Goal: Task Accomplishment & Management: Complete application form

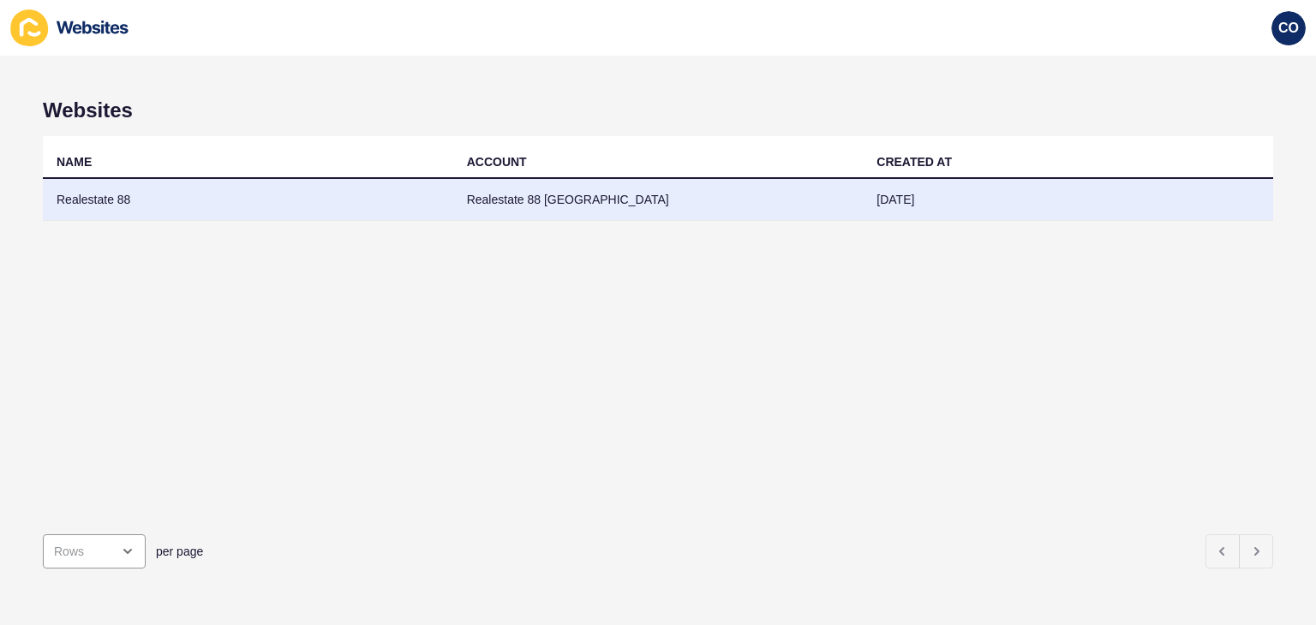
click at [95, 210] on td "Realestate 88" at bounding box center [248, 200] width 410 height 42
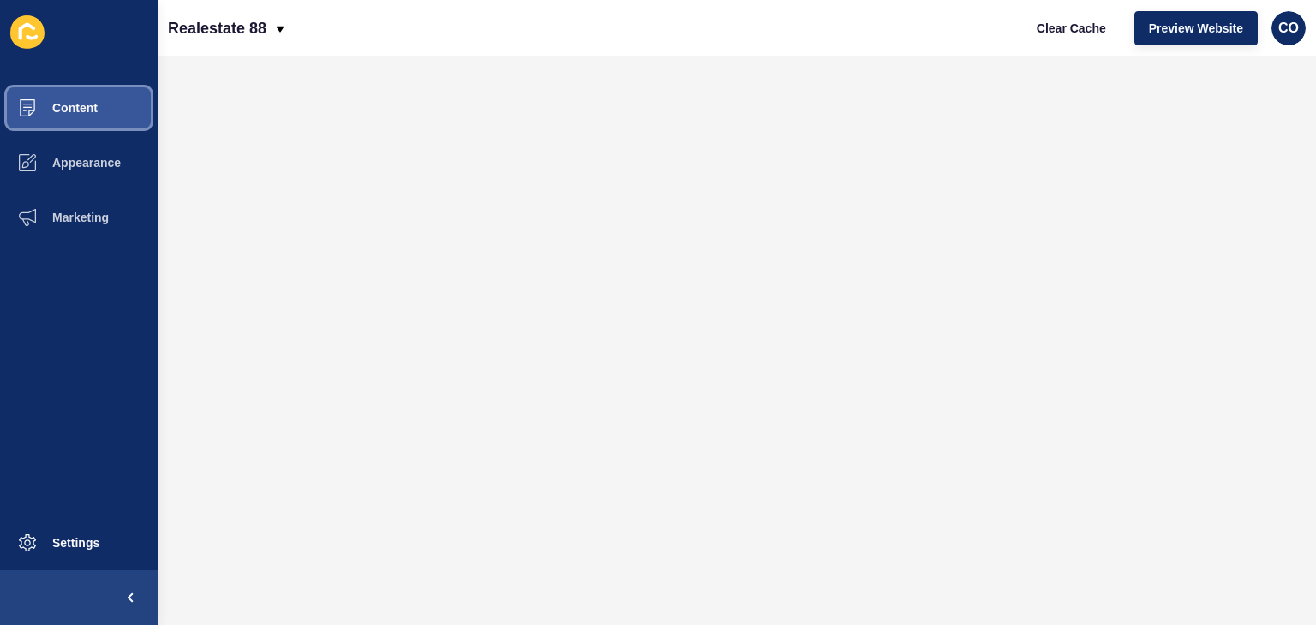
click at [113, 113] on button "Content" at bounding box center [79, 108] width 158 height 55
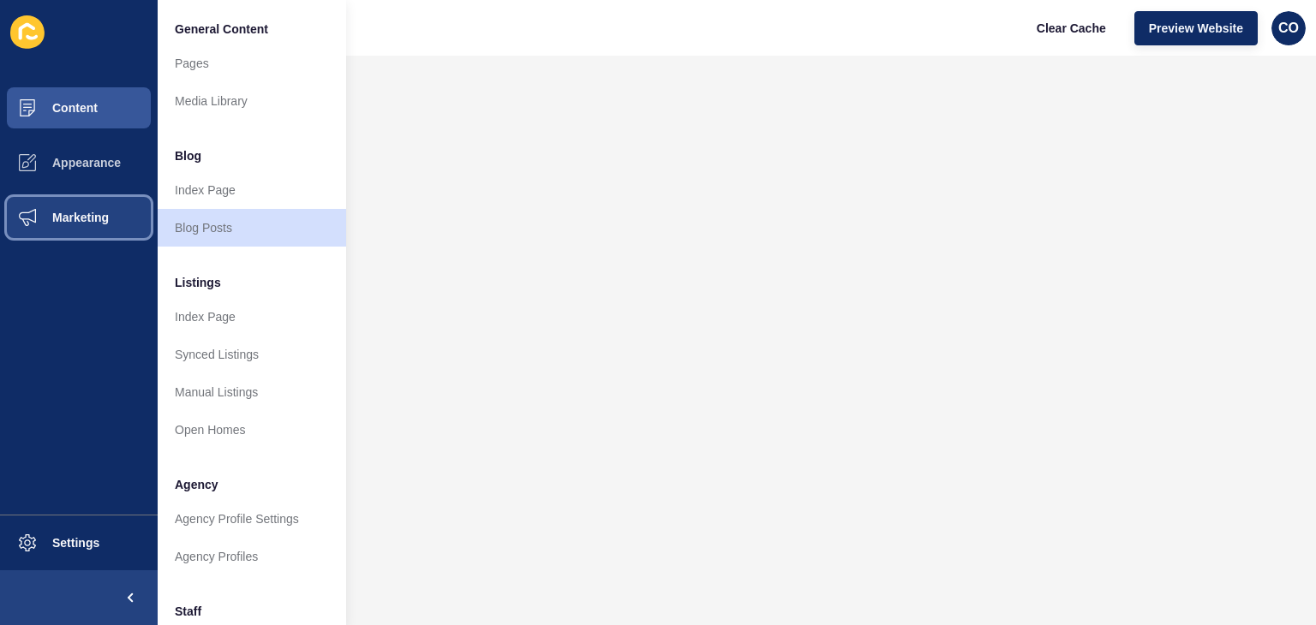
click at [104, 240] on button "Marketing" at bounding box center [79, 217] width 158 height 55
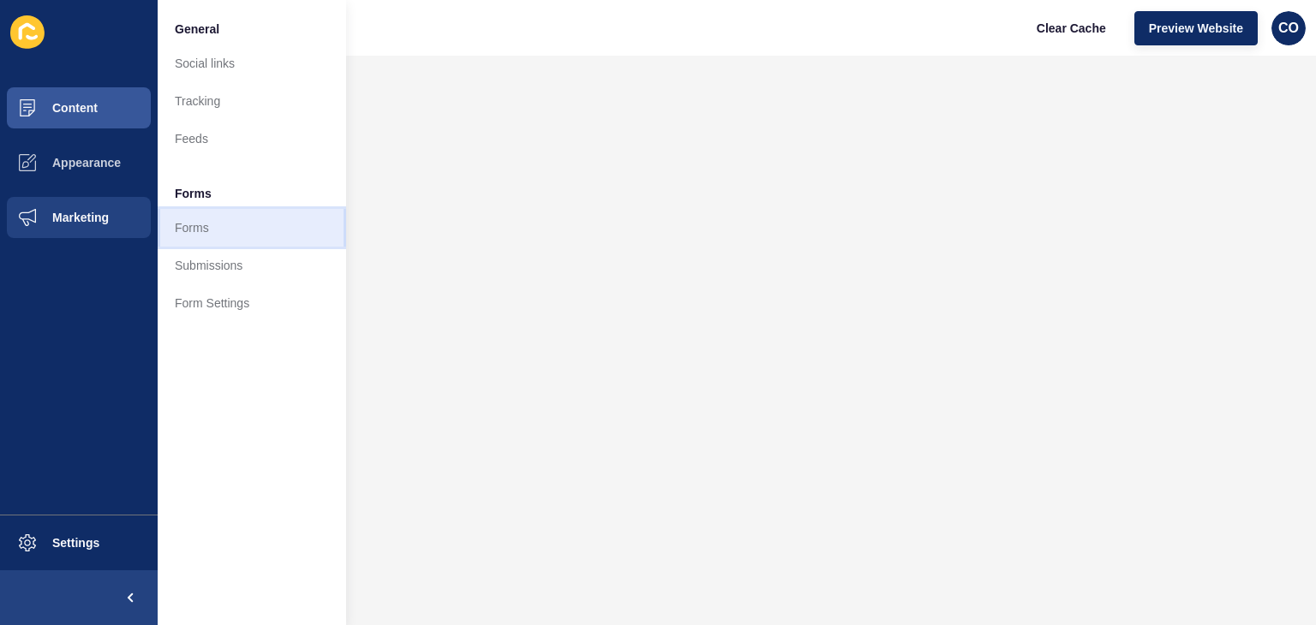
click at [198, 230] on link "Forms" at bounding box center [252, 228] width 188 height 38
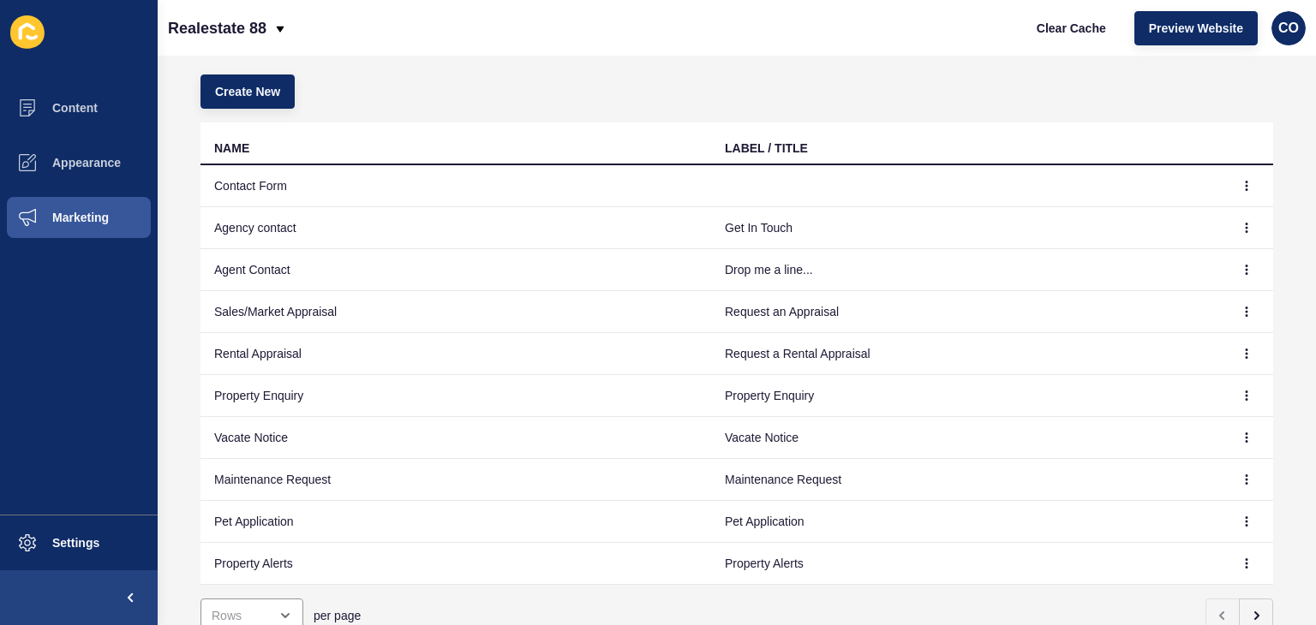
scroll to position [175, 0]
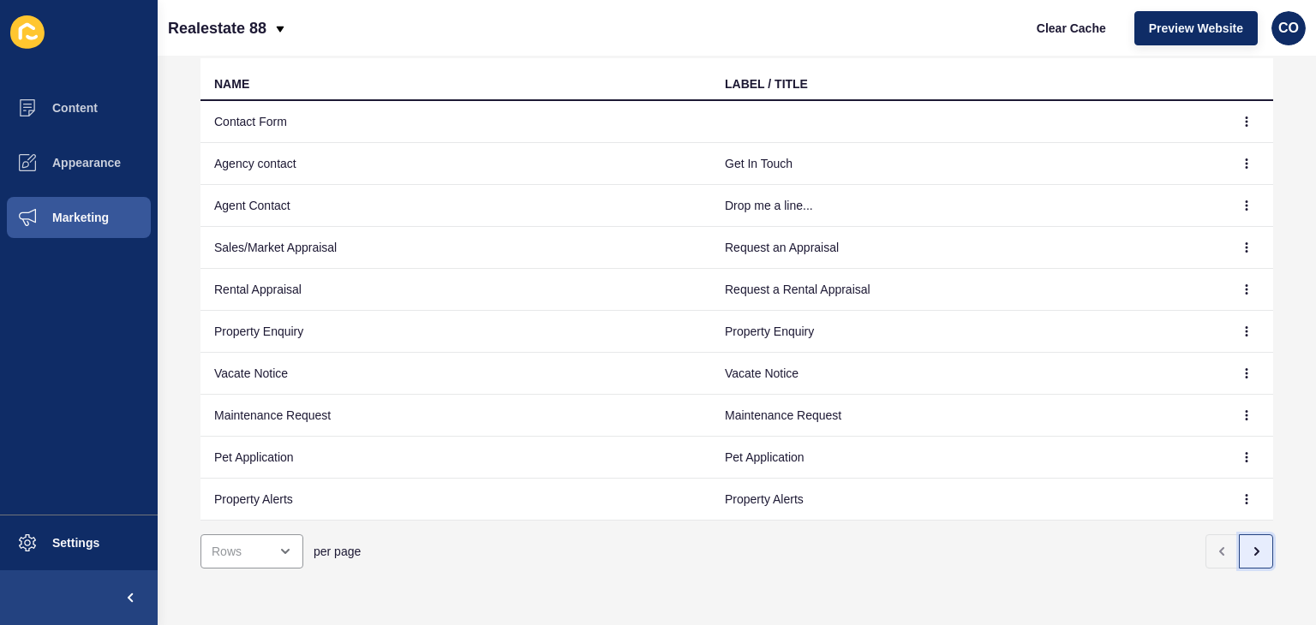
click at [1238, 548] on button "button" at bounding box center [1255, 551] width 34 height 34
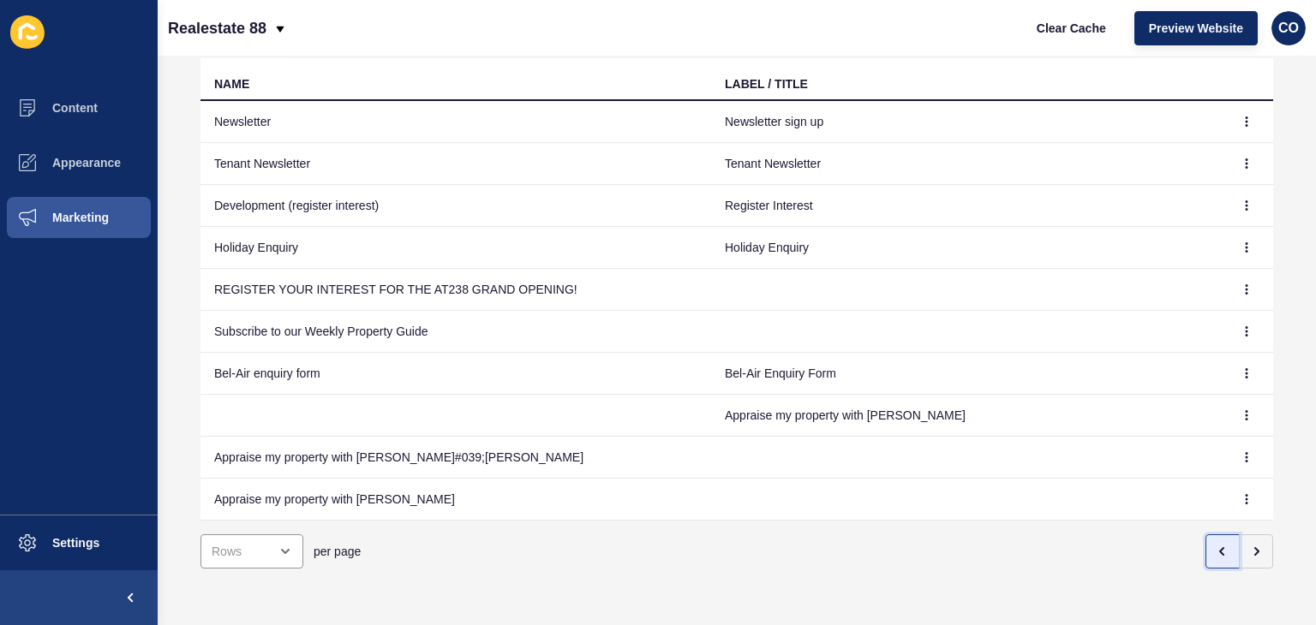
click at [1215, 545] on icon "button" at bounding box center [1222, 552] width 14 height 14
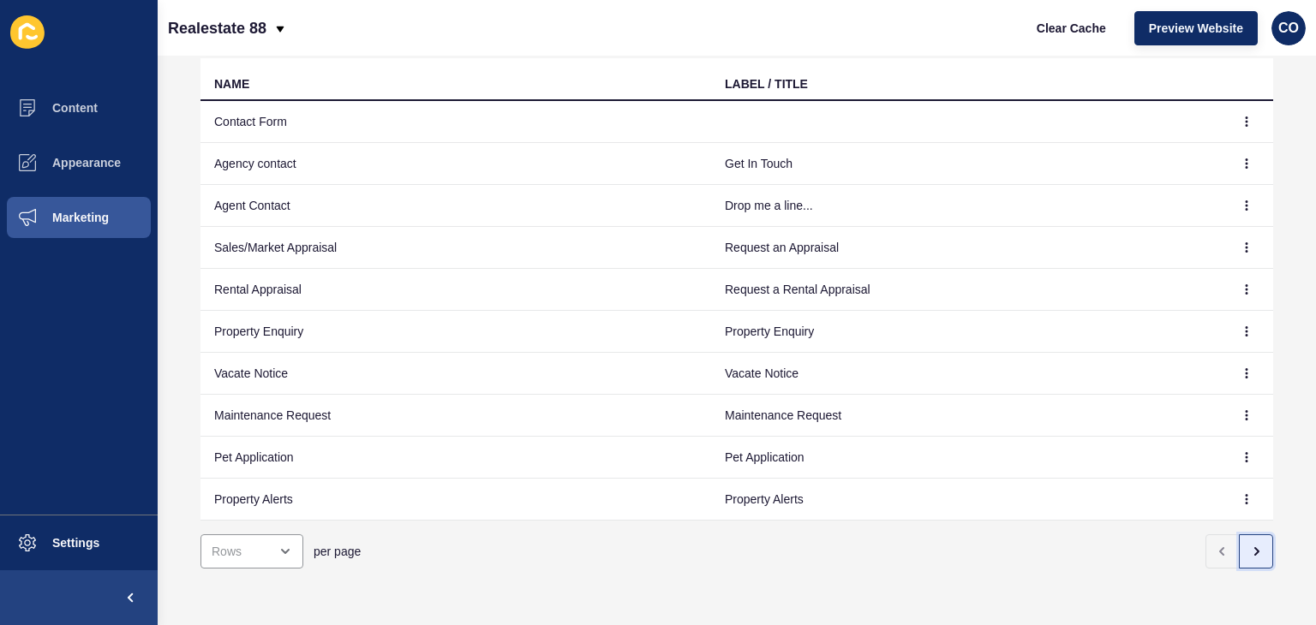
click at [1242, 546] on button "button" at bounding box center [1255, 551] width 34 height 34
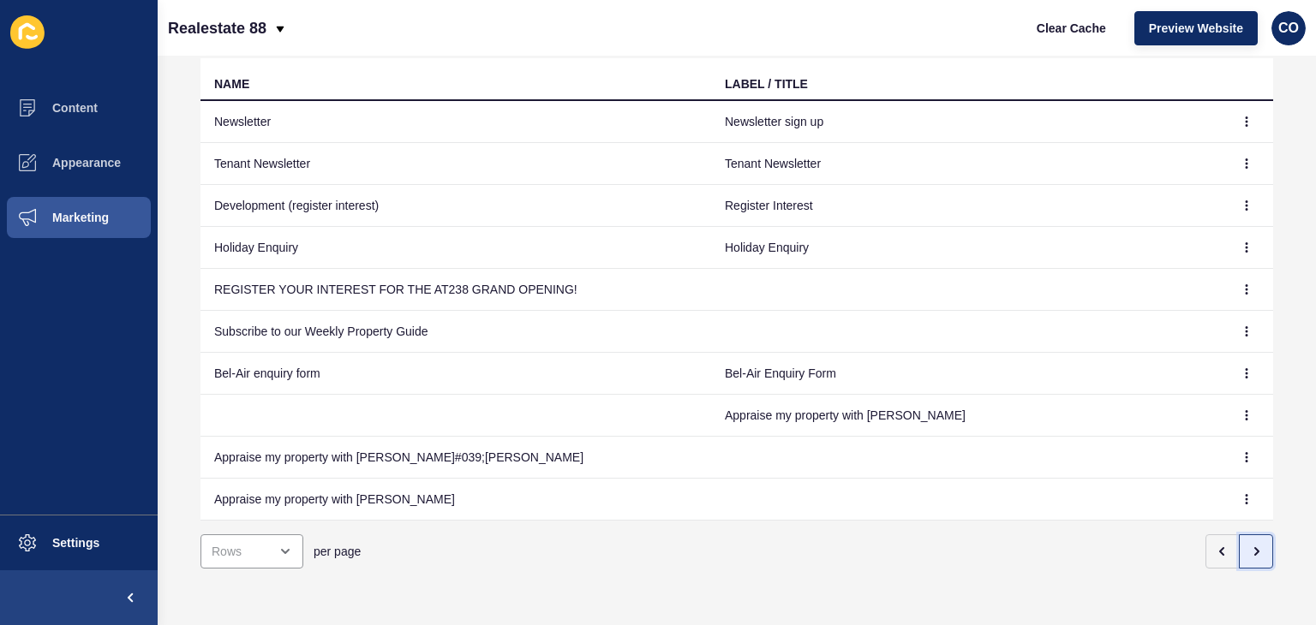
click at [1255, 548] on icon "button" at bounding box center [1256, 551] width 3 height 7
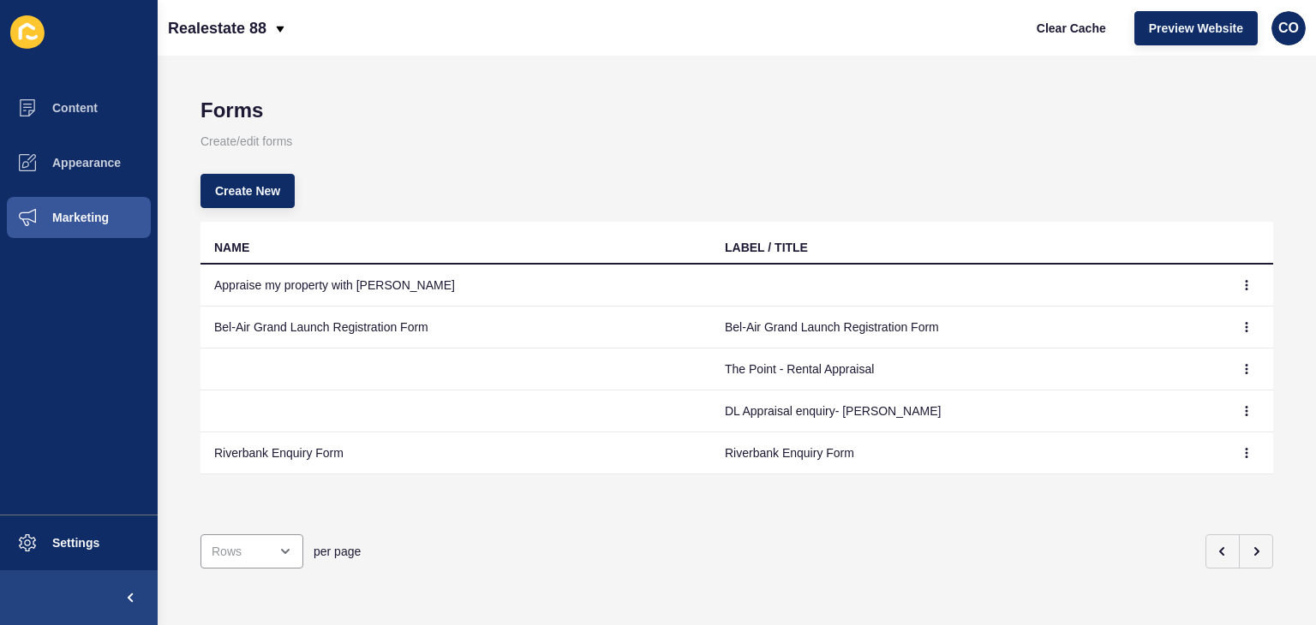
scroll to position [0, 0]
click at [287, 457] on td "Riverbank Enquiry Form" at bounding box center [455, 454] width 510 height 42
click at [1241, 454] on icon "button" at bounding box center [1246, 453] width 10 height 10
click at [1158, 484] on link "Edit" at bounding box center [1186, 487] width 120 height 38
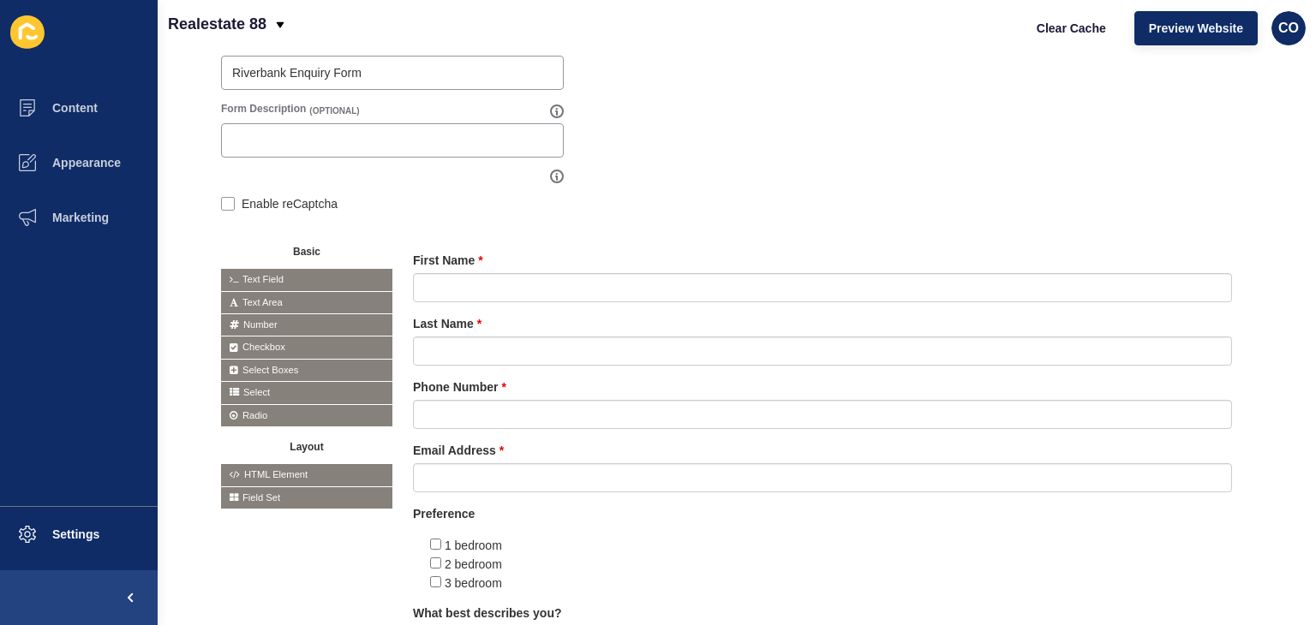
scroll to position [219, 0]
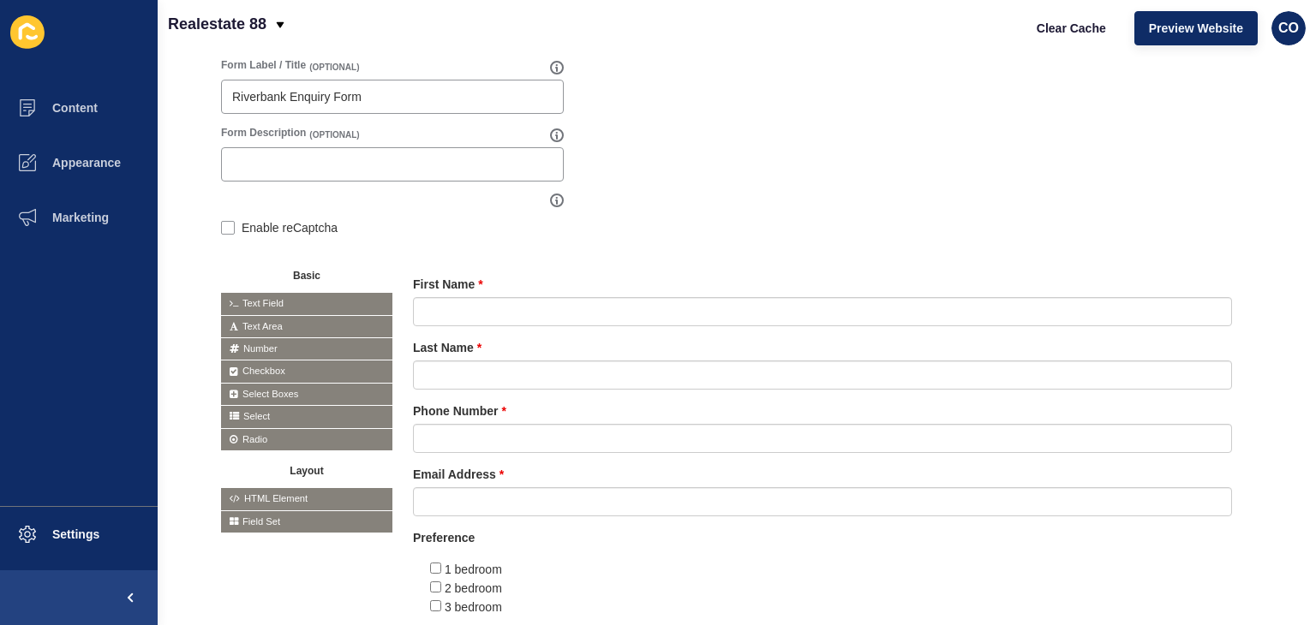
click at [308, 329] on span "Text Area" at bounding box center [306, 326] width 171 height 21
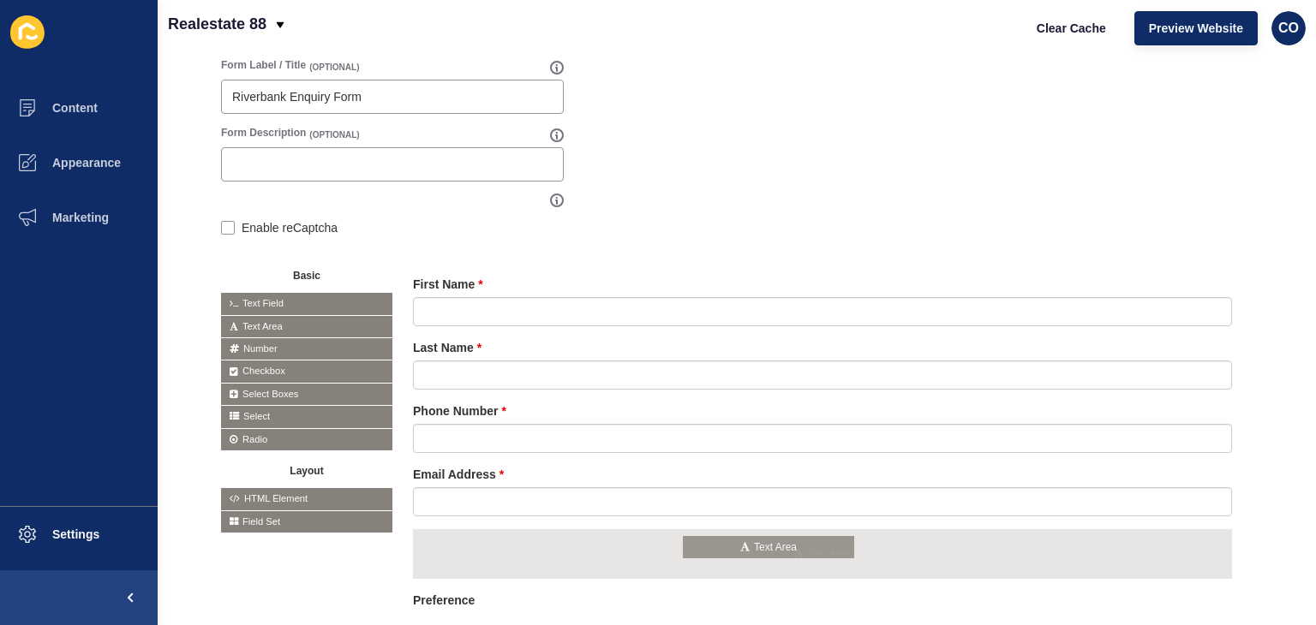
drag, startPoint x: 308, startPoint y: 329, endPoint x: 770, endPoint y: 551, distance: 512.2
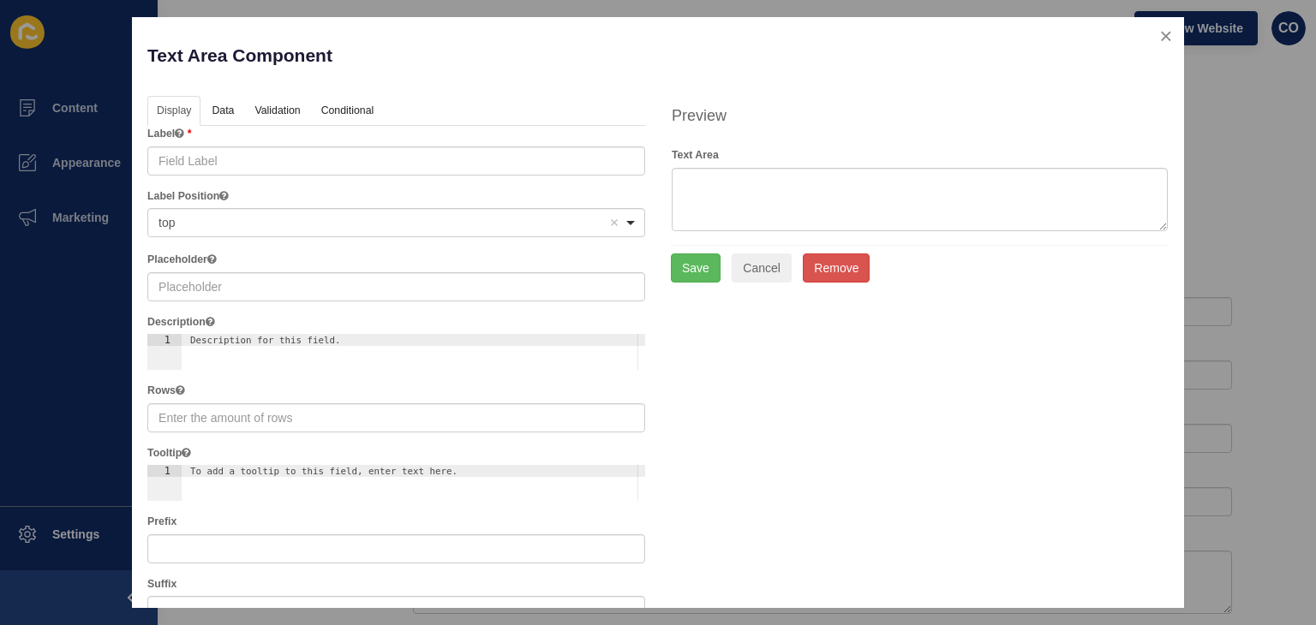
type input "Text Area"
type input "3"
checkbox input "false"
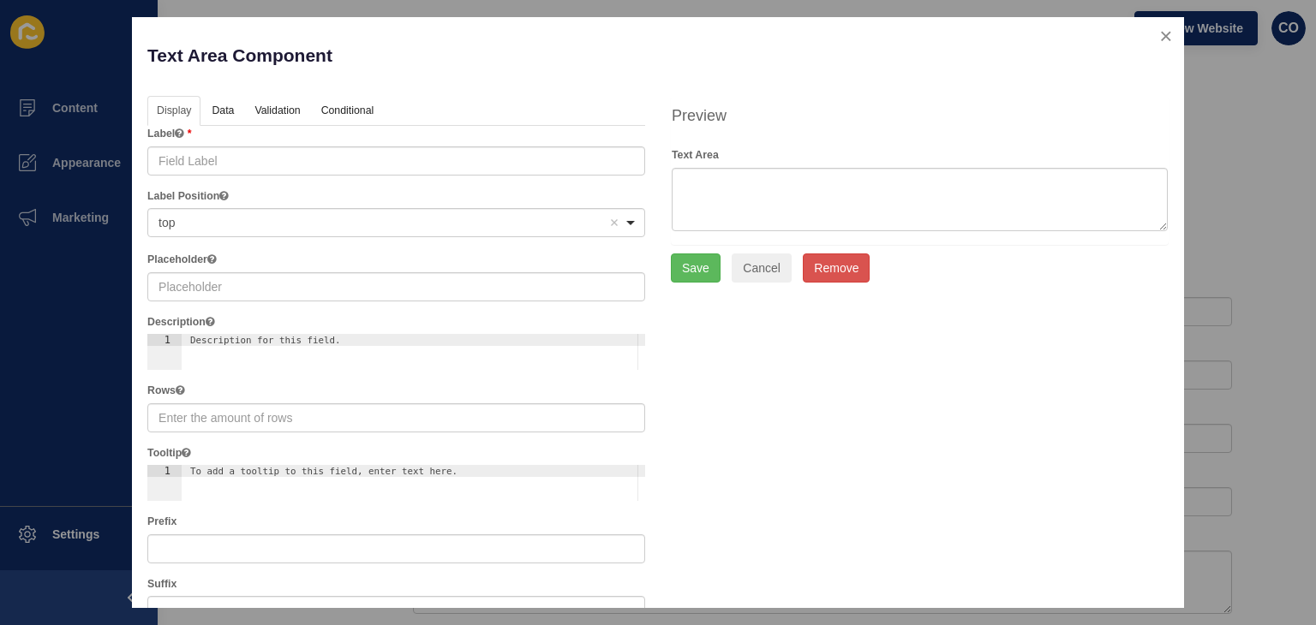
checkbox input "false"
checkbox input "true"
checkbox input "false"
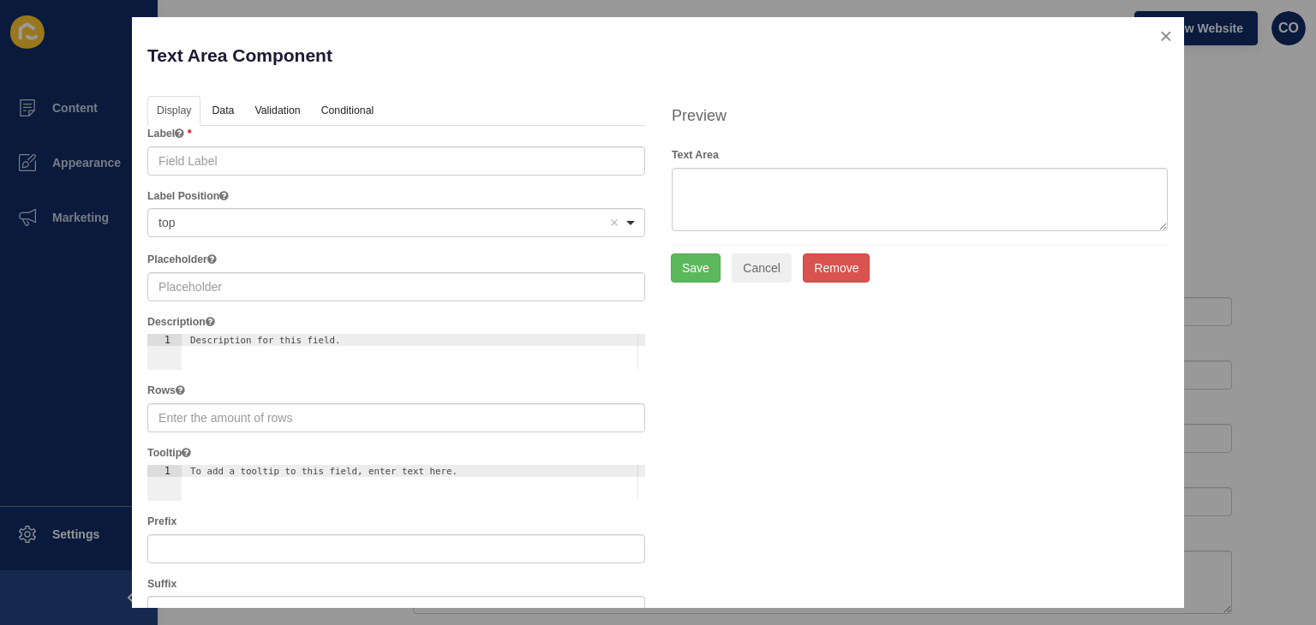
checkbox input "true"
checkbox input "false"
click at [261, 173] on input "Text Area" at bounding box center [396, 160] width 498 height 29
paste input "Privacy & Consent Disclaimer"
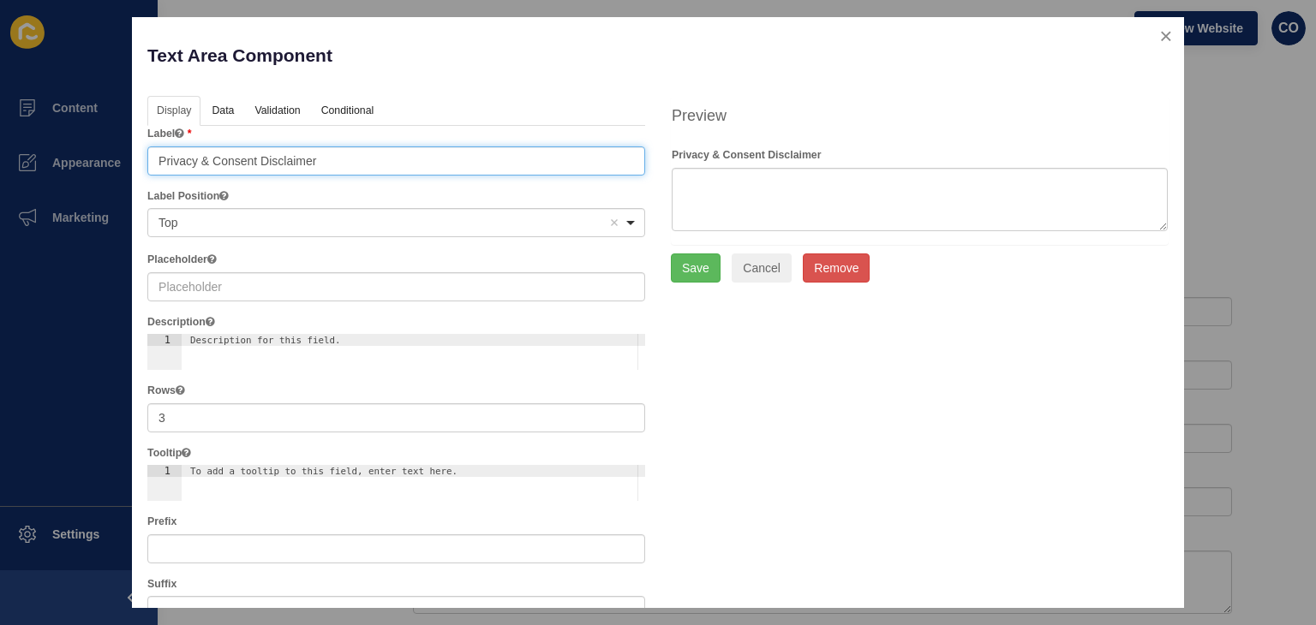
type input "Privacy & Consent Disclaimer"
click at [1148, 34] on button "close" at bounding box center [1165, 36] width 35 height 36
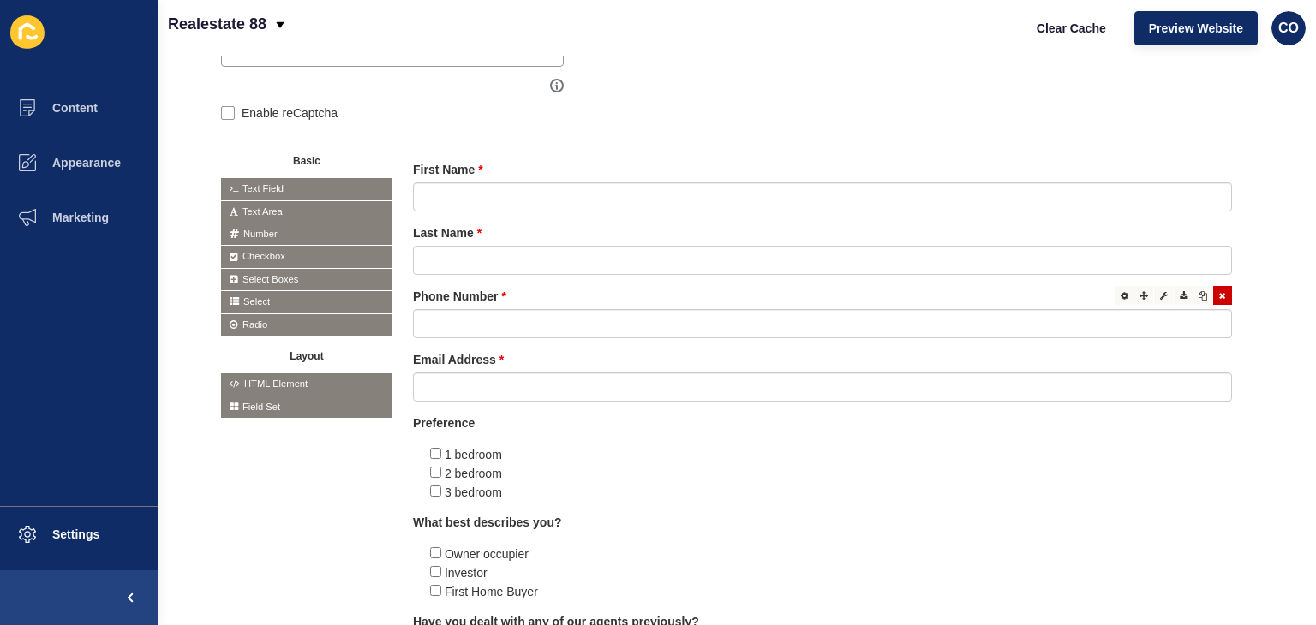
scroll to position [304, 0]
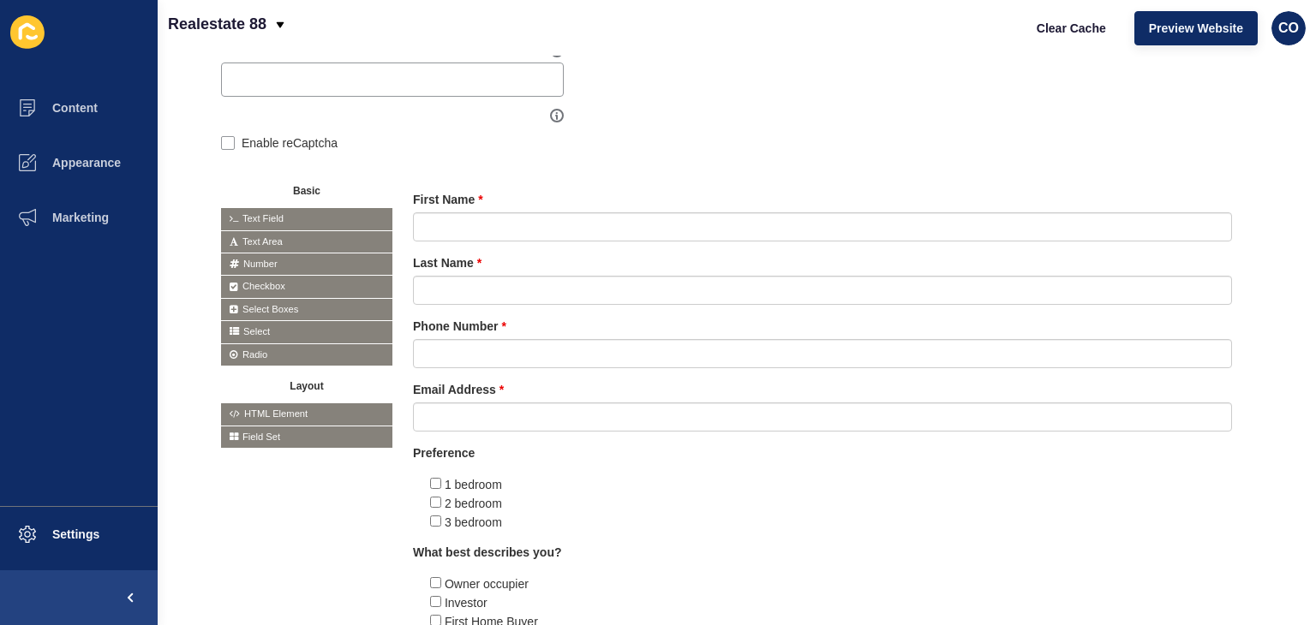
click at [261, 242] on span "Text Area" at bounding box center [306, 241] width 171 height 21
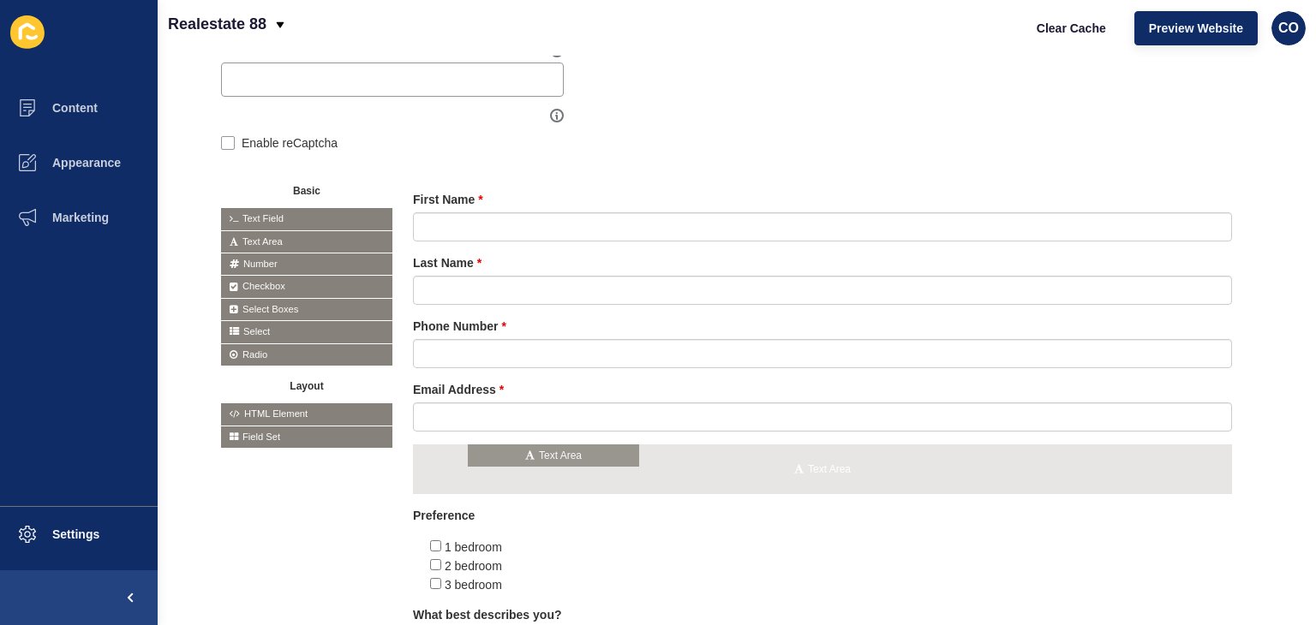
drag, startPoint x: 261, startPoint y: 242, endPoint x: 510, endPoint y: 461, distance: 331.4
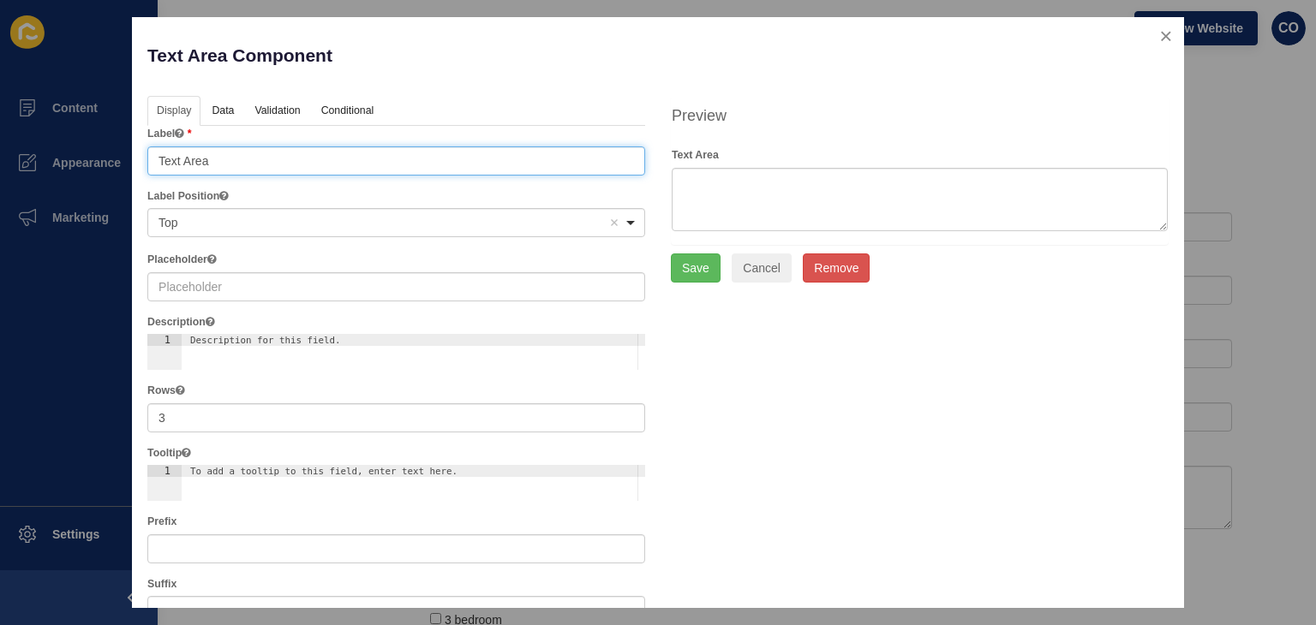
drag, startPoint x: 224, startPoint y: 160, endPoint x: 131, endPoint y: 160, distance: 93.4
click at [132, 160] on div "Text Area Component Help Display Data Validation API Conditional Logic Layout L…" at bounding box center [658, 312] width 1053 height 591
paste input "Privacy & Consent Disclaimer"
type input "Privacy & Consent Disclaimer"
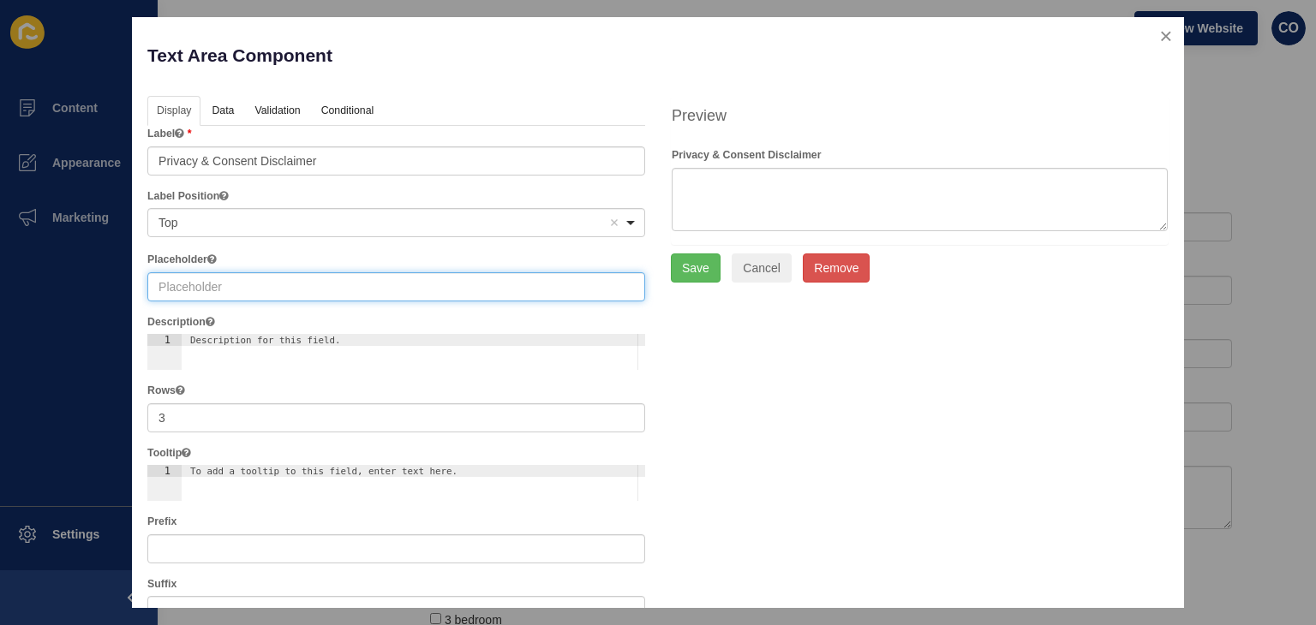
click at [243, 289] on input "text" at bounding box center [396, 286] width 498 height 29
paste input "By submitting this form, you consent to Realestate 88 collecting and using your…"
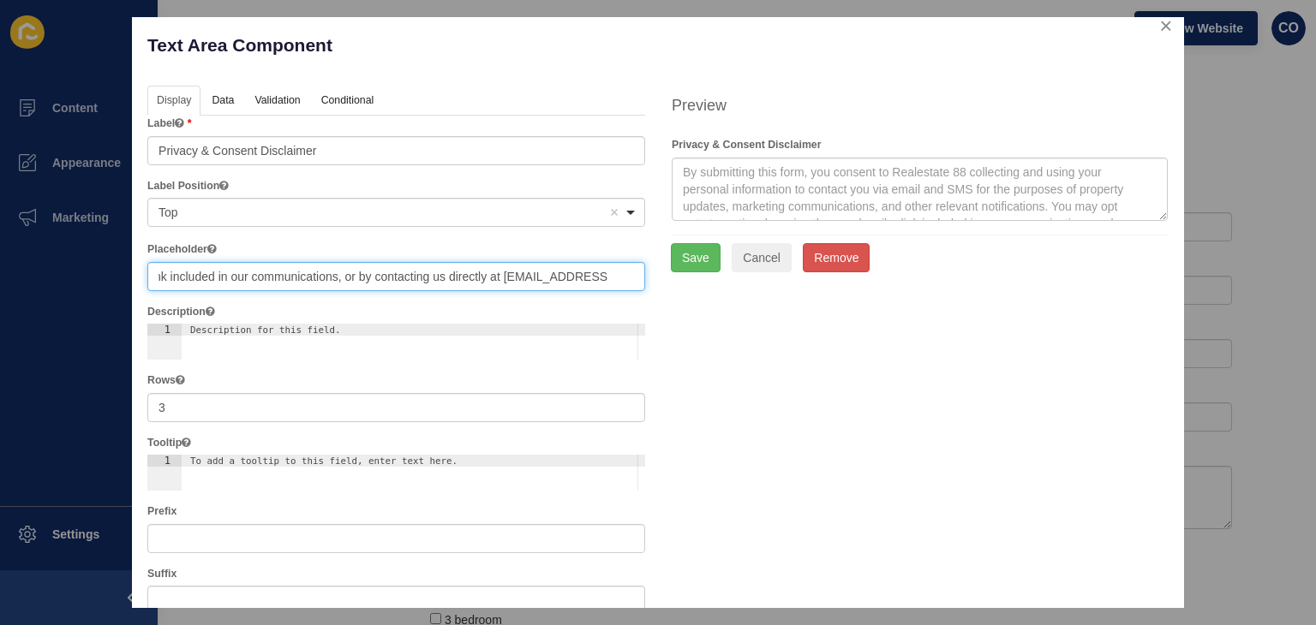
scroll to position [0, 0]
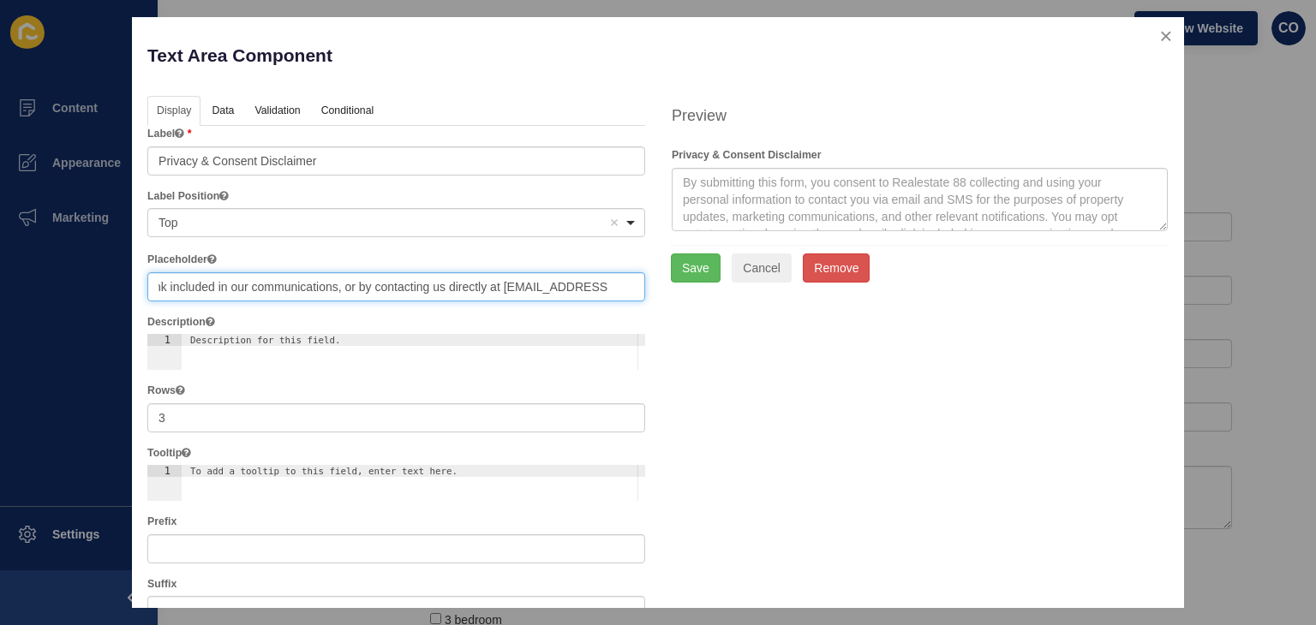
type input "By submitting this form, you consent to Realestate 88 collecting and using your…"
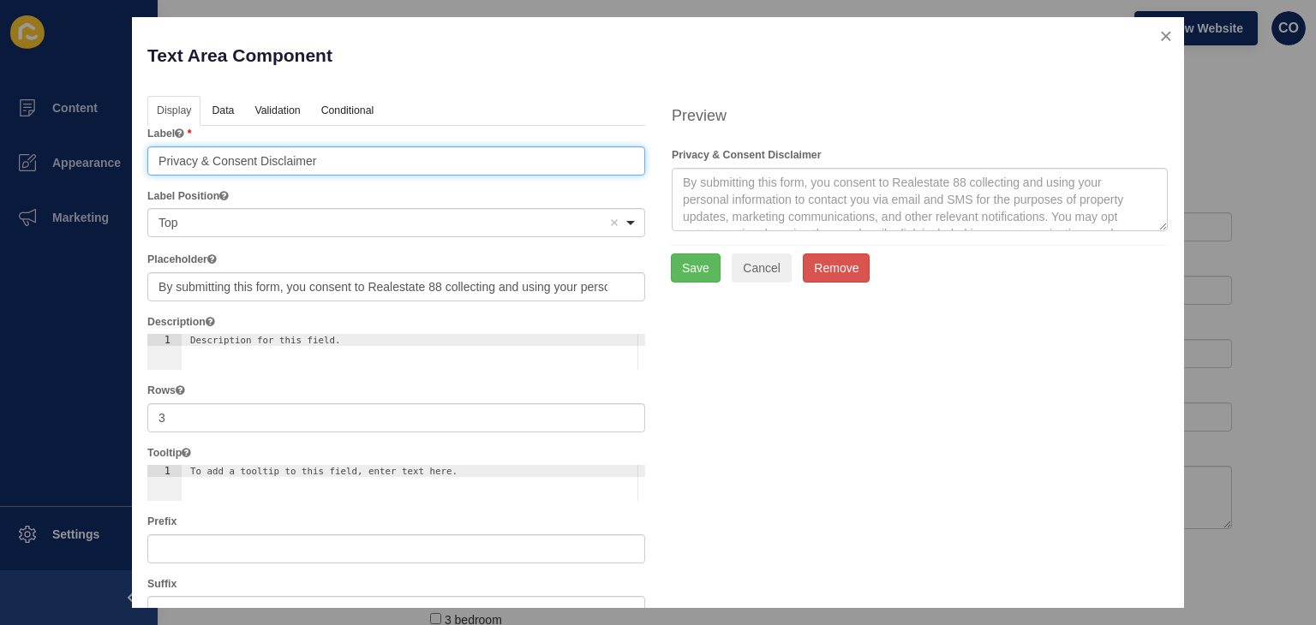
click at [371, 161] on input "Privacy & Consent Disclaimer" at bounding box center [396, 160] width 498 height 29
click at [691, 261] on button "Save" at bounding box center [696, 268] width 50 height 29
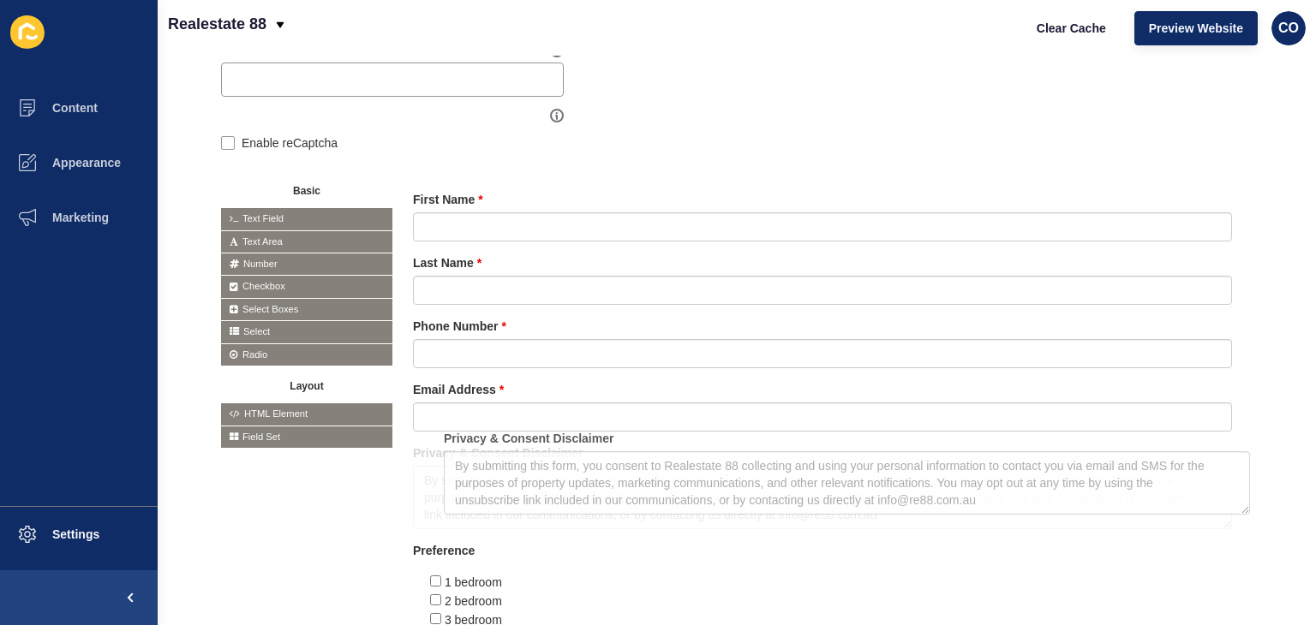
drag, startPoint x: 550, startPoint y: 453, endPoint x: 573, endPoint y: 435, distance: 29.3
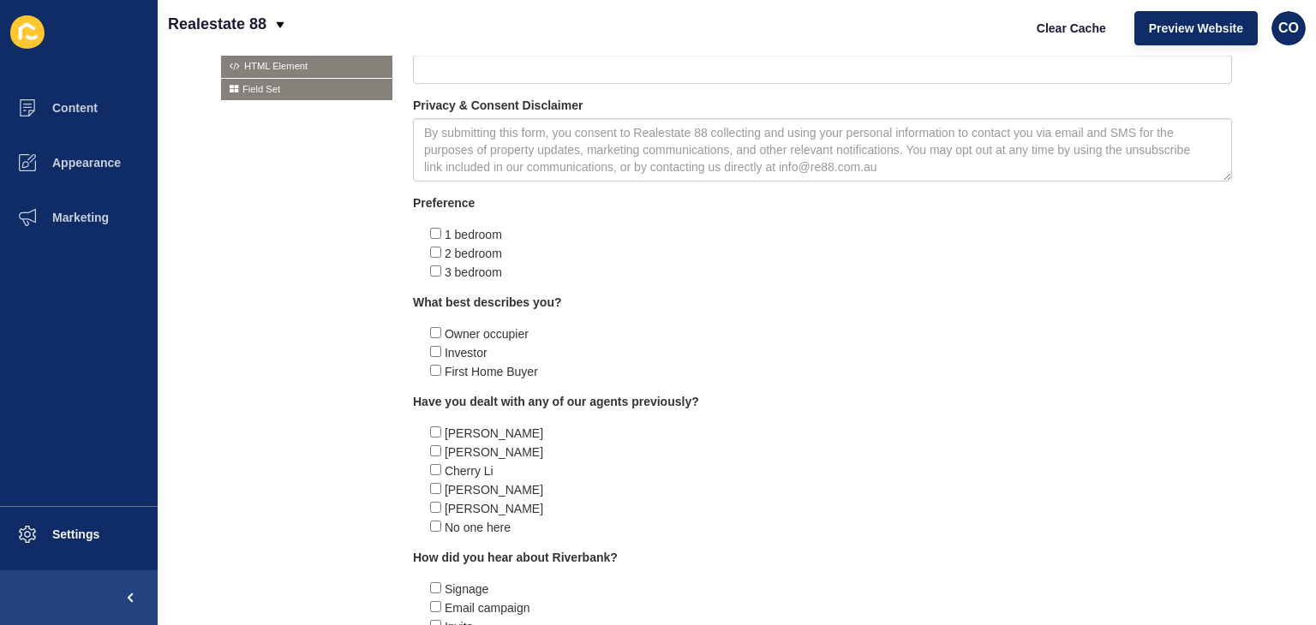
scroll to position [561, 0]
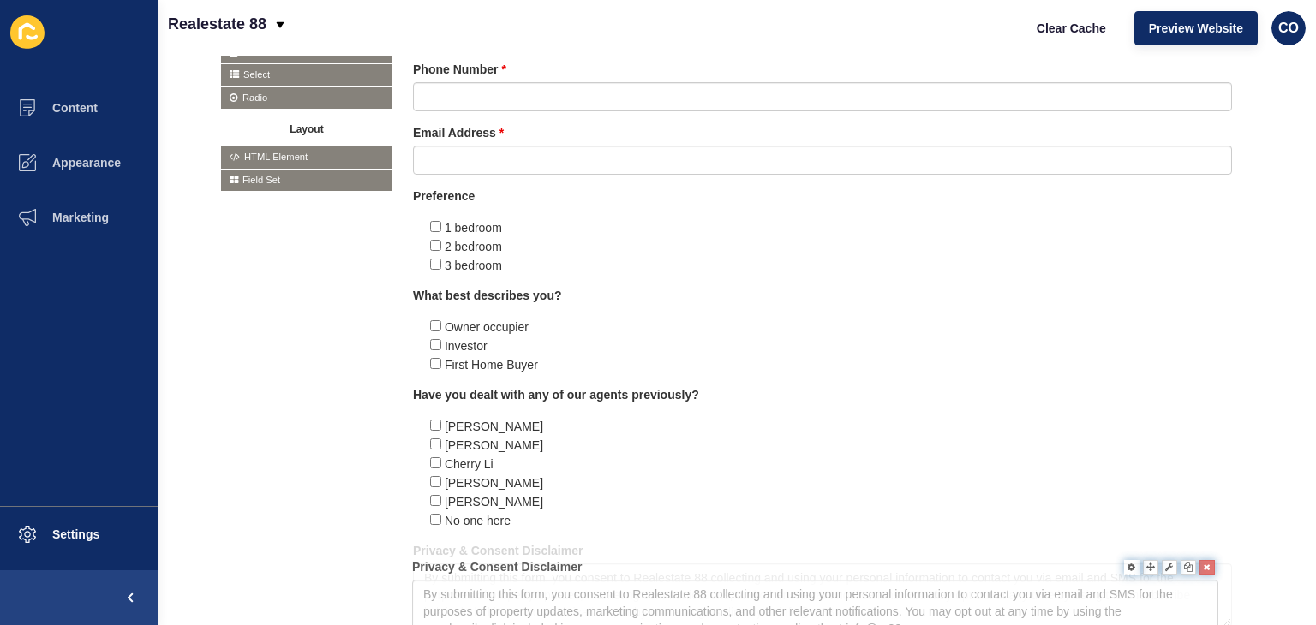
drag, startPoint x: 508, startPoint y: 189, endPoint x: 504, endPoint y: 576, distance: 386.3
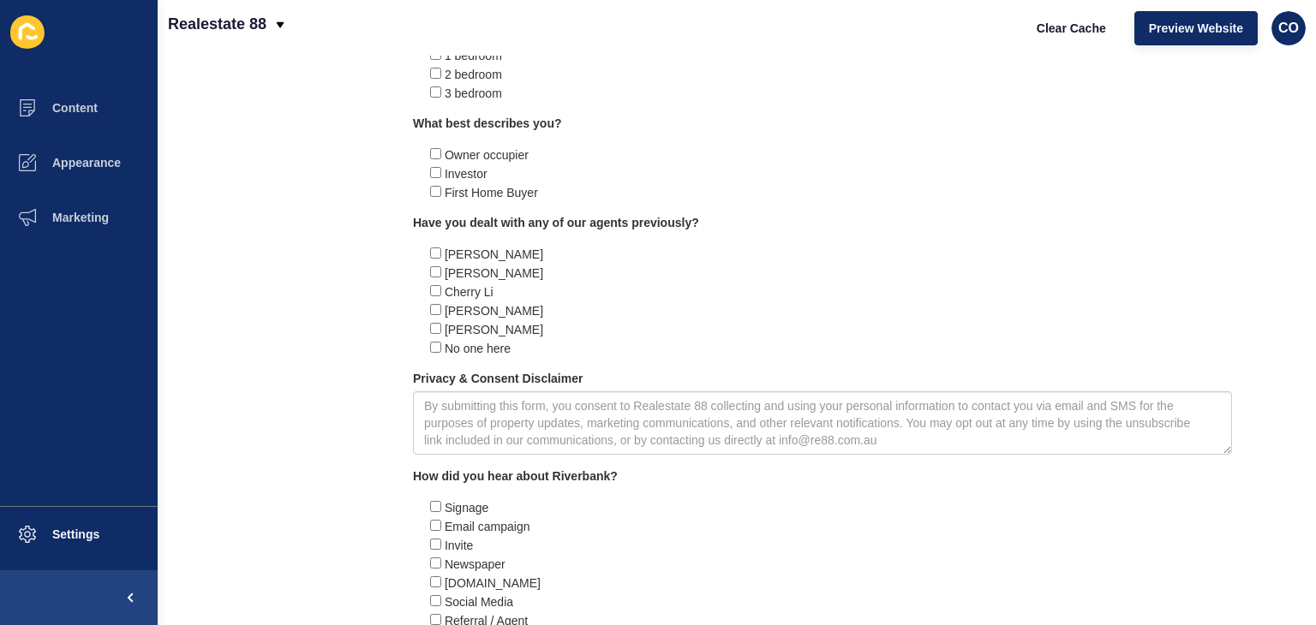
scroll to position [904, 0]
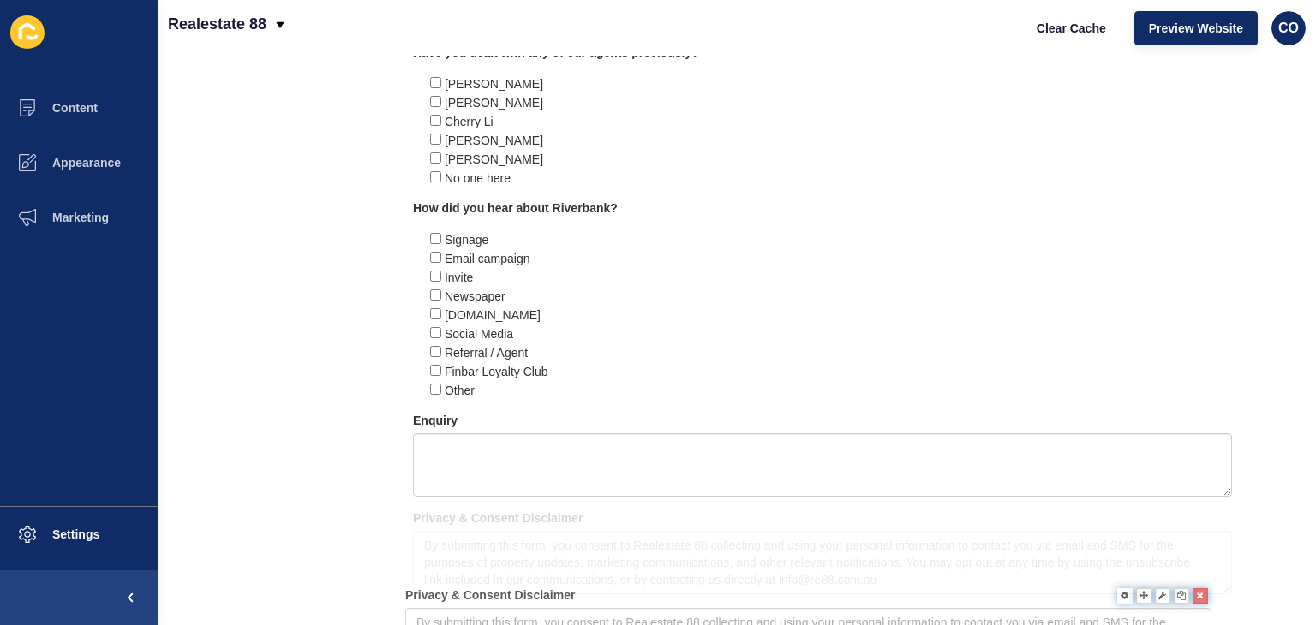
drag, startPoint x: 530, startPoint y: 209, endPoint x: 522, endPoint y: 600, distance: 391.5
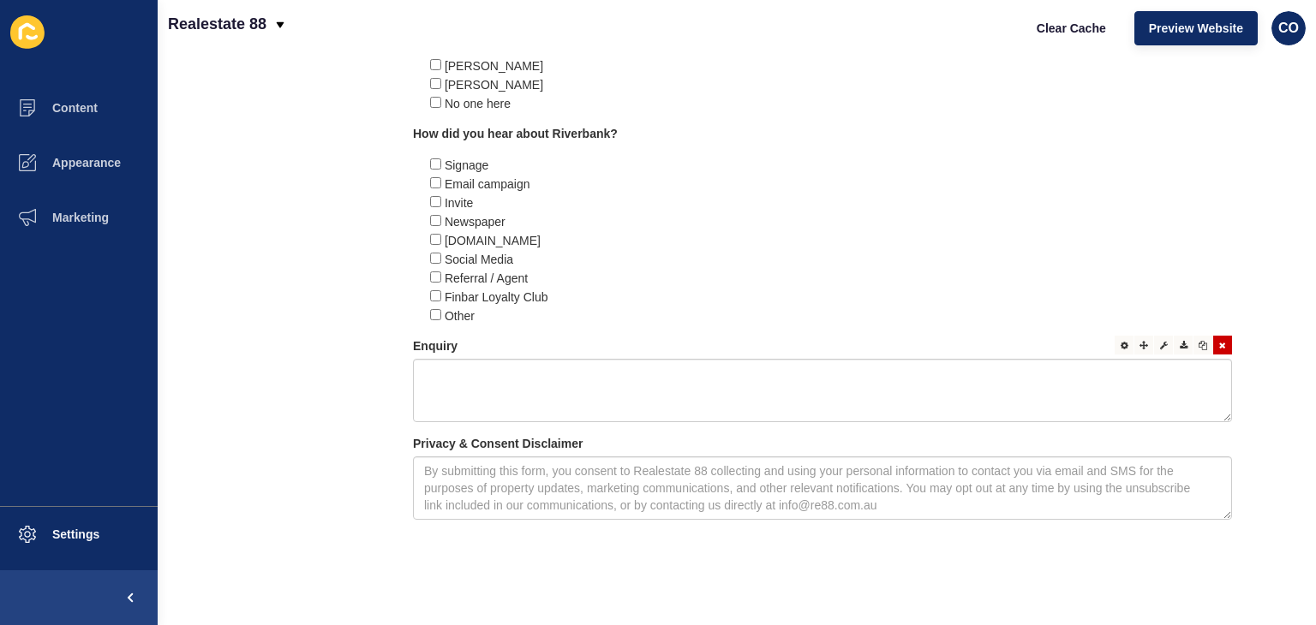
scroll to position [1000, 0]
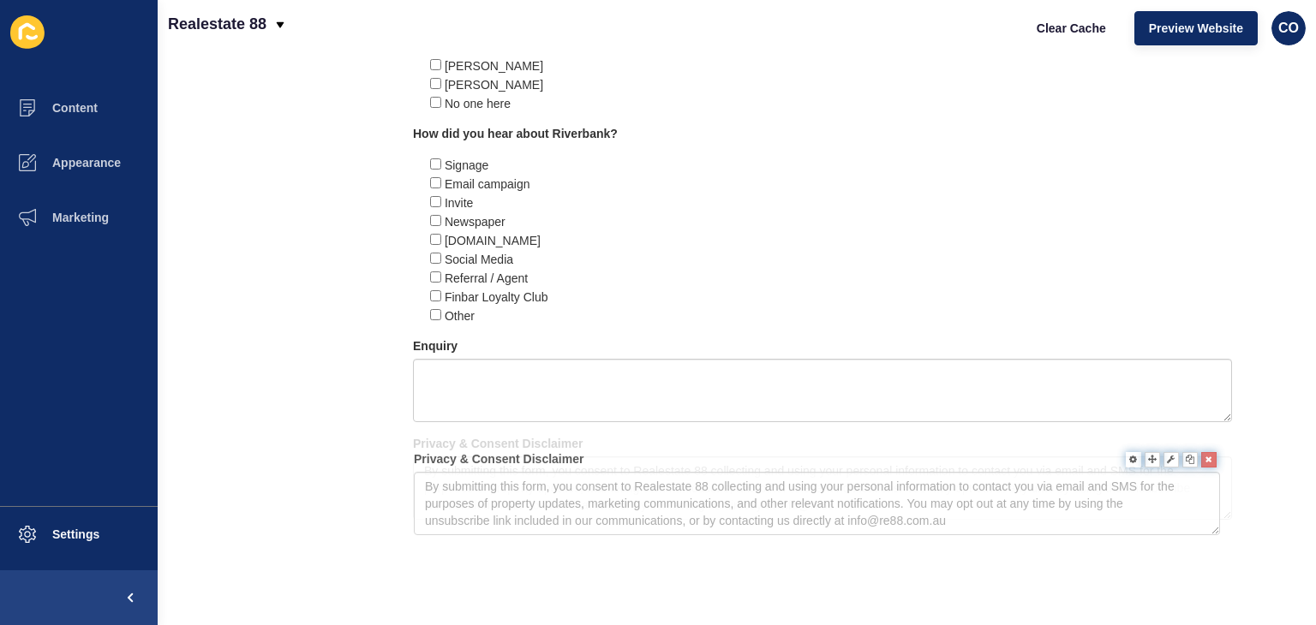
drag, startPoint x: 527, startPoint y: 433, endPoint x: 528, endPoint y: 461, distance: 28.3
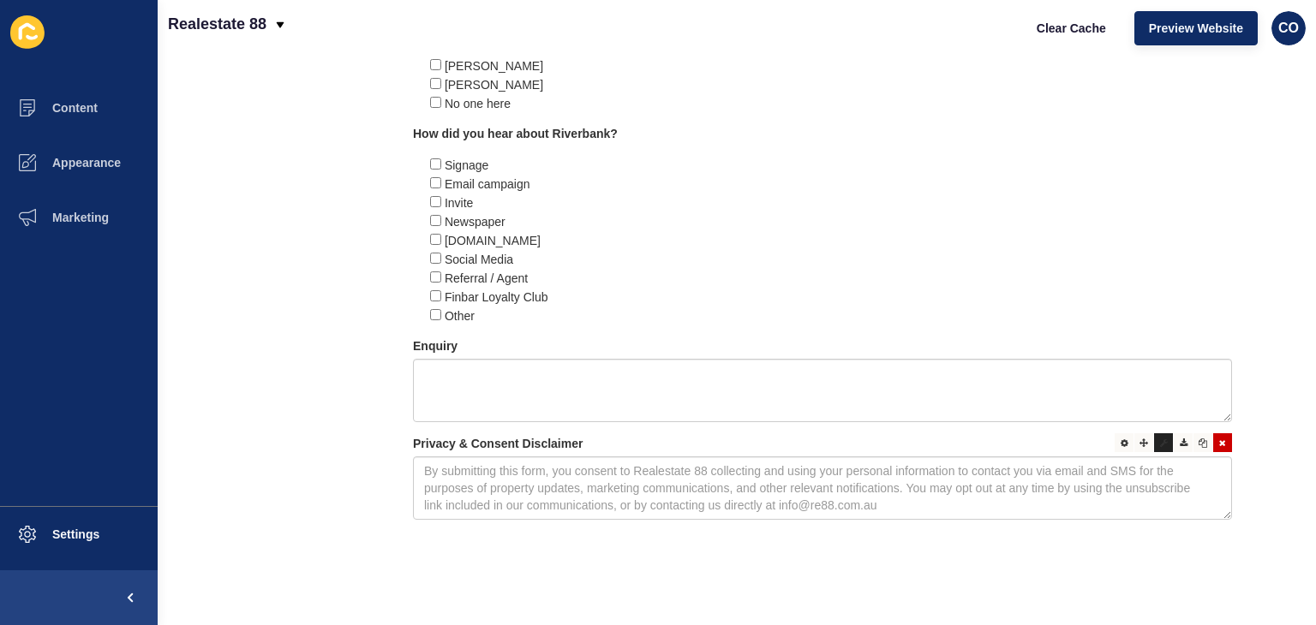
click at [1160, 439] on icon at bounding box center [1164, 443] width 8 height 9
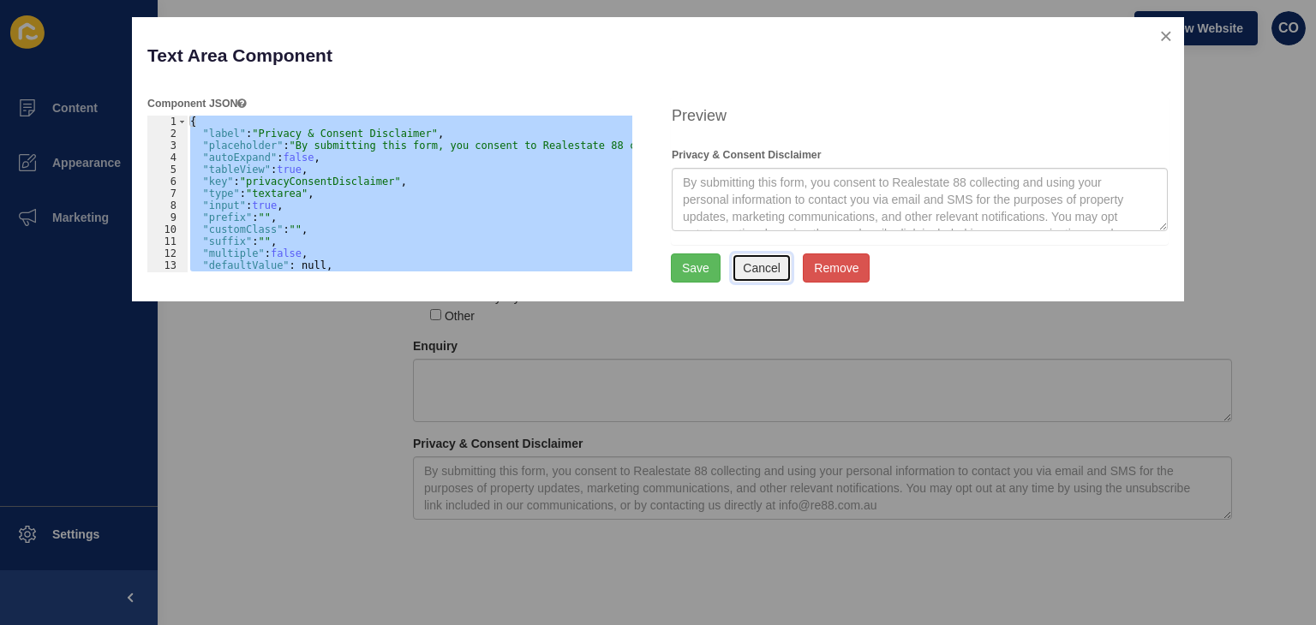
click at [759, 274] on button "Cancel" at bounding box center [761, 268] width 60 height 29
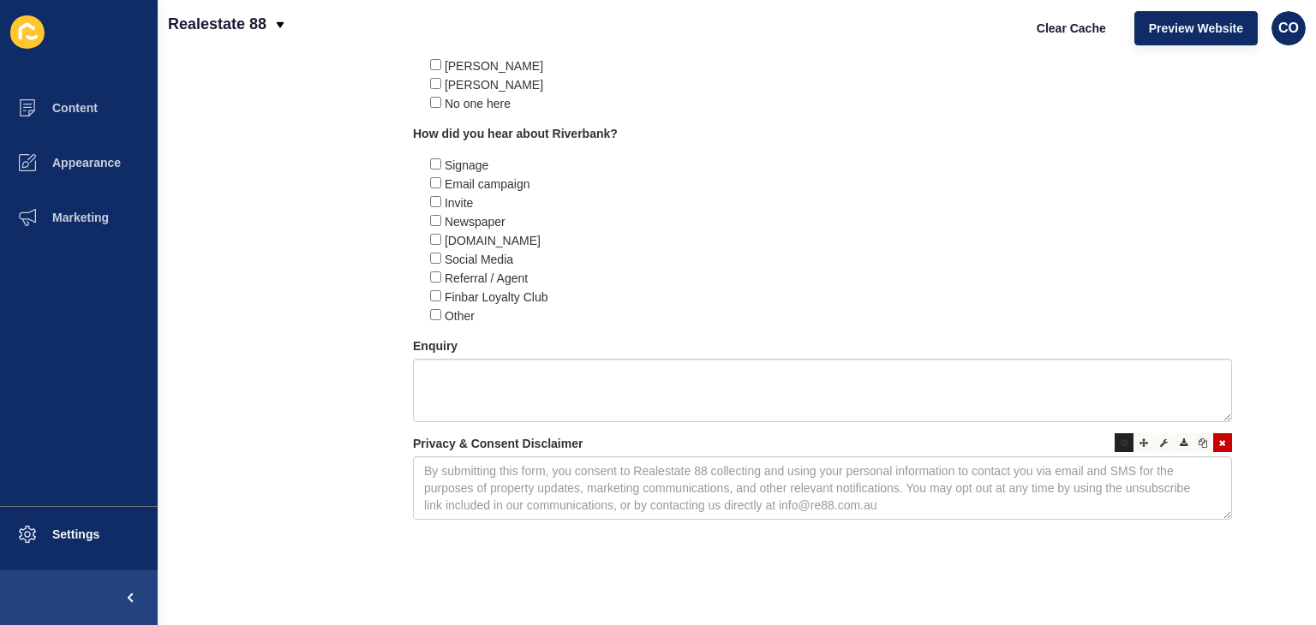
click at [1120, 439] on icon at bounding box center [1124, 443] width 8 height 9
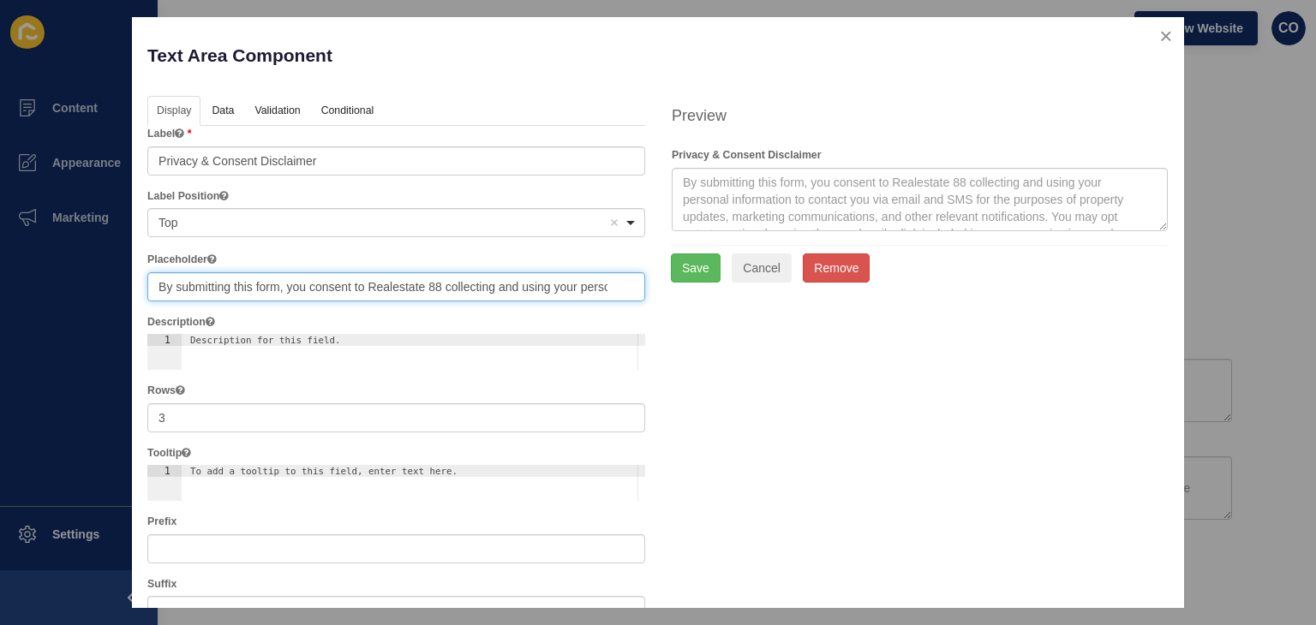
click at [503, 289] on input "By submitting this form, you consent to Realestate 88 collecting and using your…" at bounding box center [396, 286] width 498 height 29
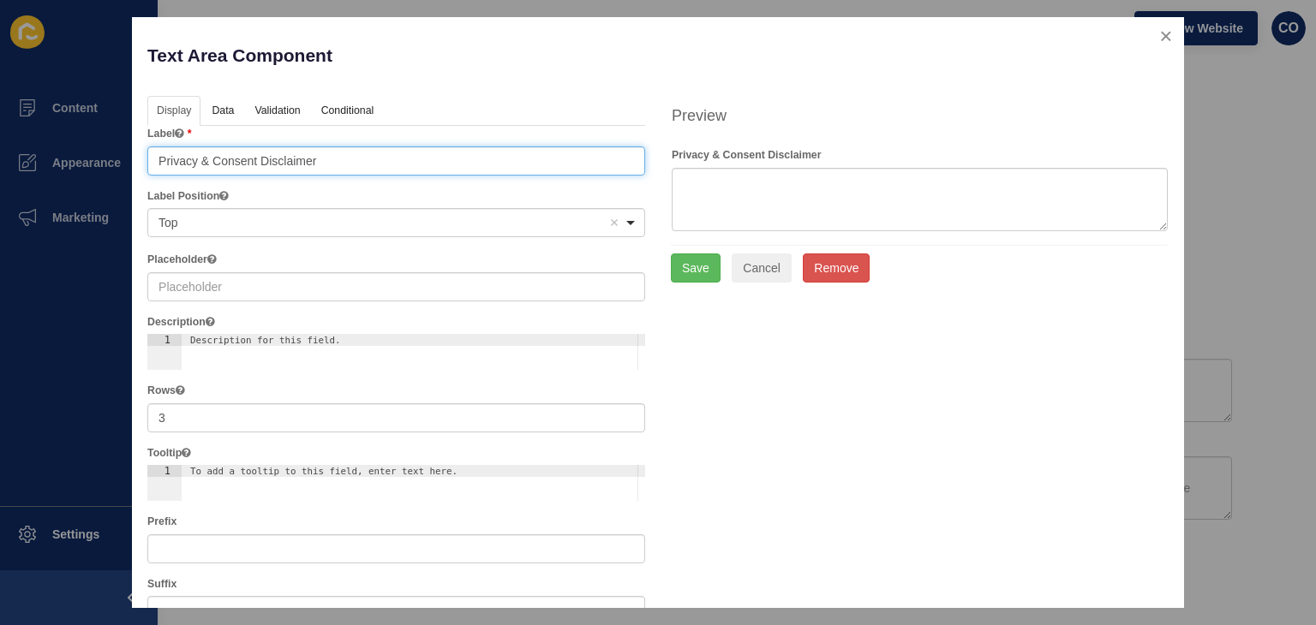
click at [351, 161] on input "Privacy & Consent Disclaimer" at bounding box center [396, 160] width 498 height 29
paste input "By submitting this form, you consent to Realestate 88 collecting and using your…"
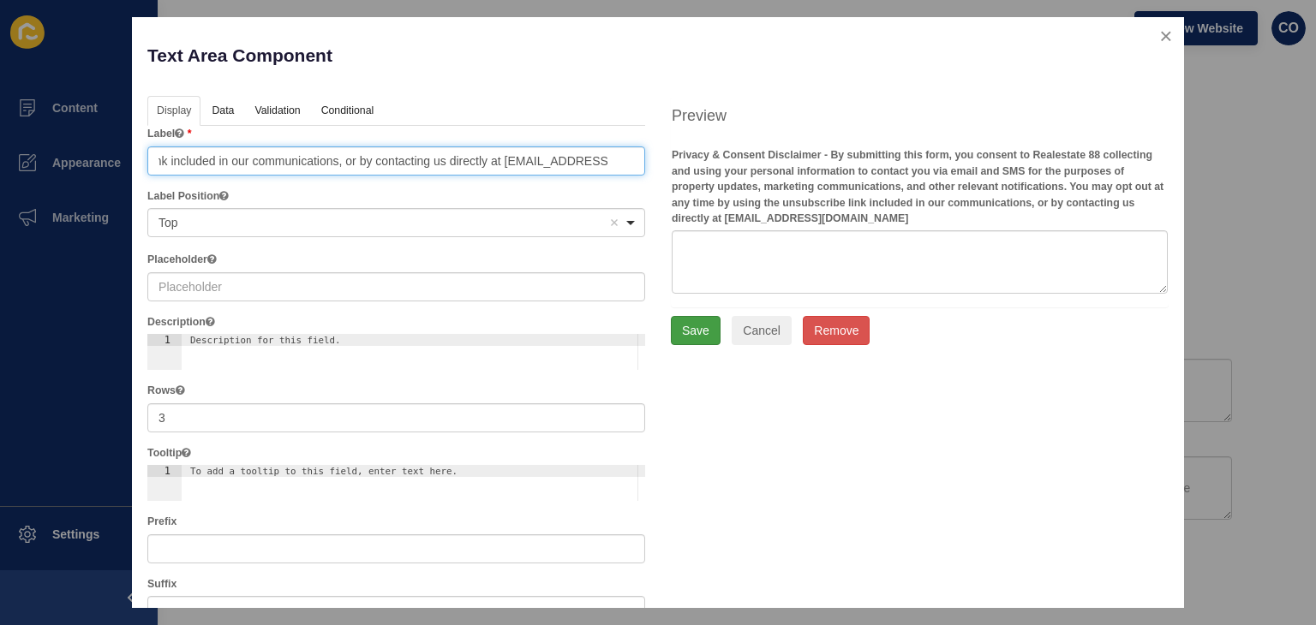
type input "Privacy & Consent Disclaimer - By submitting this form, you consent to Realesta…"
click at [700, 336] on button "Save" at bounding box center [696, 330] width 50 height 29
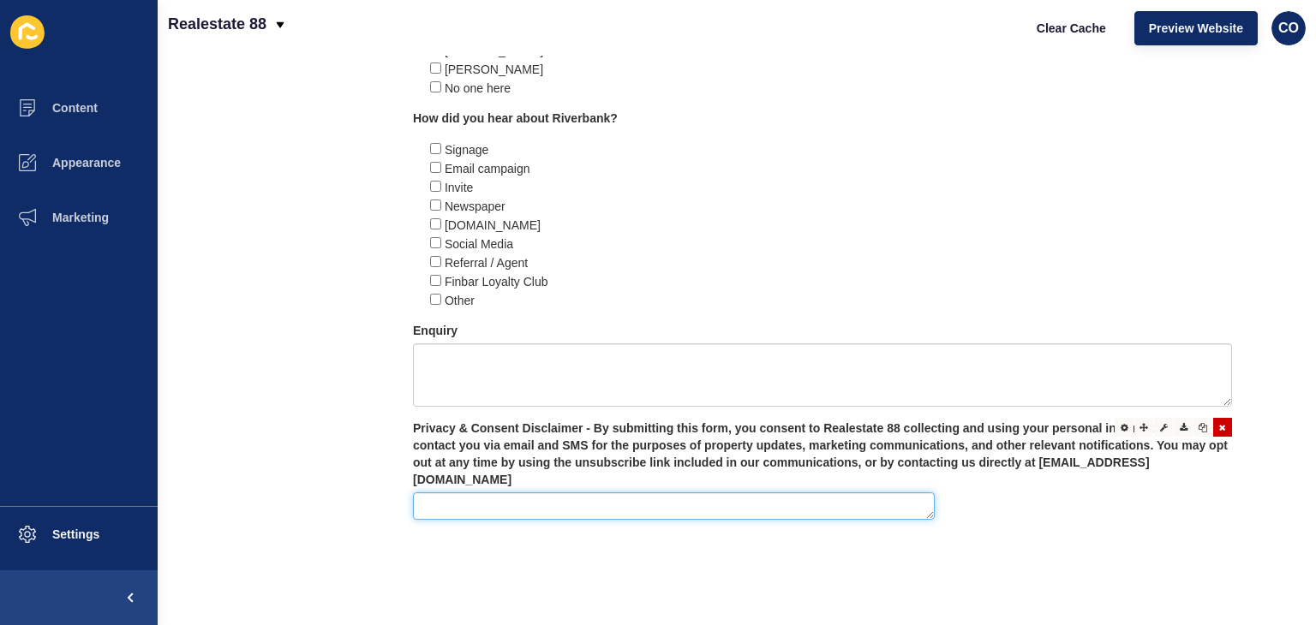
scroll to position [987, 0]
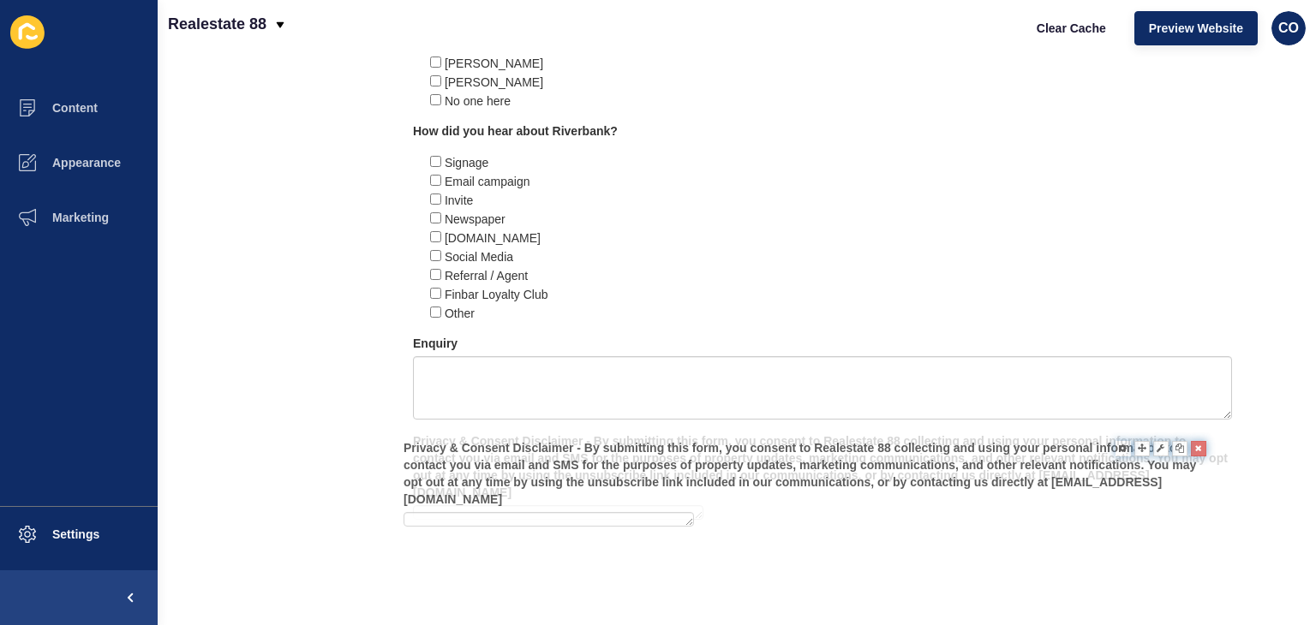
drag, startPoint x: 1210, startPoint y: 537, endPoint x: 686, endPoint y: 492, distance: 526.1
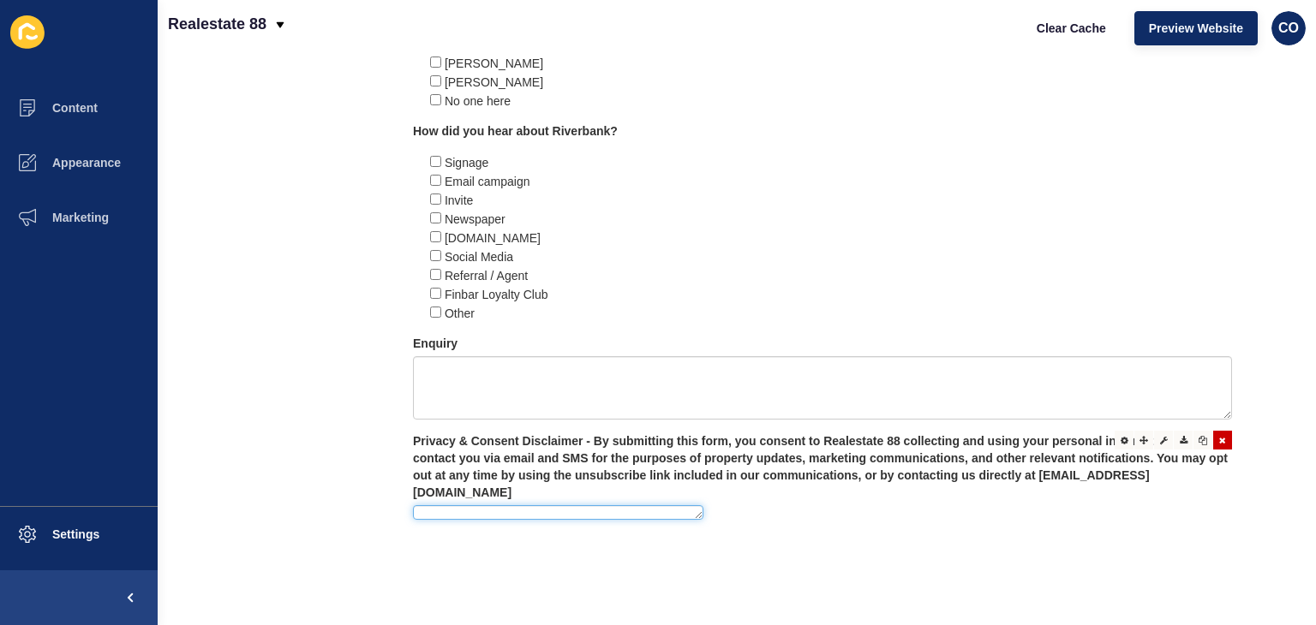
scroll to position [6, 0]
click at [696, 505] on textarea at bounding box center [558, 512] width 290 height 15
click at [1114, 440] on div at bounding box center [1123, 440] width 19 height 19
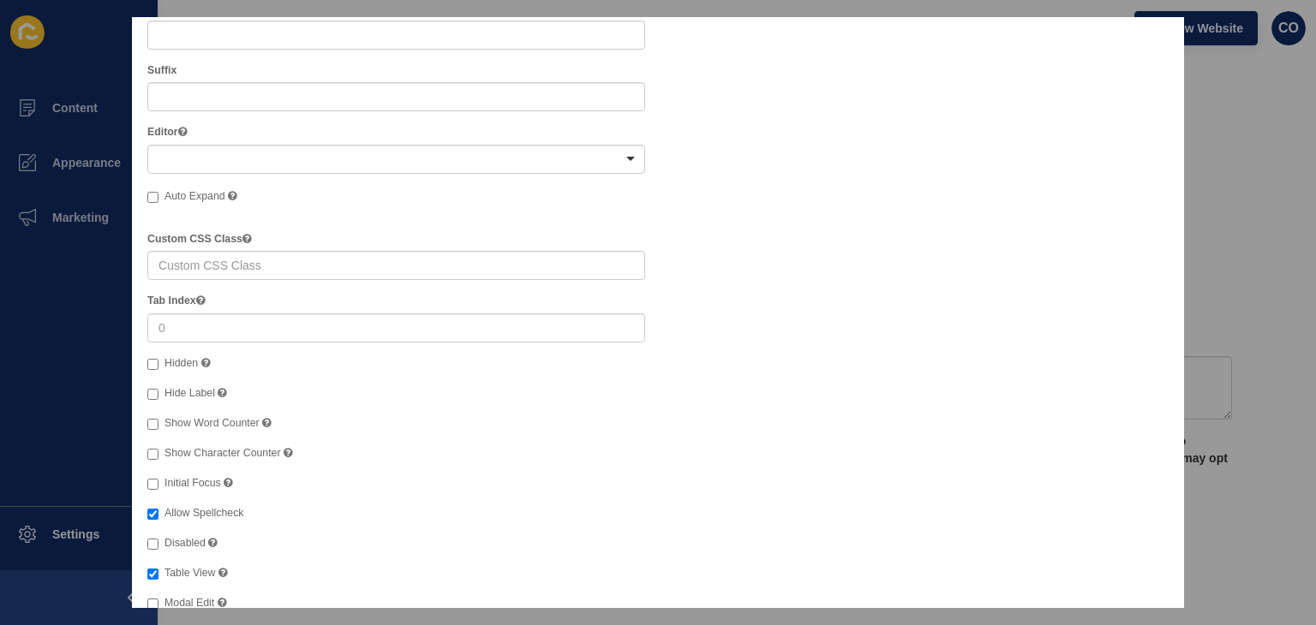
scroll to position [546, 0]
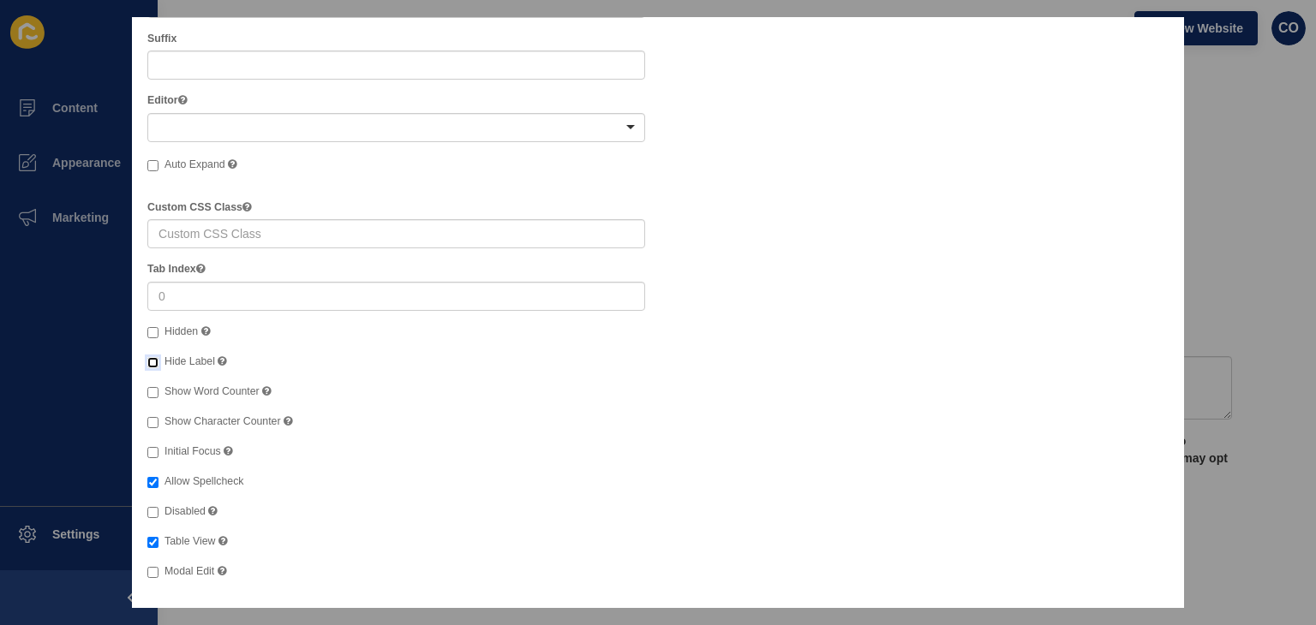
click at [151, 361] on input "Hide Label" at bounding box center [152, 362] width 11 height 11
checkbox input "true"
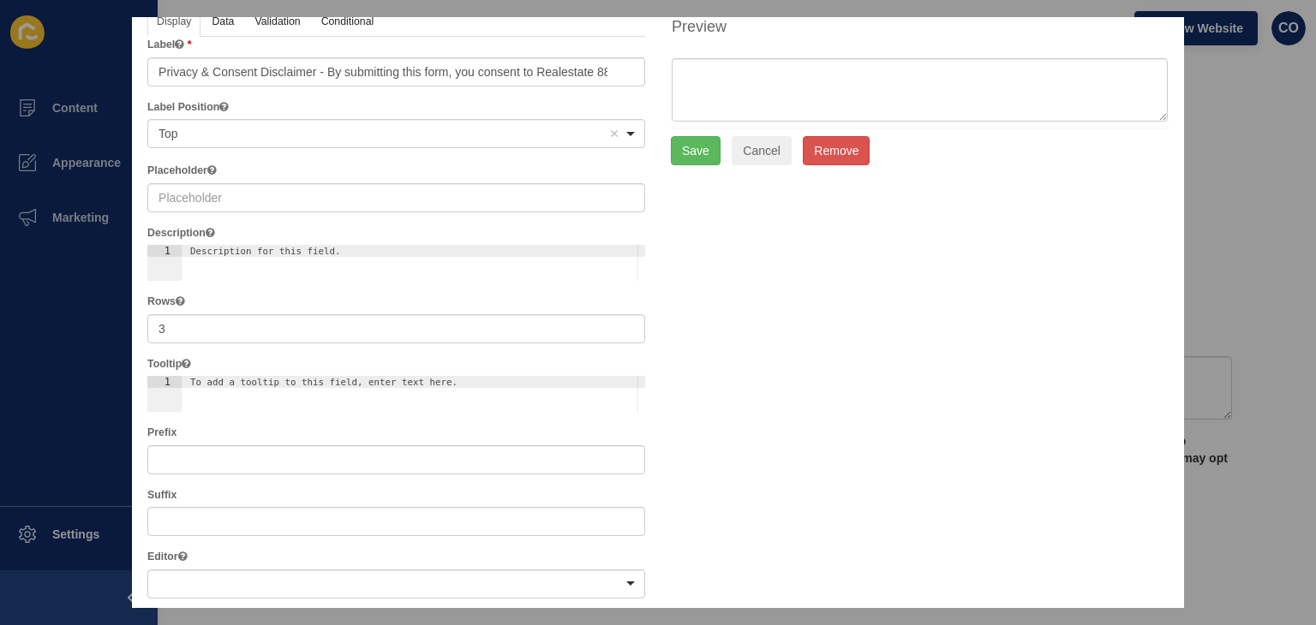
scroll to position [0, 0]
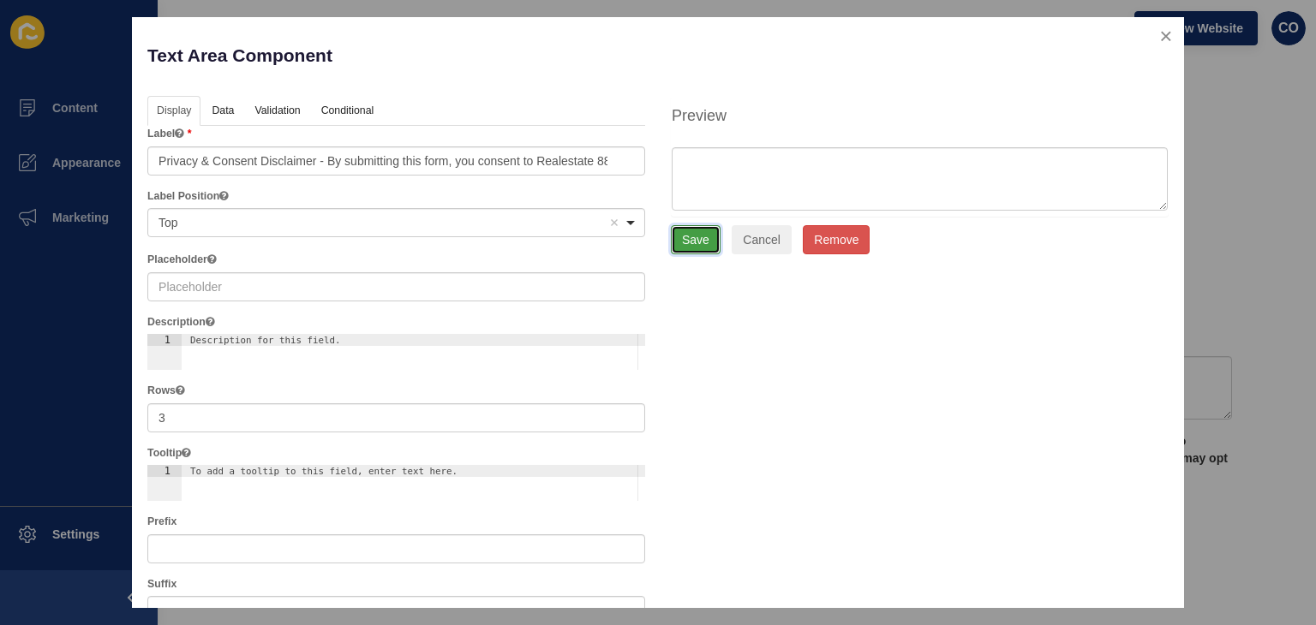
click at [692, 244] on button "Save" at bounding box center [696, 239] width 50 height 29
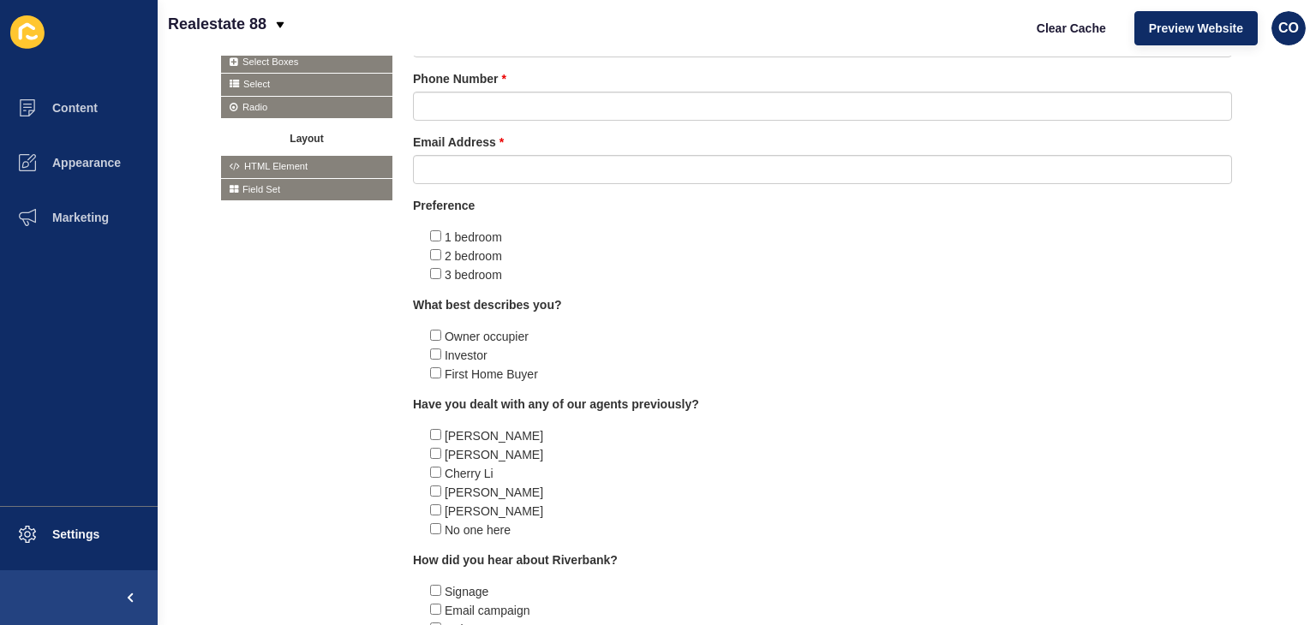
scroll to position [980, 0]
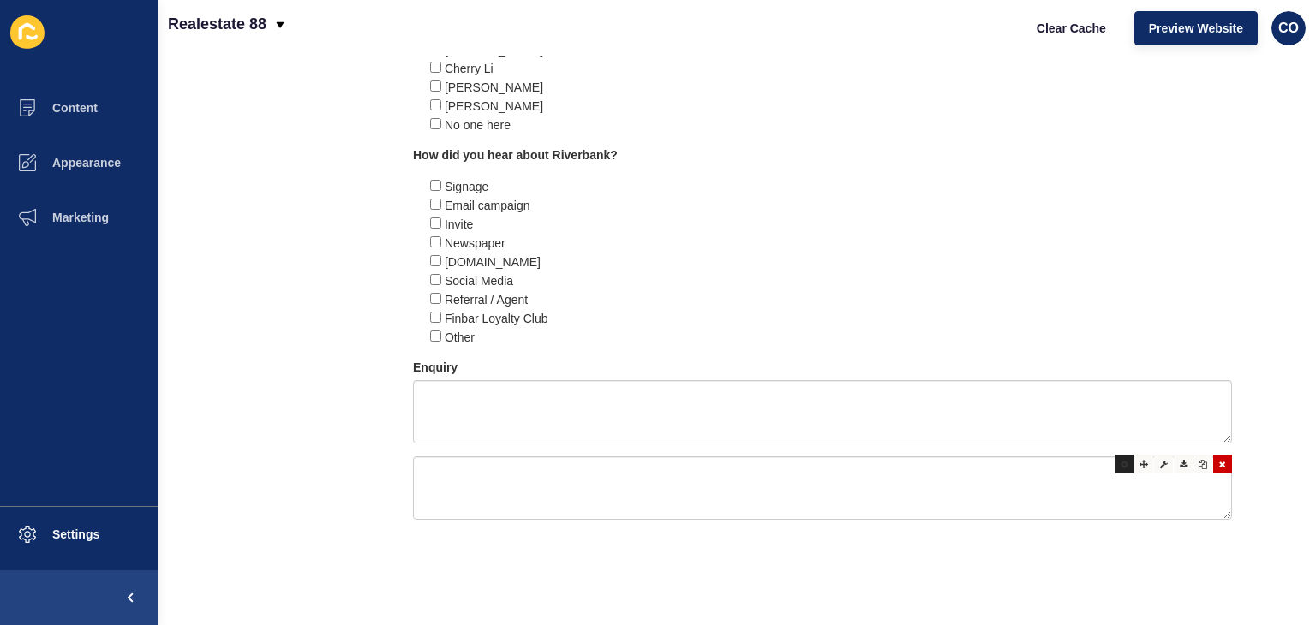
click at [1114, 457] on div at bounding box center [1123, 464] width 19 height 19
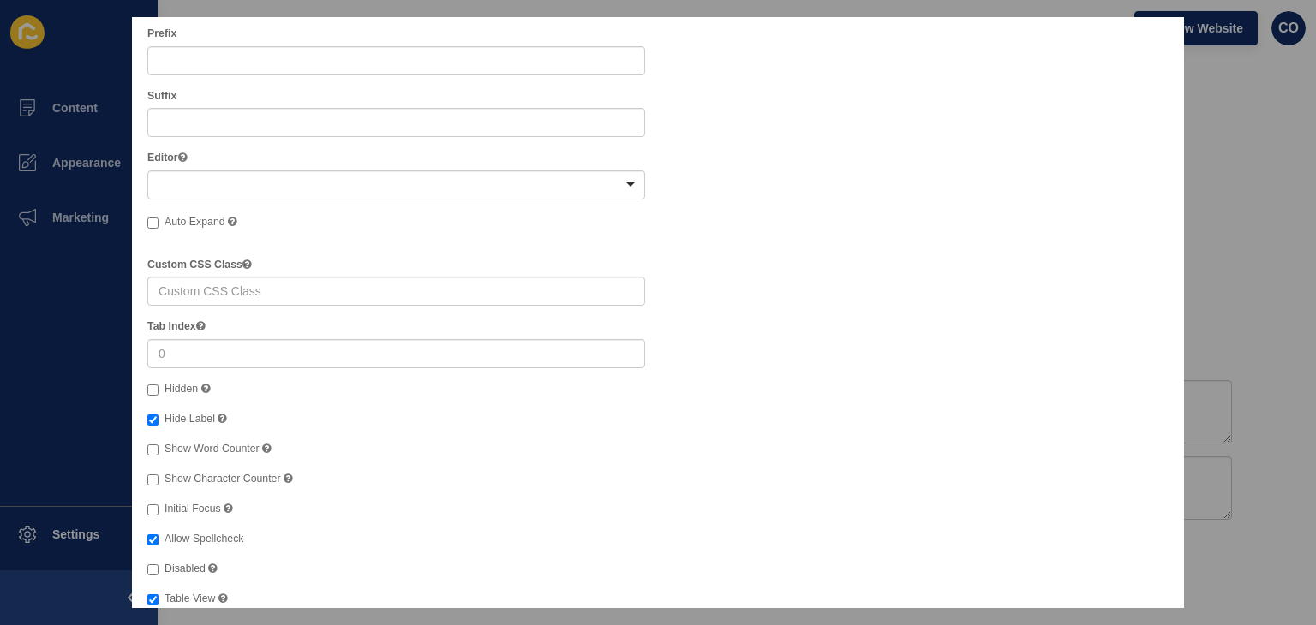
scroll to position [546, 0]
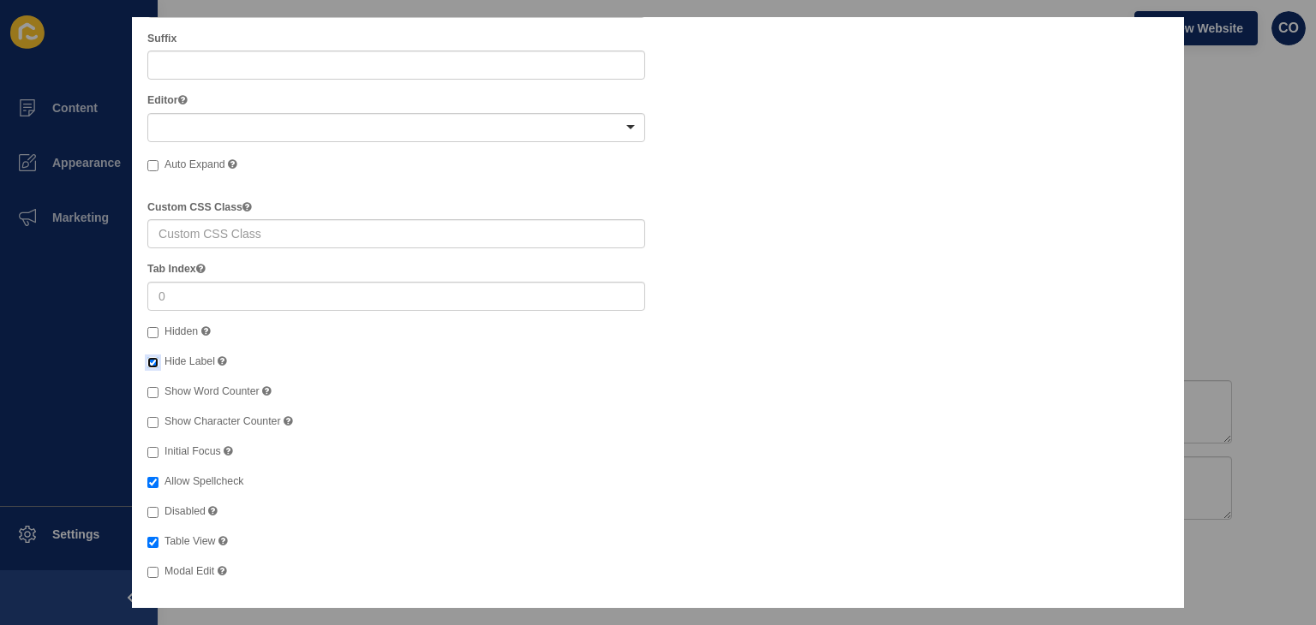
click at [151, 358] on input "Hide Label" at bounding box center [152, 362] width 11 height 11
checkbox input "false"
click at [155, 454] on input "Initial Focus" at bounding box center [152, 452] width 11 height 11
checkbox input "true"
click at [152, 542] on input "Table View Shows this value within the table view of the submissions." at bounding box center [152, 542] width 11 height 11
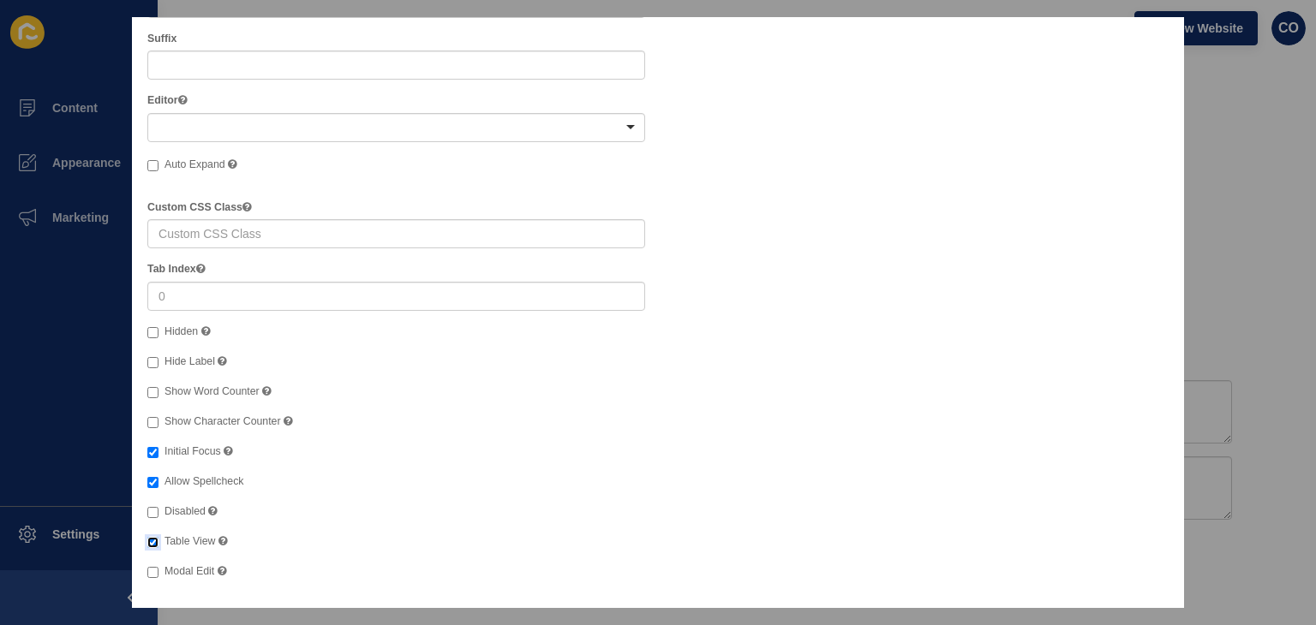
checkbox input "false"
click at [154, 450] on input "Initial Focus" at bounding box center [152, 452] width 11 height 11
checkbox input "false"
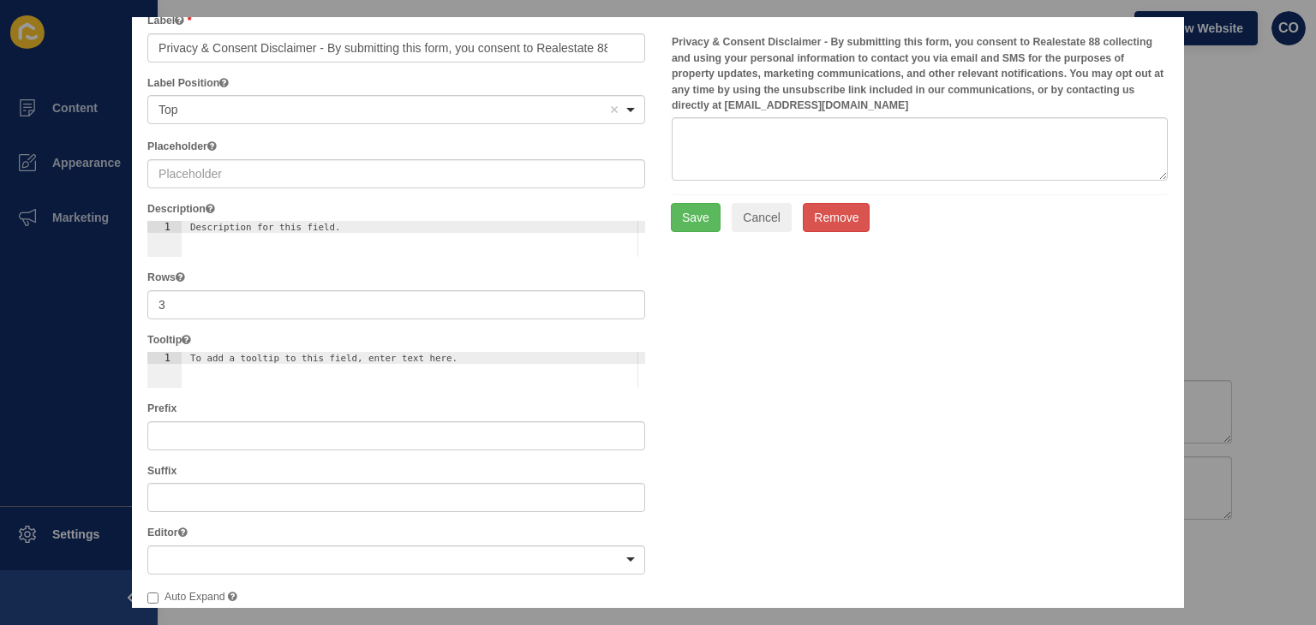
scroll to position [0, 0]
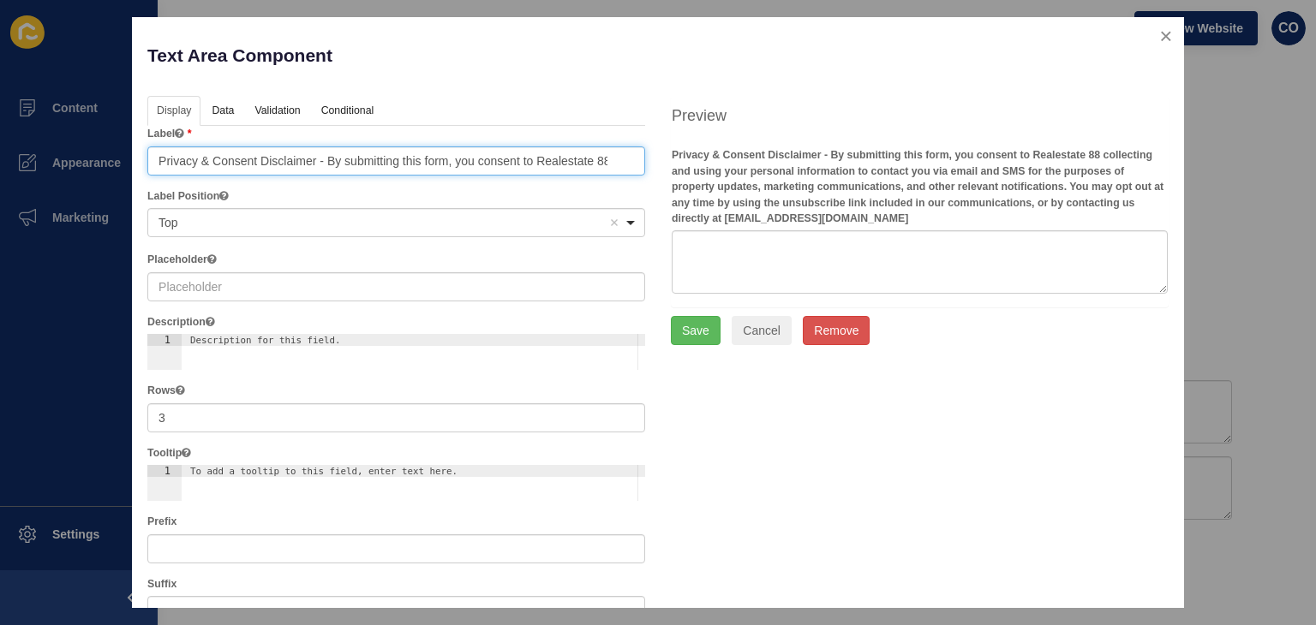
drag, startPoint x: 324, startPoint y: 163, endPoint x: 336, endPoint y: 162, distance: 12.0
click at [326, 162] on input "Privacy & Consent Disclaimer - By submitting this form, you consent to Realesta…" at bounding box center [396, 160] width 498 height 29
drag, startPoint x: 317, startPoint y: 162, endPoint x: 346, endPoint y: 161, distance: 29.1
click at [320, 162] on input "Privacy & Consent Disclaimer - By submitting this form, you consent to Realesta…" at bounding box center [396, 160] width 498 height 29
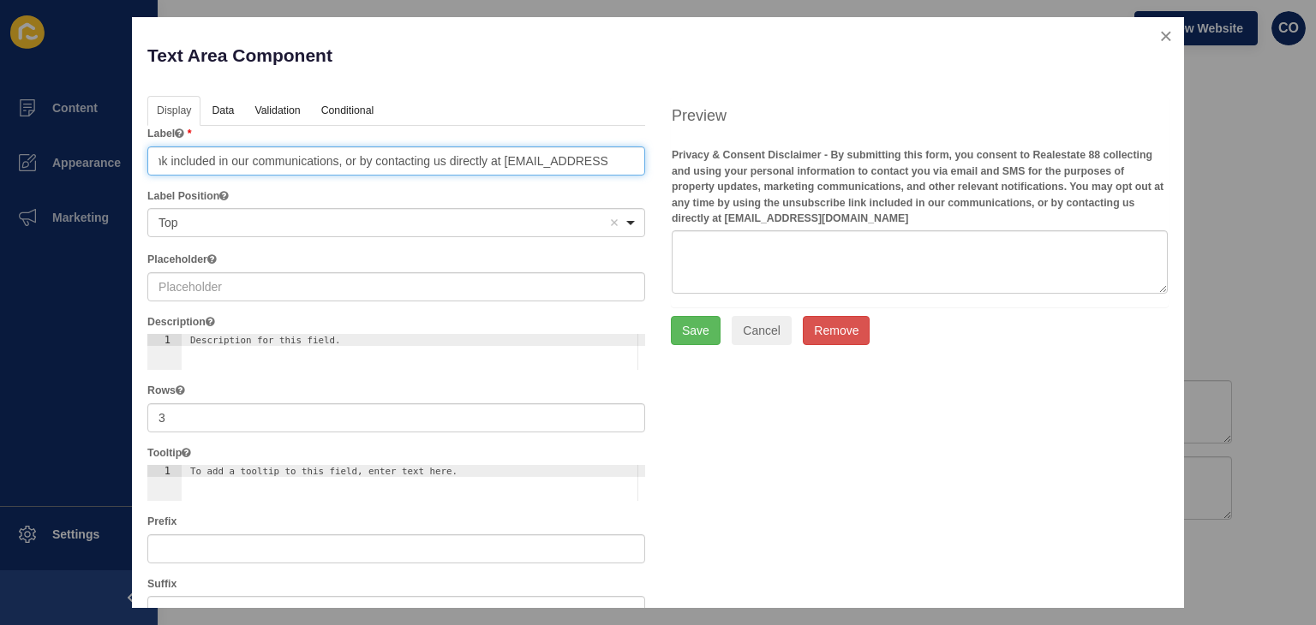
click at [457, 156] on input "Privacy & Consent Disclaimer - By submitting this form, you consent to Realesta…" at bounding box center [396, 160] width 498 height 29
drag, startPoint x: 322, startPoint y: 158, endPoint x: 343, endPoint y: 161, distance: 21.6
click at [326, 158] on input "Privacy & Consent Disclaimer - By submitting this form, you consent to Realesta…" at bounding box center [396, 160] width 498 height 29
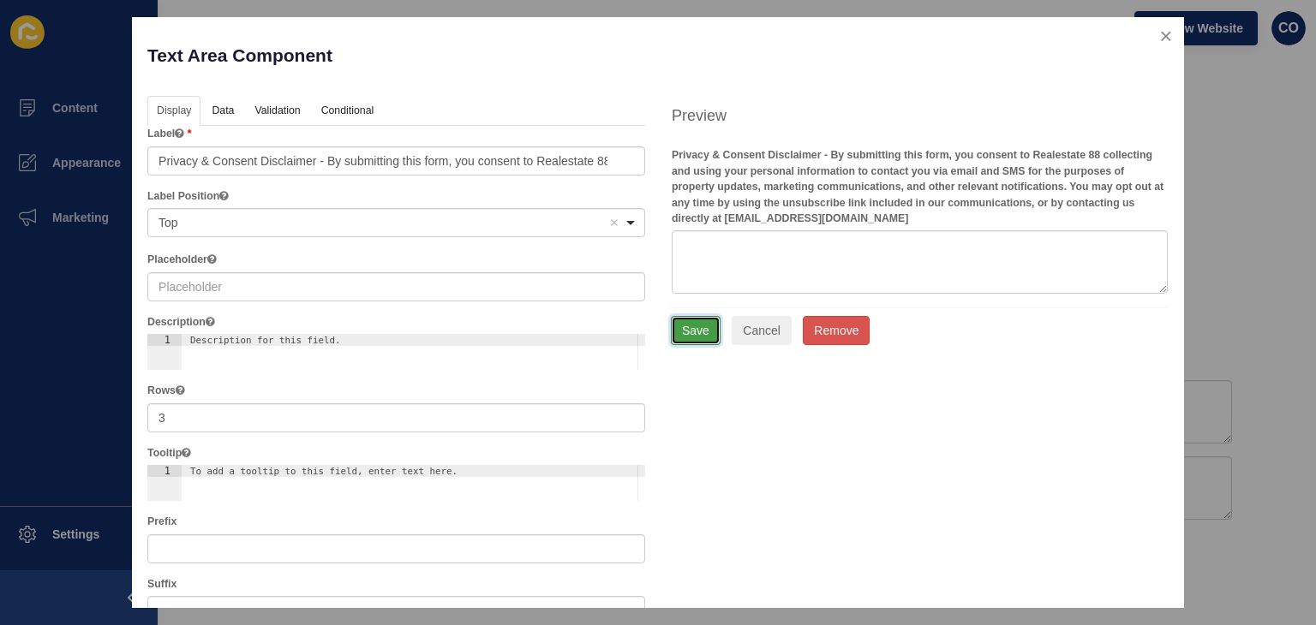
click at [681, 335] on button "Save" at bounding box center [696, 330] width 50 height 29
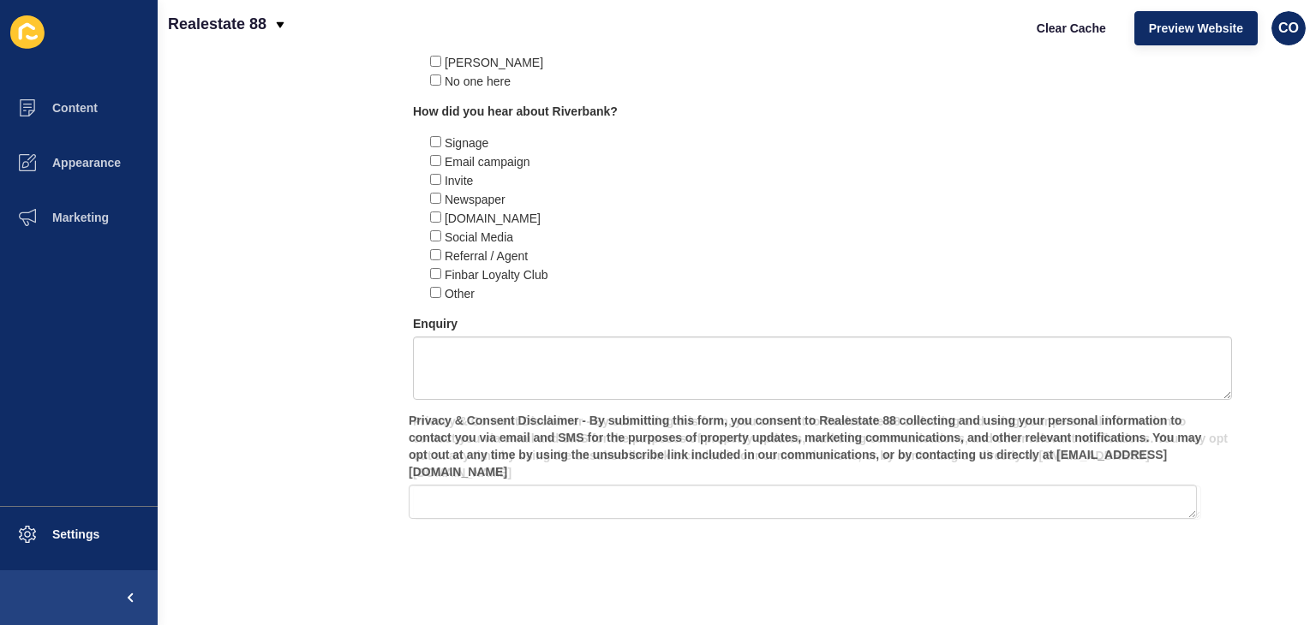
scroll to position [1006, 0]
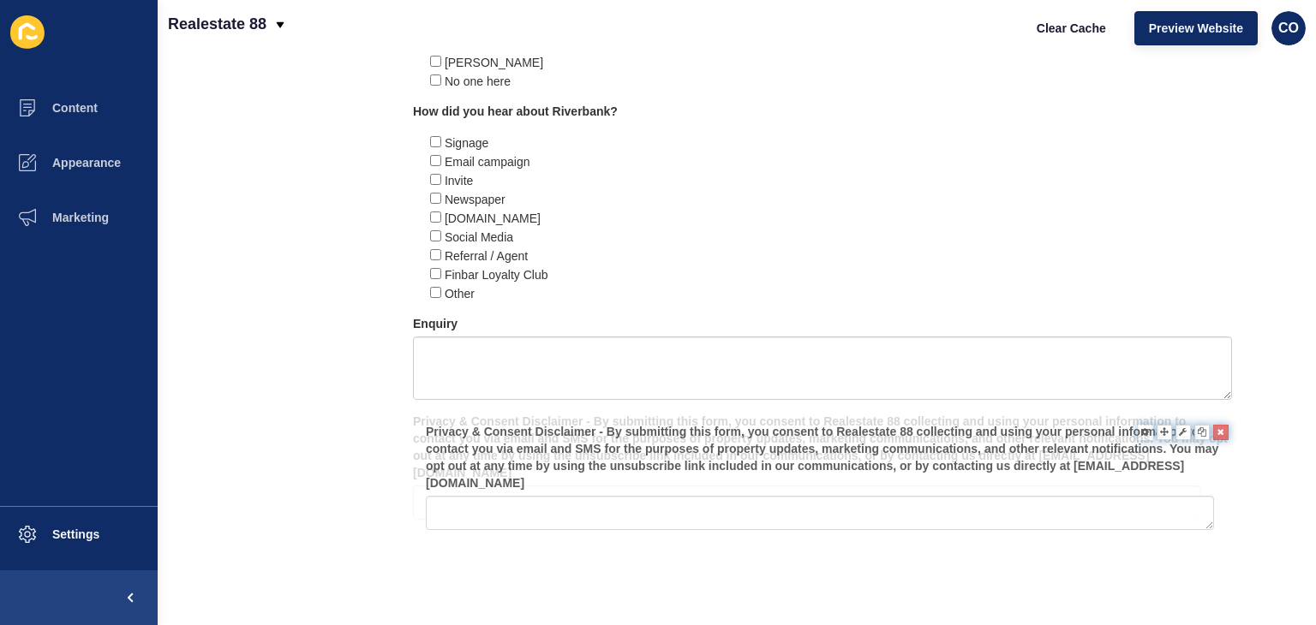
drag, startPoint x: 1213, startPoint y: 499, endPoint x: 1208, endPoint y: 477, distance: 22.9
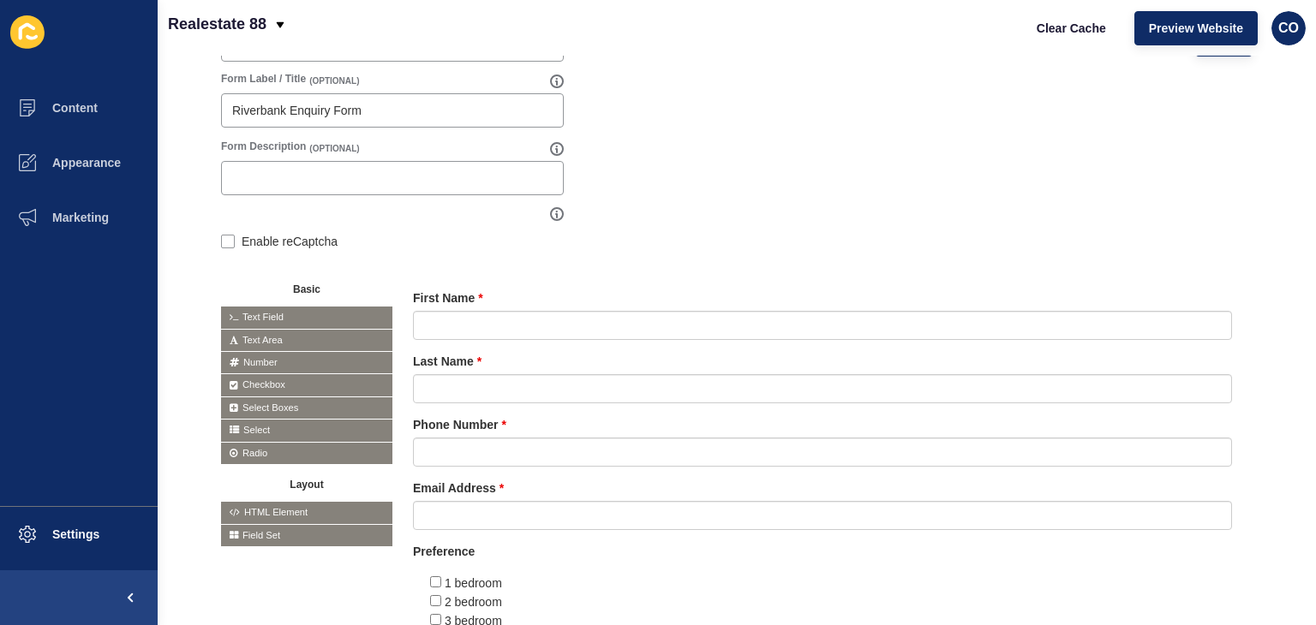
scroll to position [236, 0]
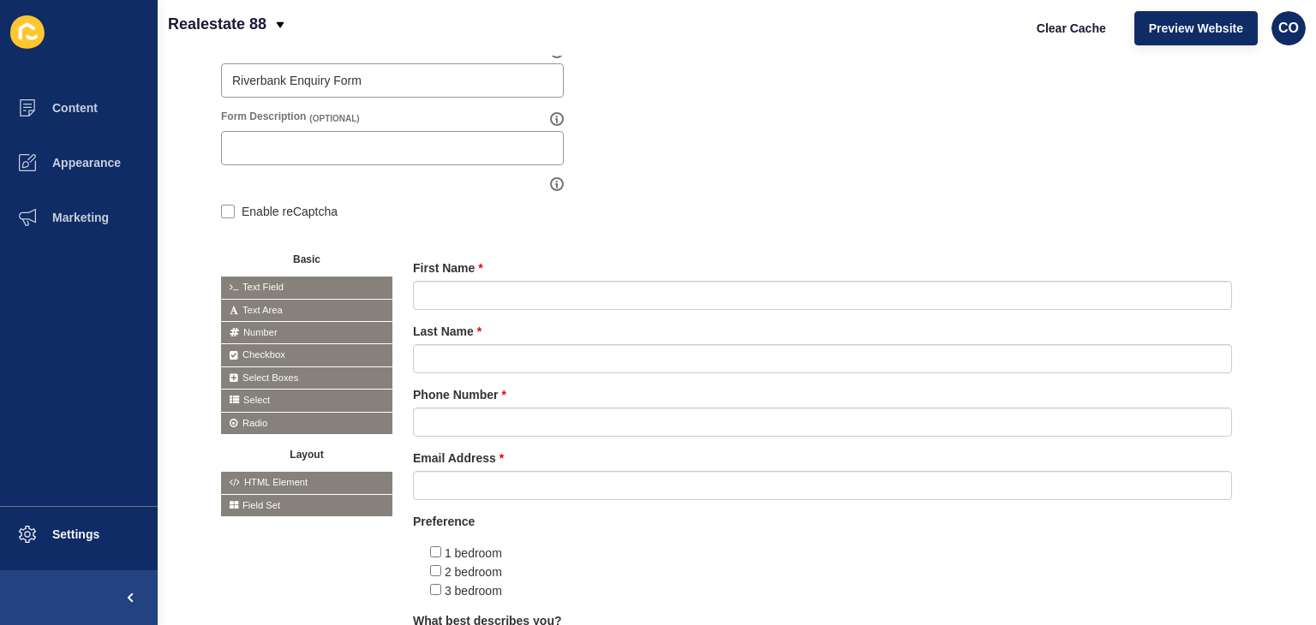
click at [321, 281] on span "Text Field" at bounding box center [306, 287] width 171 height 21
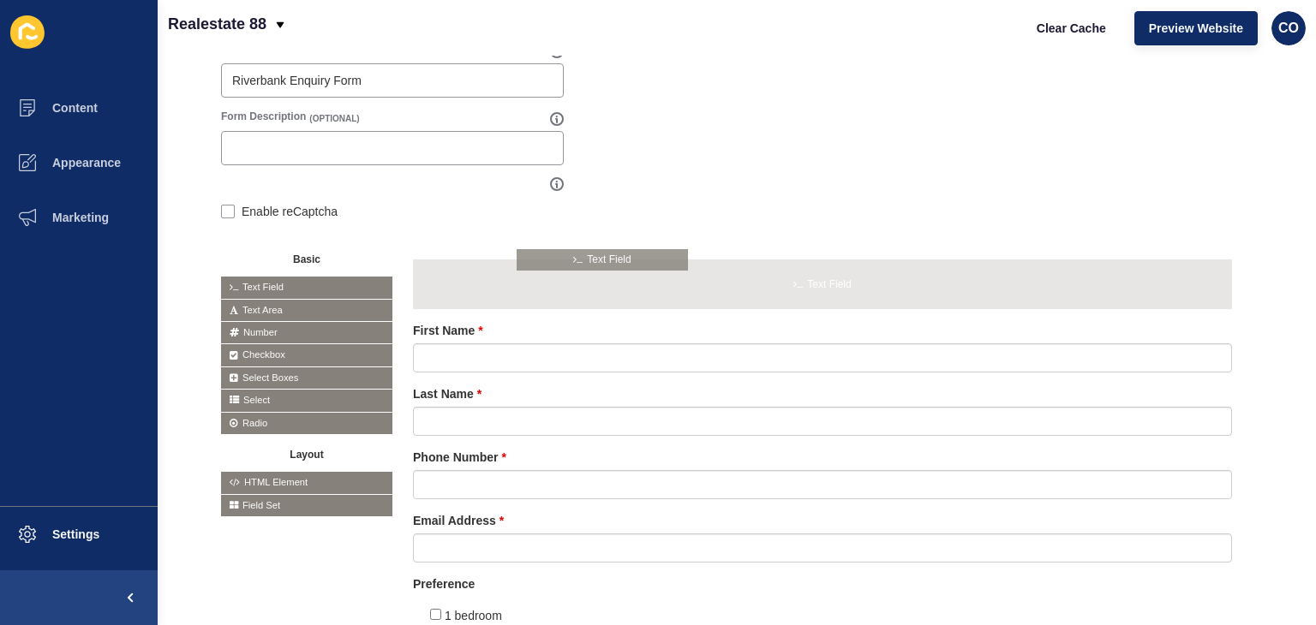
drag, startPoint x: 291, startPoint y: 289, endPoint x: 588, endPoint y: 263, distance: 297.5
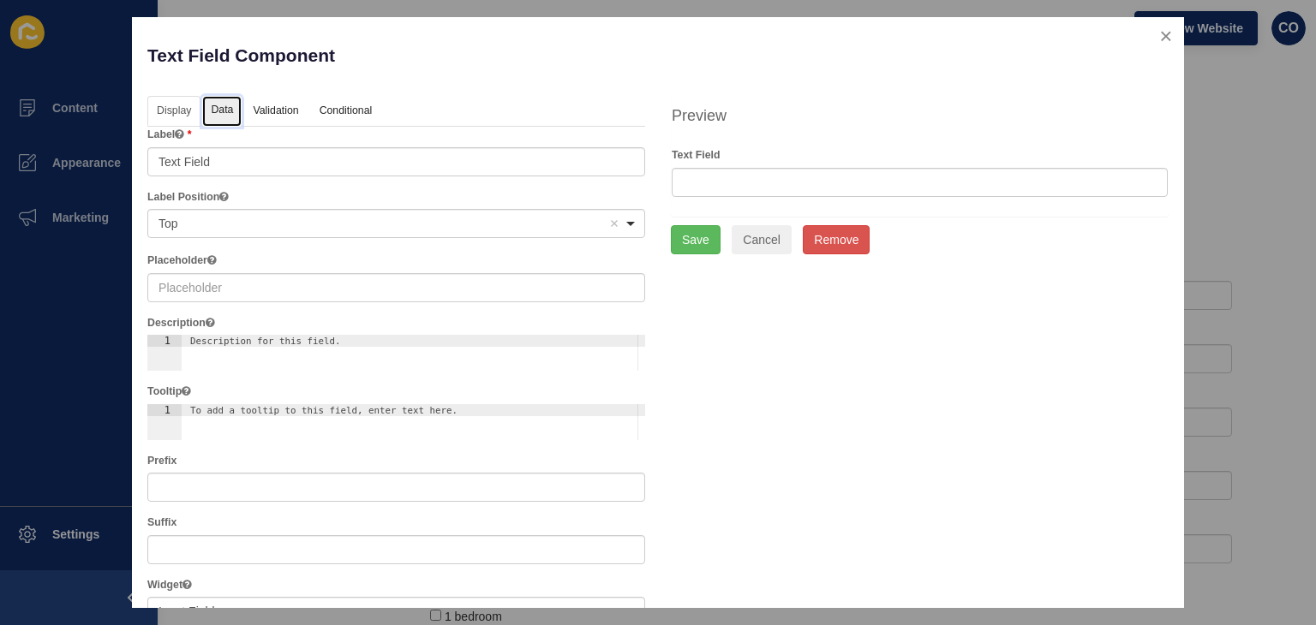
click at [235, 110] on link "Data" at bounding box center [221, 112] width 39 height 32
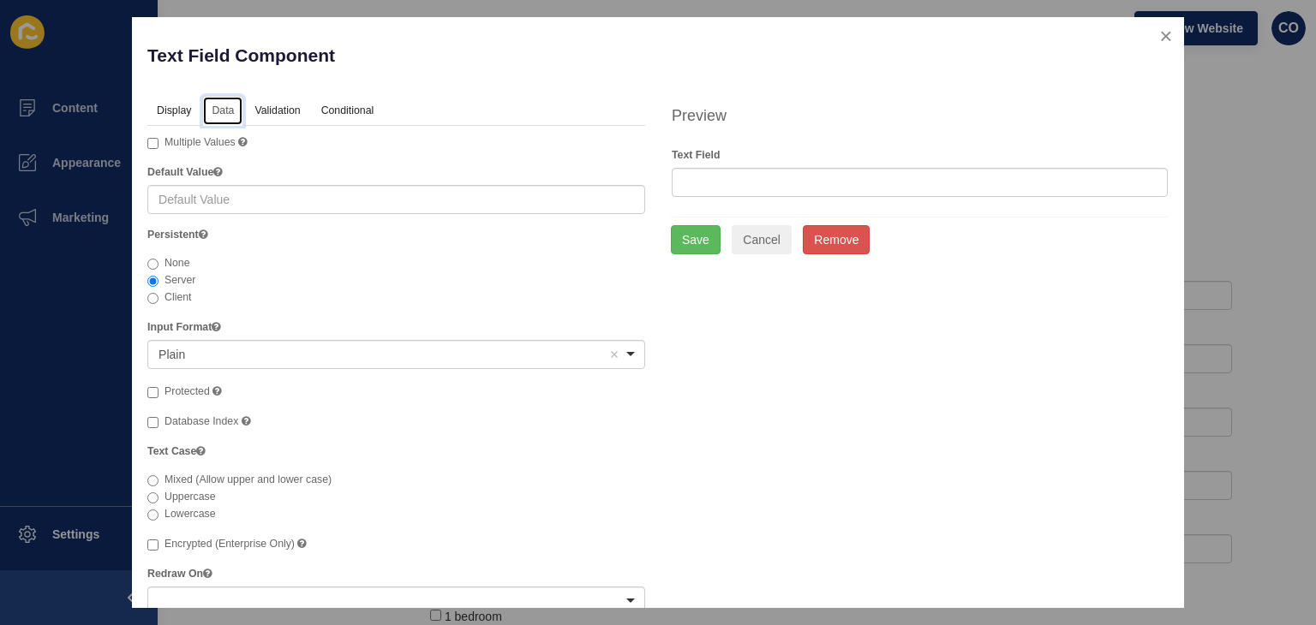
click at [632, 357] on div "<span>Plain</span> Plain Remove item" at bounding box center [396, 354] width 498 height 29
click at [503, 141] on div "Multiple Values" at bounding box center [396, 142] width 498 height 17
click at [289, 112] on link "Validation" at bounding box center [276, 112] width 63 height 32
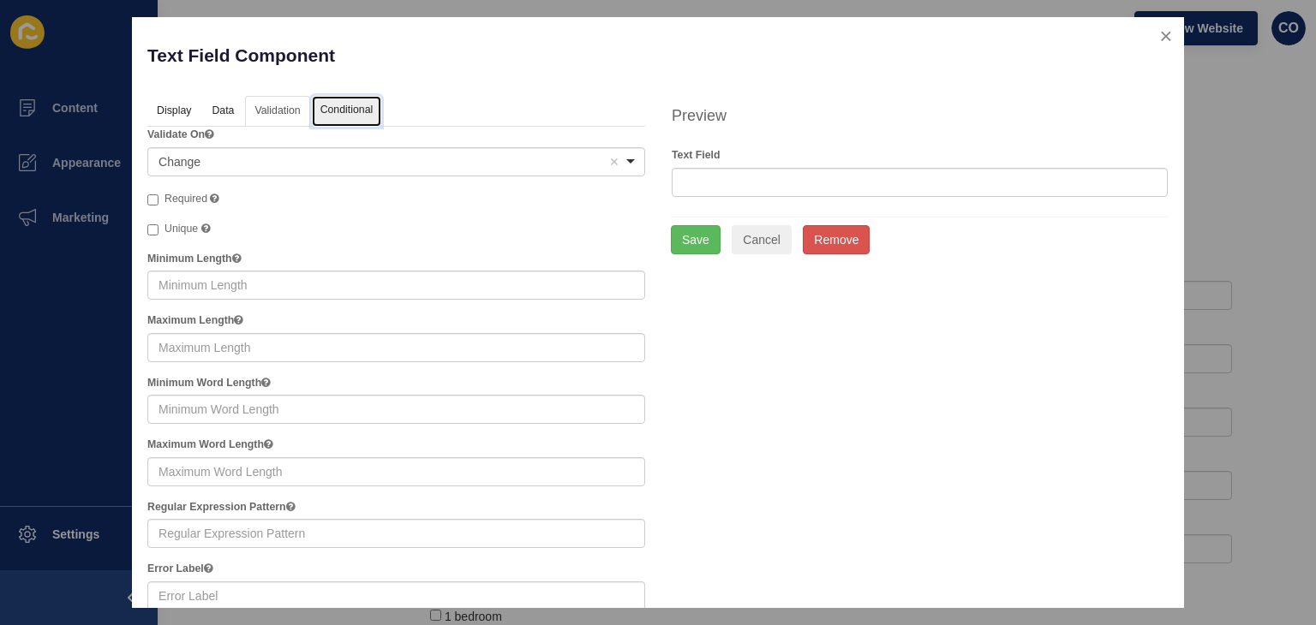
click at [345, 106] on link "Conditional" at bounding box center [347, 112] width 70 height 32
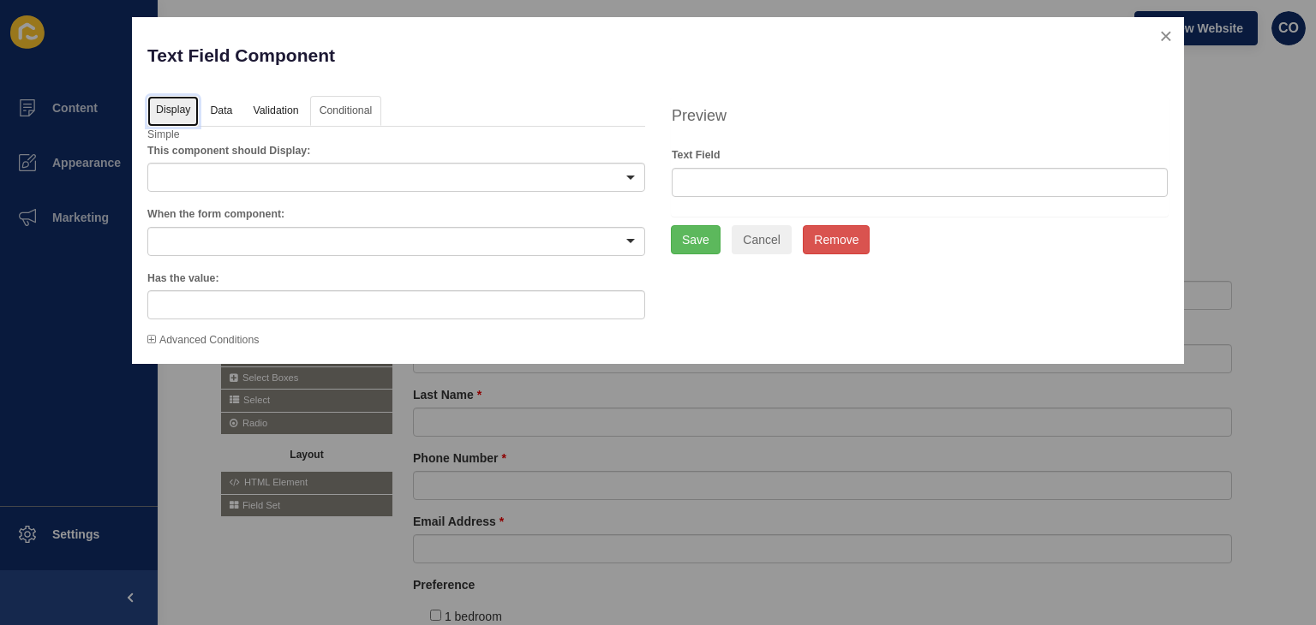
click at [164, 107] on link "Display" at bounding box center [172, 112] width 51 height 32
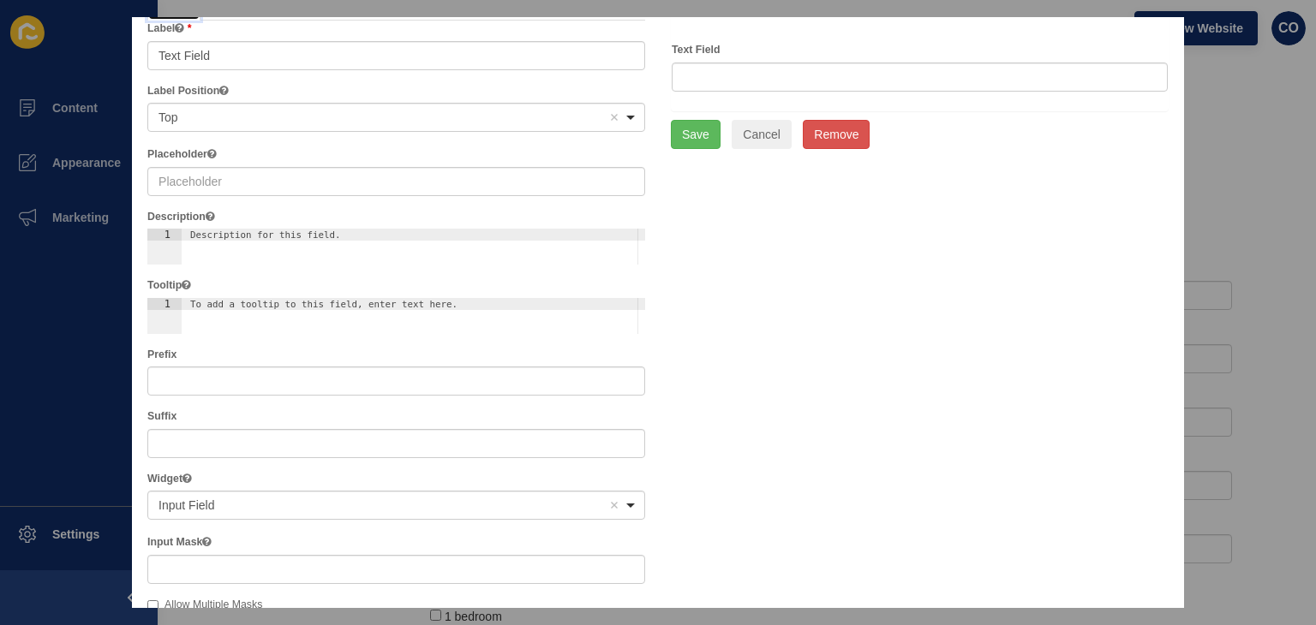
scroll to position [0, 0]
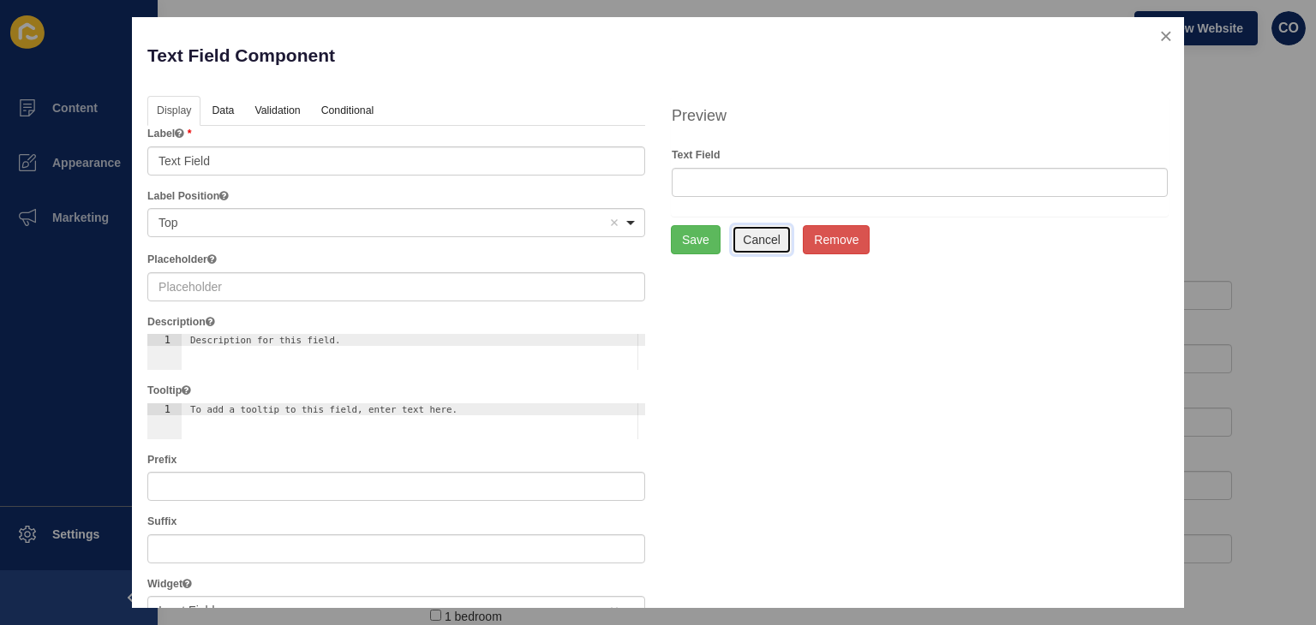
click at [761, 241] on button "Cancel" at bounding box center [761, 239] width 60 height 29
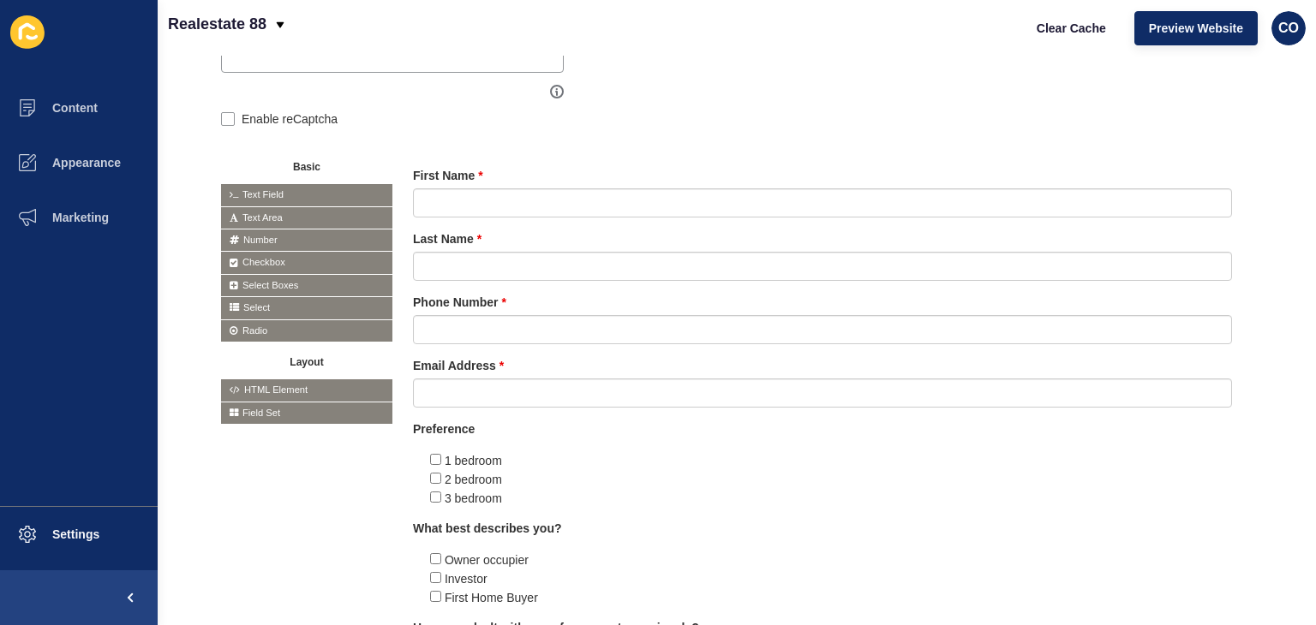
scroll to position [407, 0]
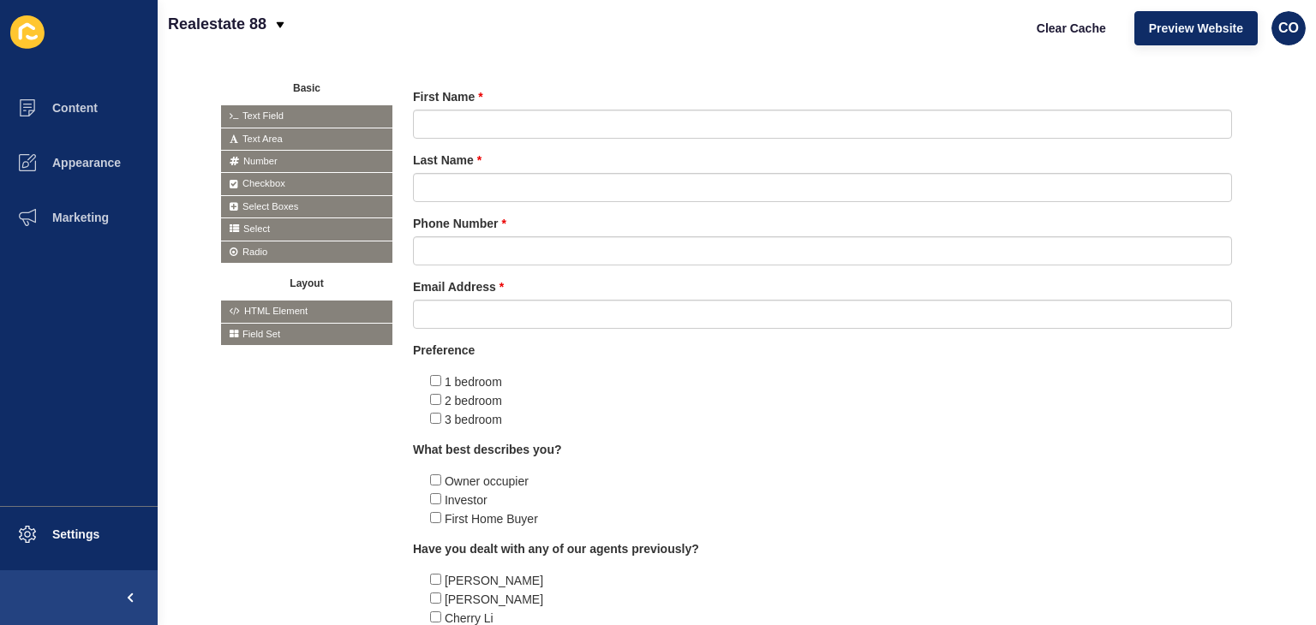
click at [278, 226] on span "Select" at bounding box center [306, 228] width 171 height 21
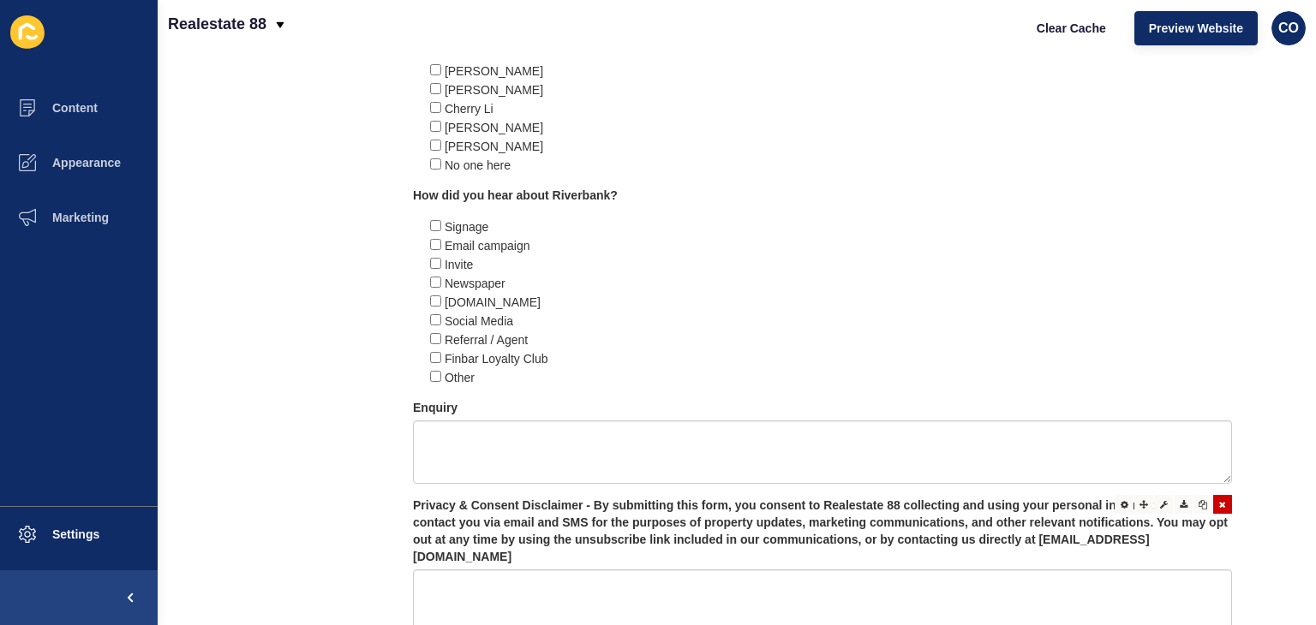
scroll to position [950, 0]
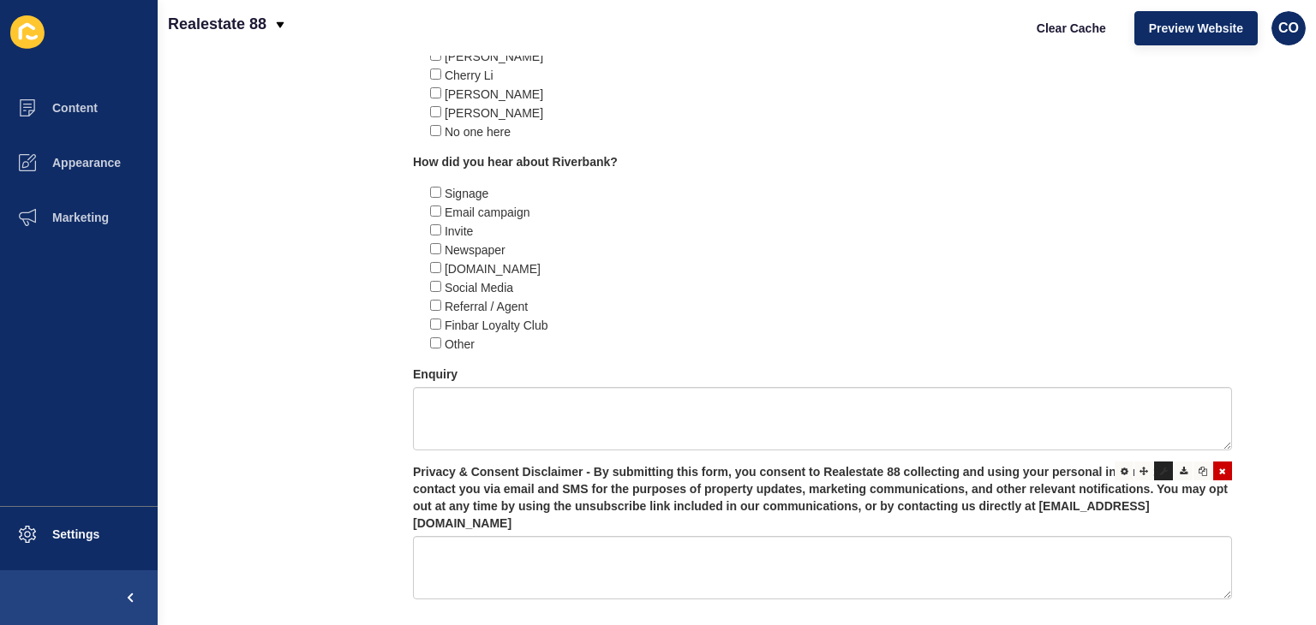
click at [1160, 475] on icon at bounding box center [1164, 471] width 8 height 9
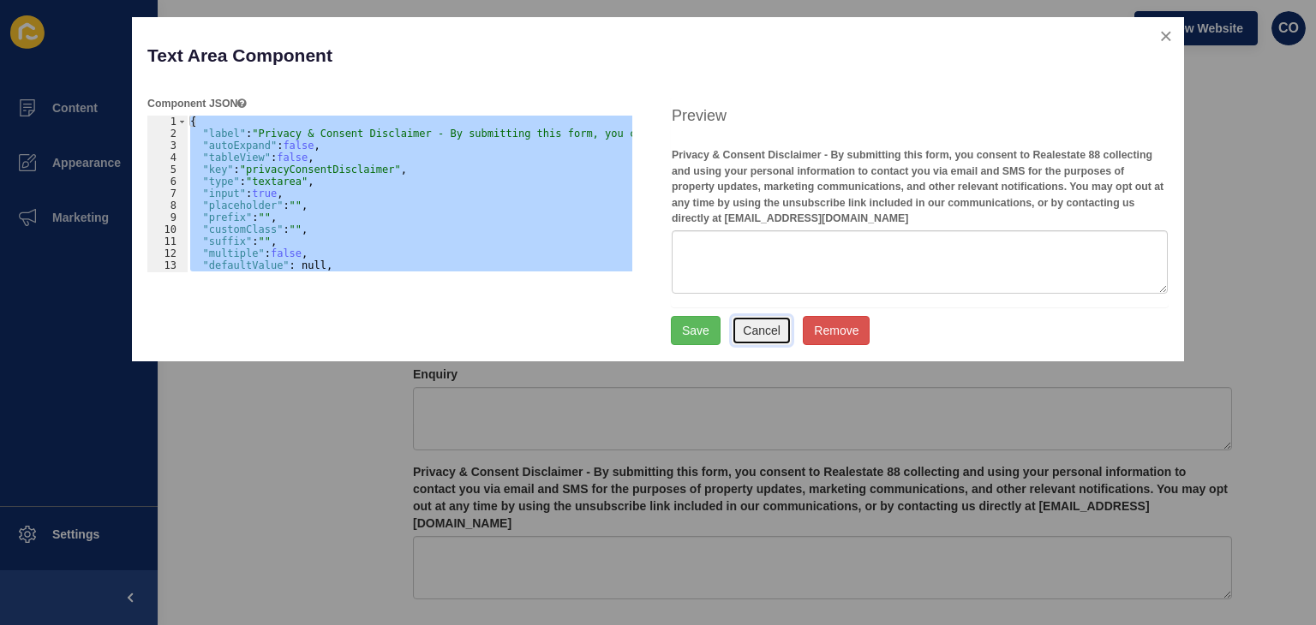
drag, startPoint x: 771, startPoint y: 330, endPoint x: 781, endPoint y: 331, distance: 10.3
click at [772, 330] on button "Cancel" at bounding box center [761, 330] width 60 height 29
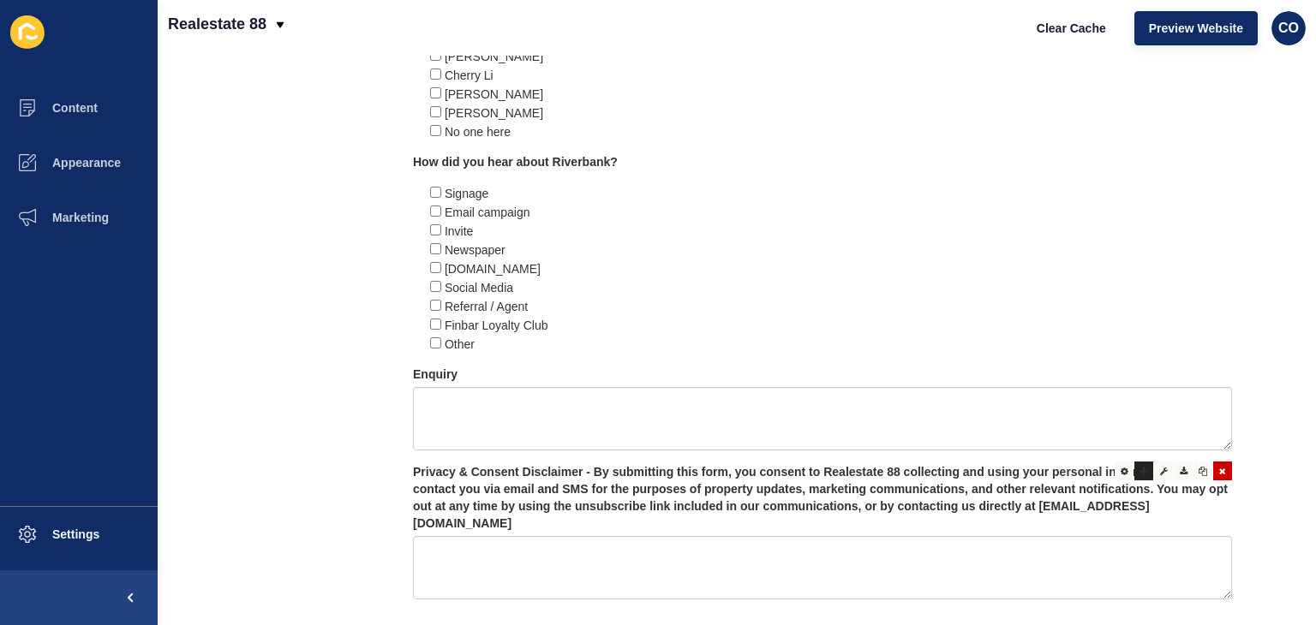
click at [1139, 475] on icon at bounding box center [1143, 471] width 9 height 9
click at [1120, 475] on icon at bounding box center [1124, 471] width 8 height 9
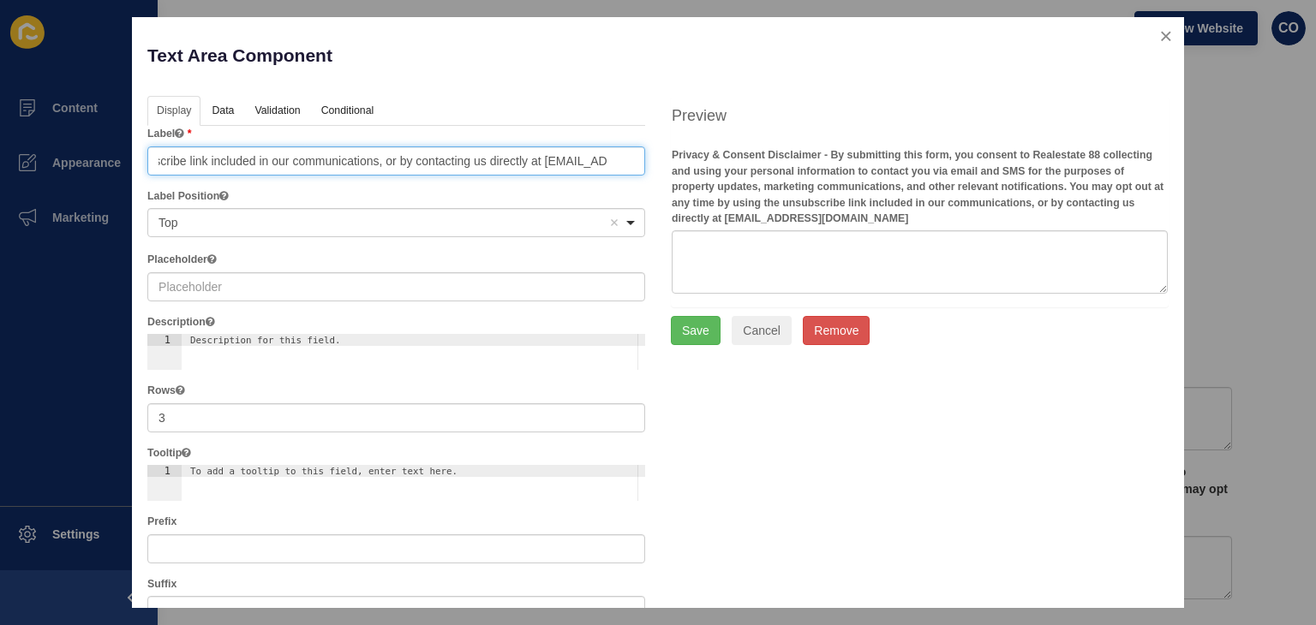
scroll to position [0, 1699]
drag, startPoint x: 387, startPoint y: 158, endPoint x: 708, endPoint y: 239, distance: 331.1
click at [706, 241] on div "Display Data Validation API Conditional Logic Layout Label Privacy & Consent Di…" at bounding box center [657, 617] width 1047 height 1043
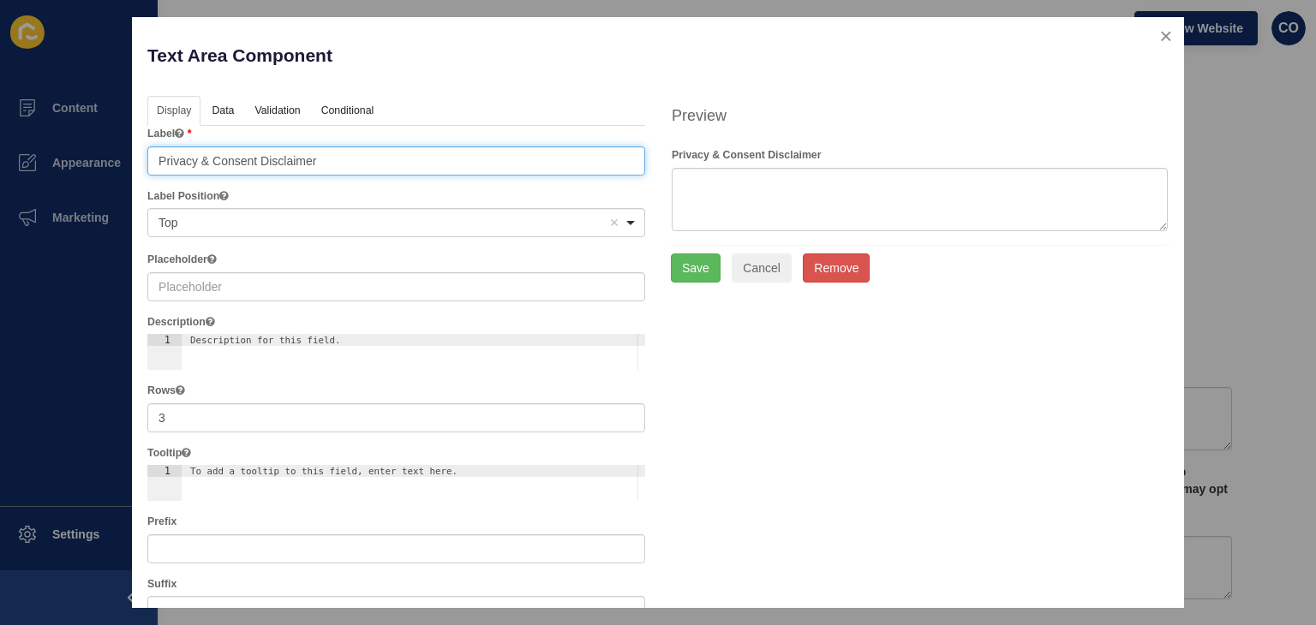
type input "Privacy & Consent Disclaimer"
click at [483, 96] on ul "Display Data Validation API Conditional Logic Layout" at bounding box center [396, 111] width 498 height 31
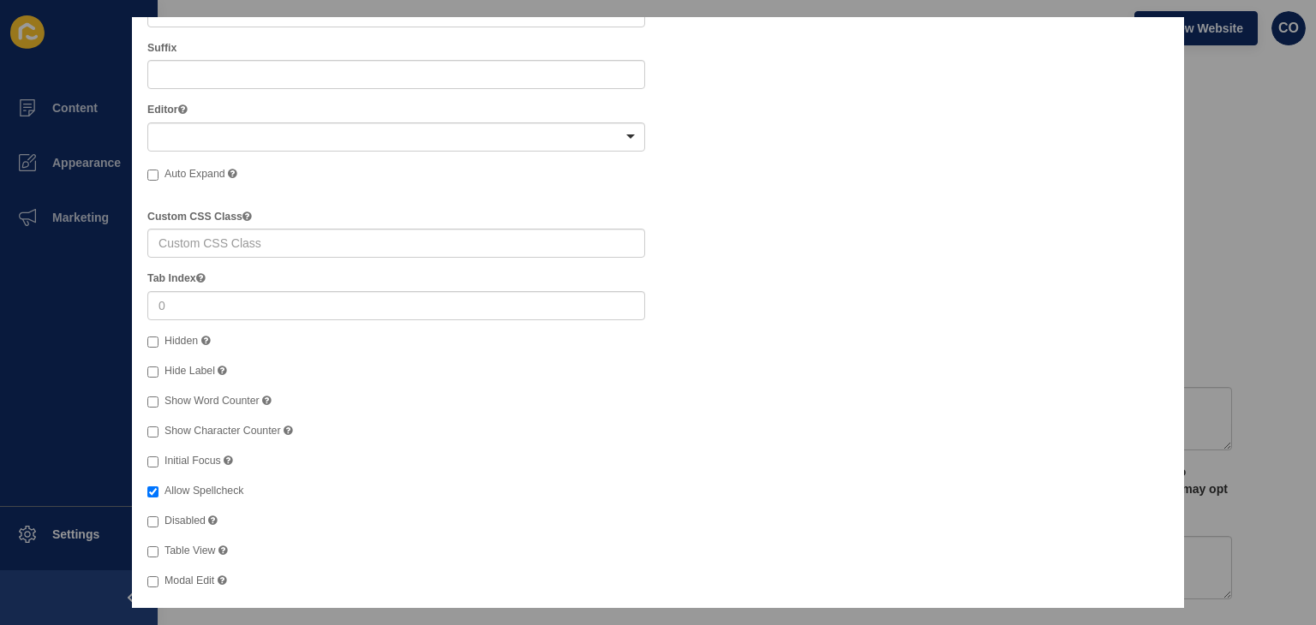
scroll to position [546, 0]
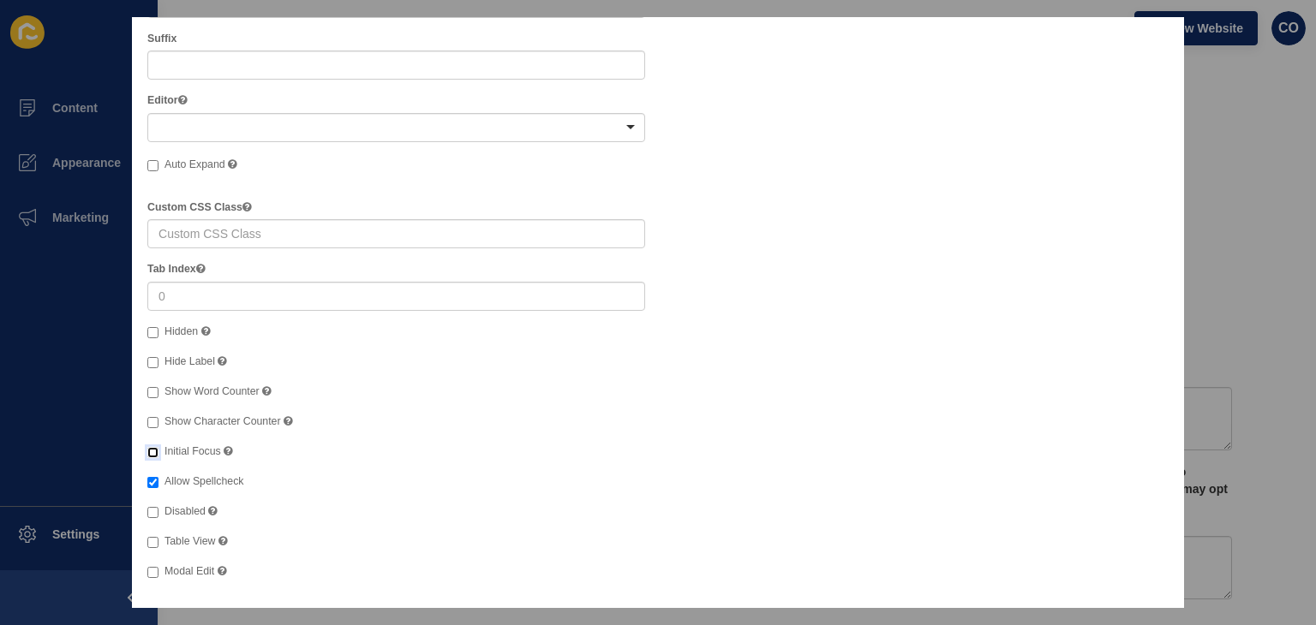
click at [155, 453] on input "Initial Focus" at bounding box center [152, 452] width 11 height 11
checkbox input "true"
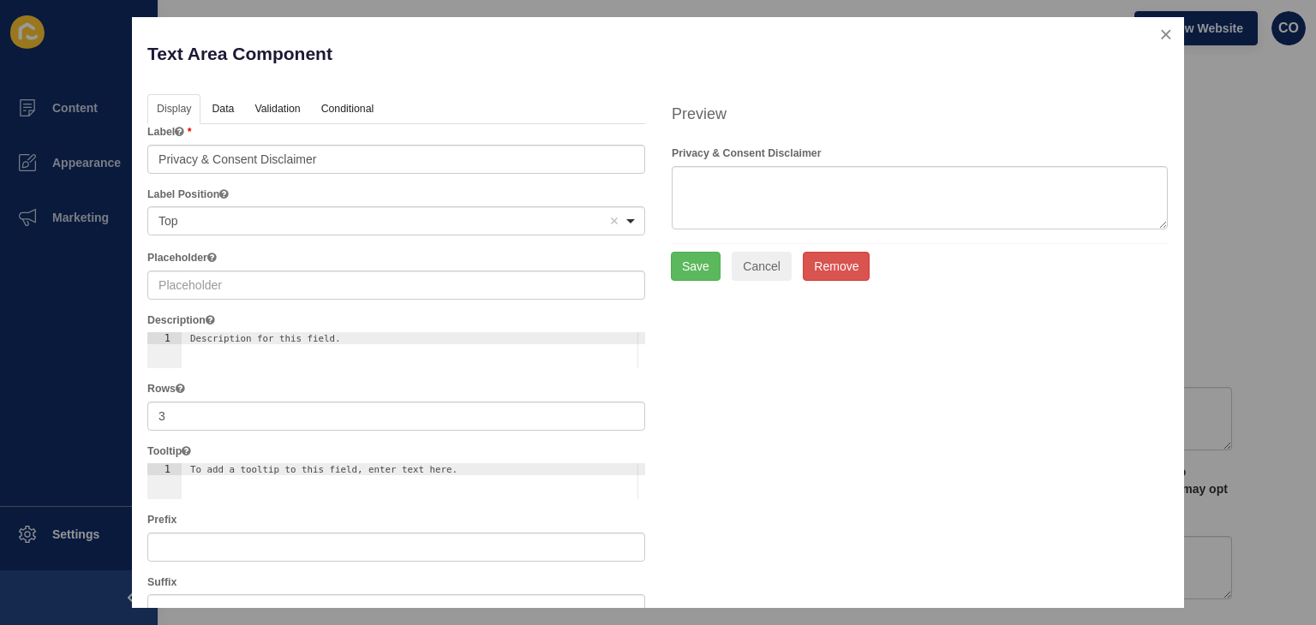
scroll to position [0, 0]
click at [835, 261] on button "Remove" at bounding box center [836, 268] width 67 height 29
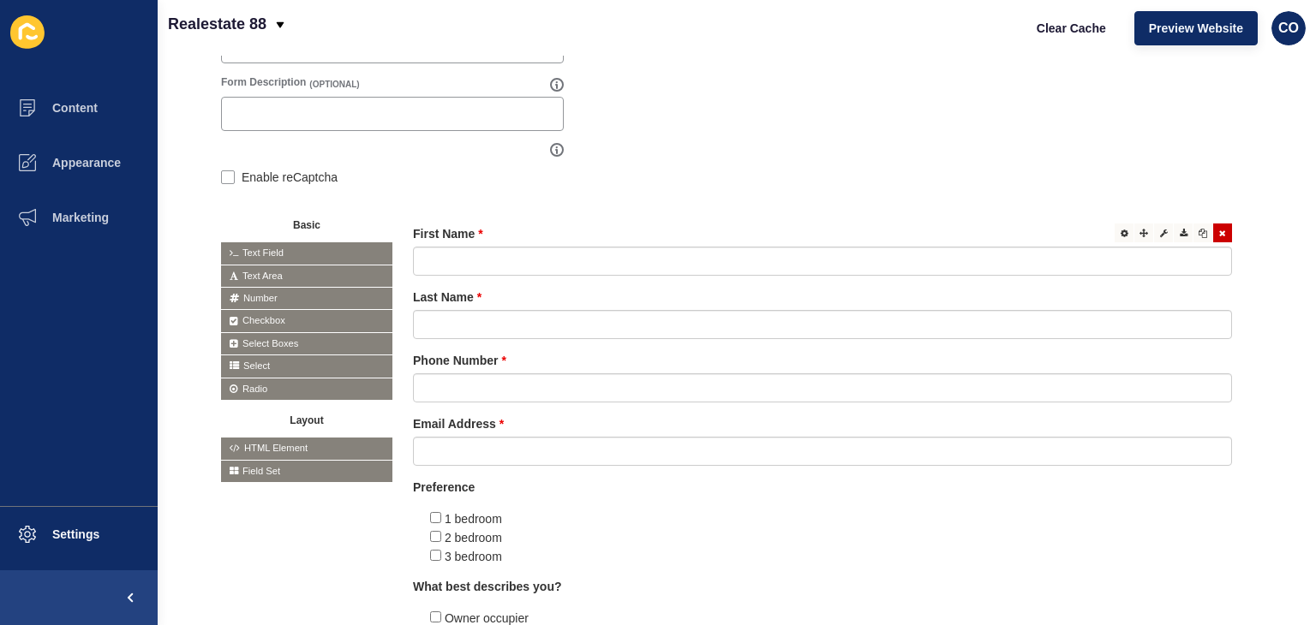
scroll to position [219, 0]
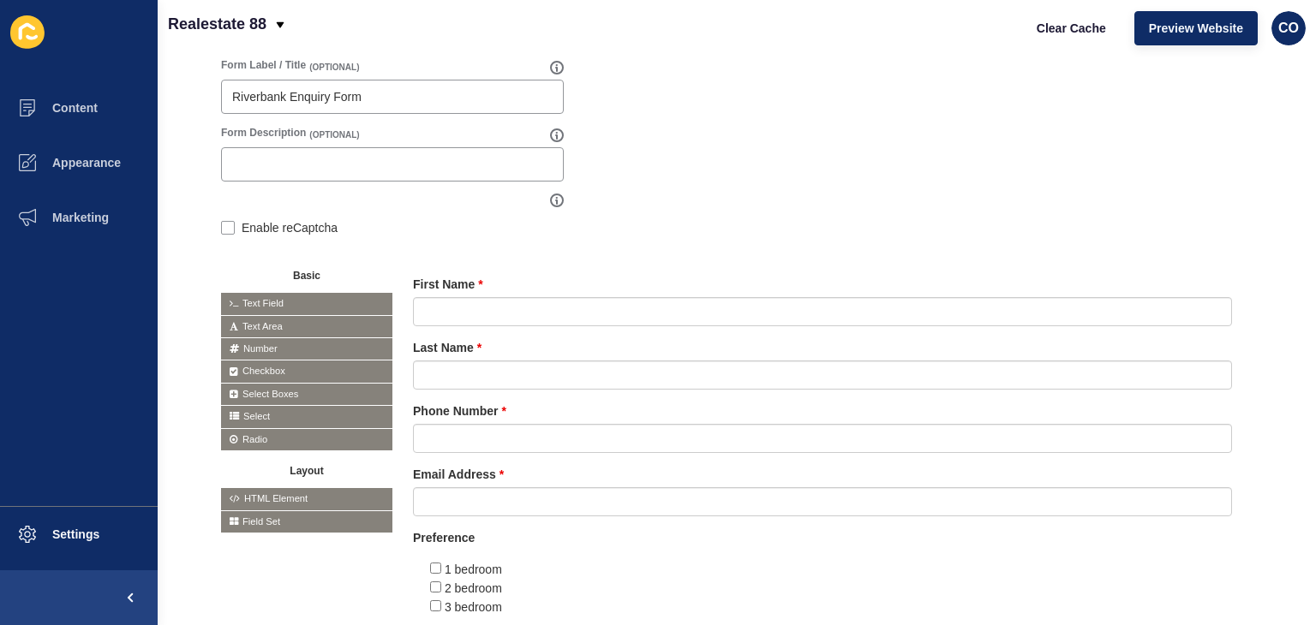
click at [261, 328] on span "Text Area" at bounding box center [306, 326] width 171 height 21
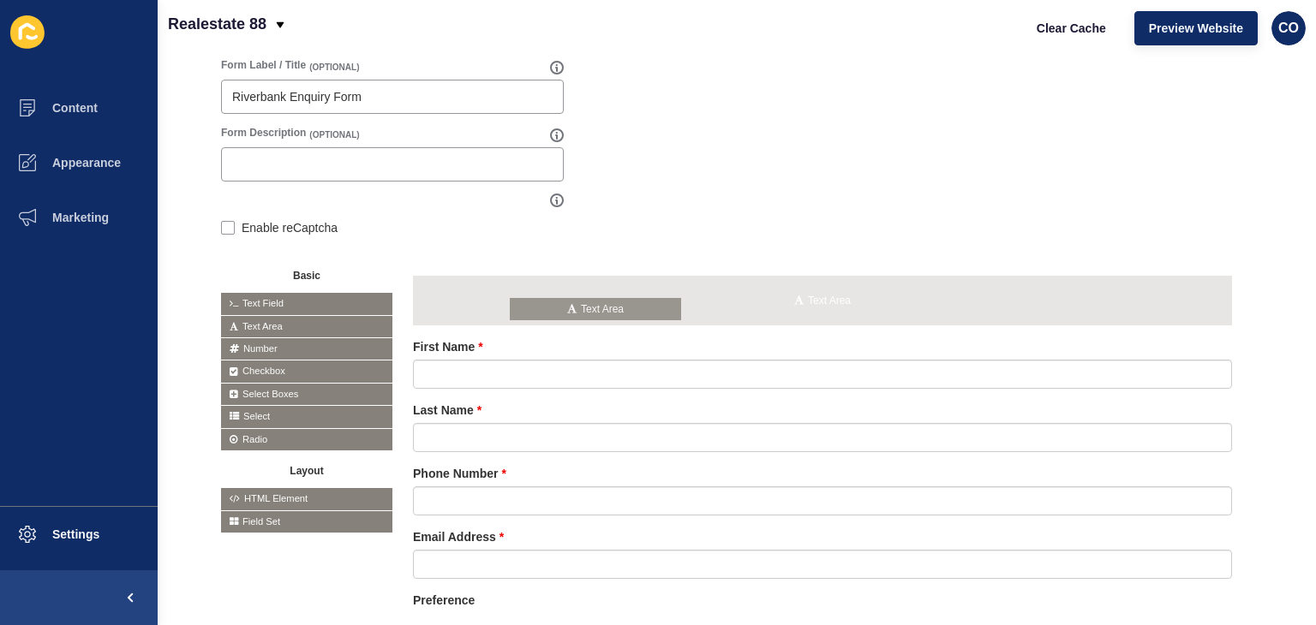
drag, startPoint x: 248, startPoint y: 326, endPoint x: 538, endPoint y: 309, distance: 290.9
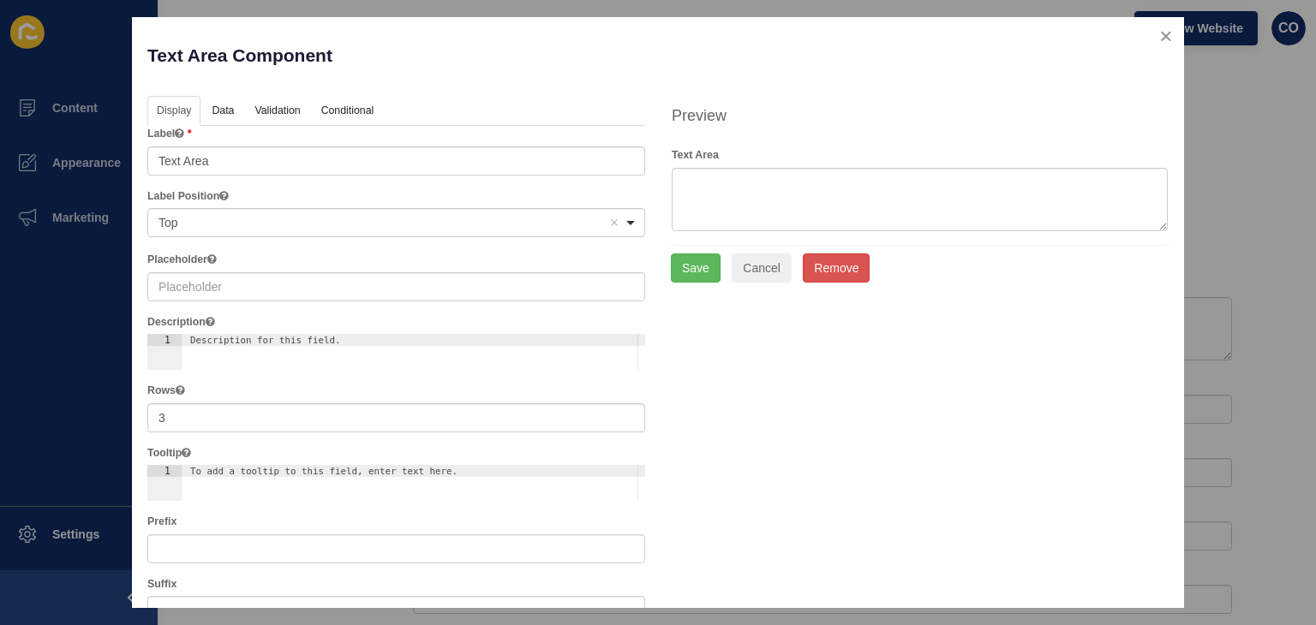
click at [359, 144] on div "Label Text Area" at bounding box center [396, 150] width 498 height 49
click at [370, 158] on input "Text Area" at bounding box center [396, 160] width 498 height 29
paste input "By submitting this form, you consent to Realestate 88 collecting and using your…"
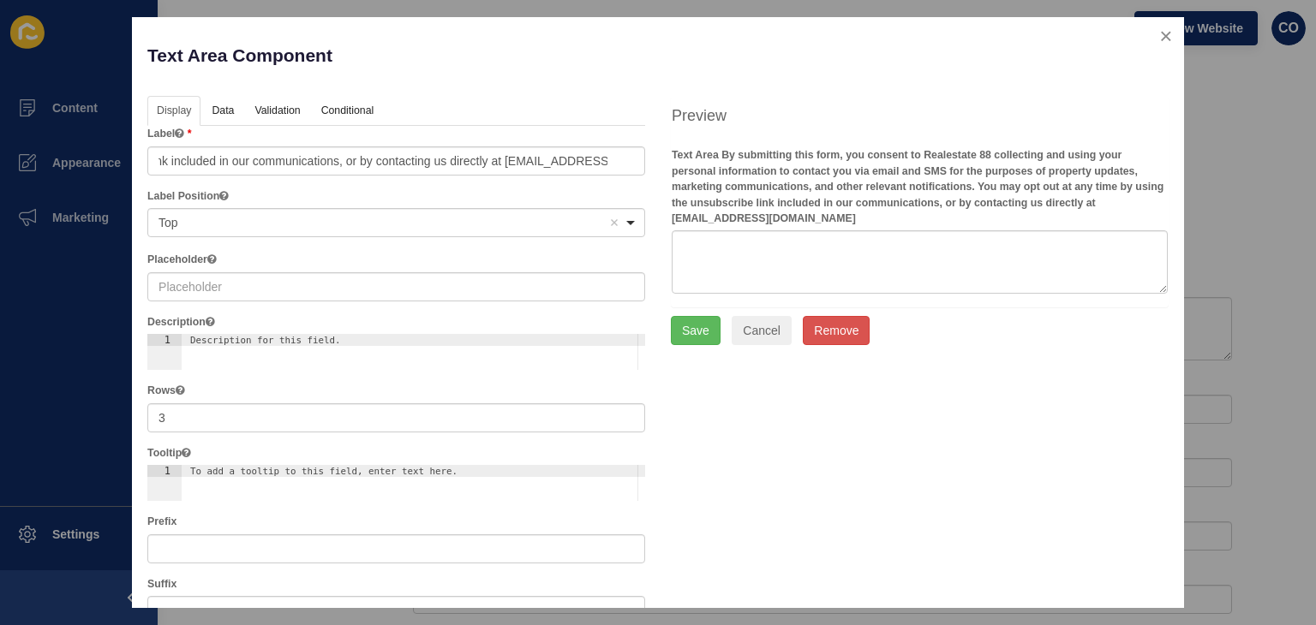
scroll to position [0, 0]
click at [552, 158] on input "Text Area By submitting this form, you consent to Realestate 88 collecting and …" at bounding box center [396, 160] width 498 height 29
paste input "Privacy & Consent Disclaimer"
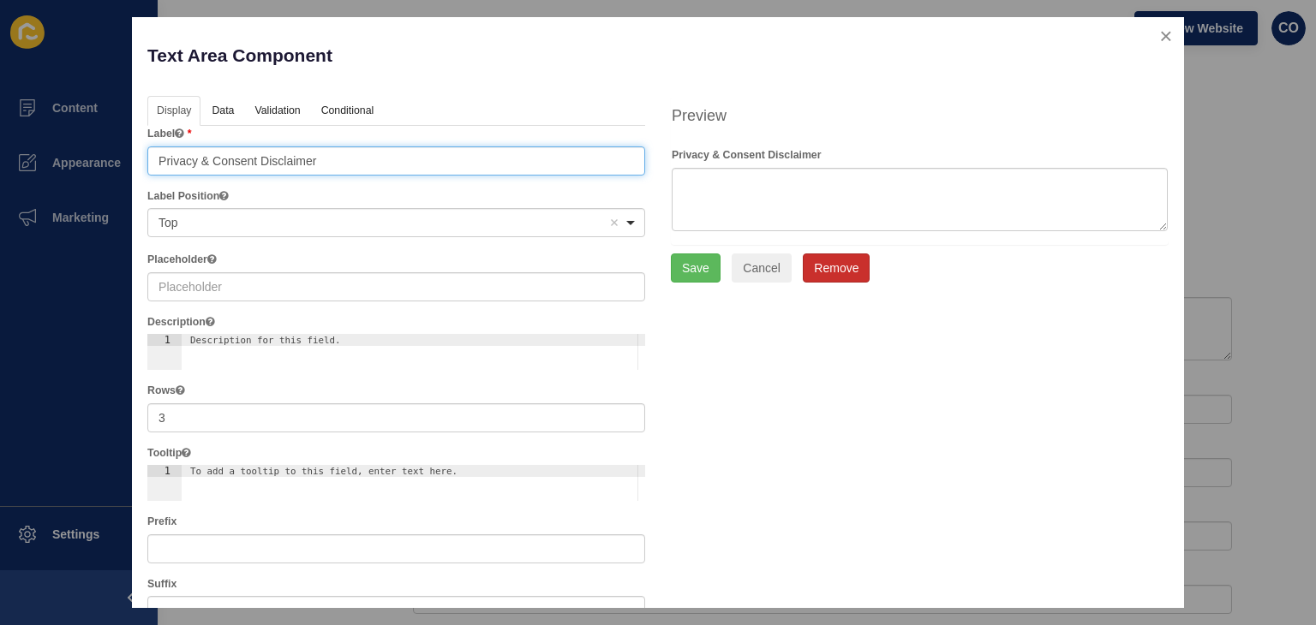
type input "Privacy & Consent Disclaimer"
click at [834, 263] on button "Remove" at bounding box center [836, 268] width 67 height 29
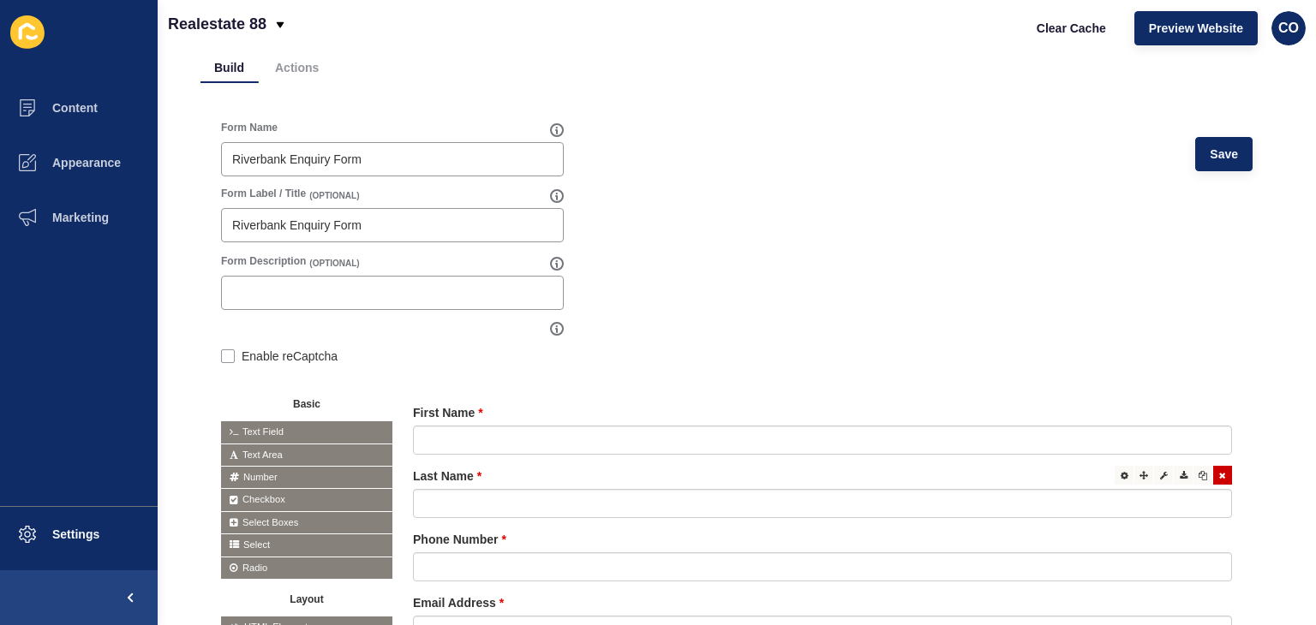
scroll to position [257, 0]
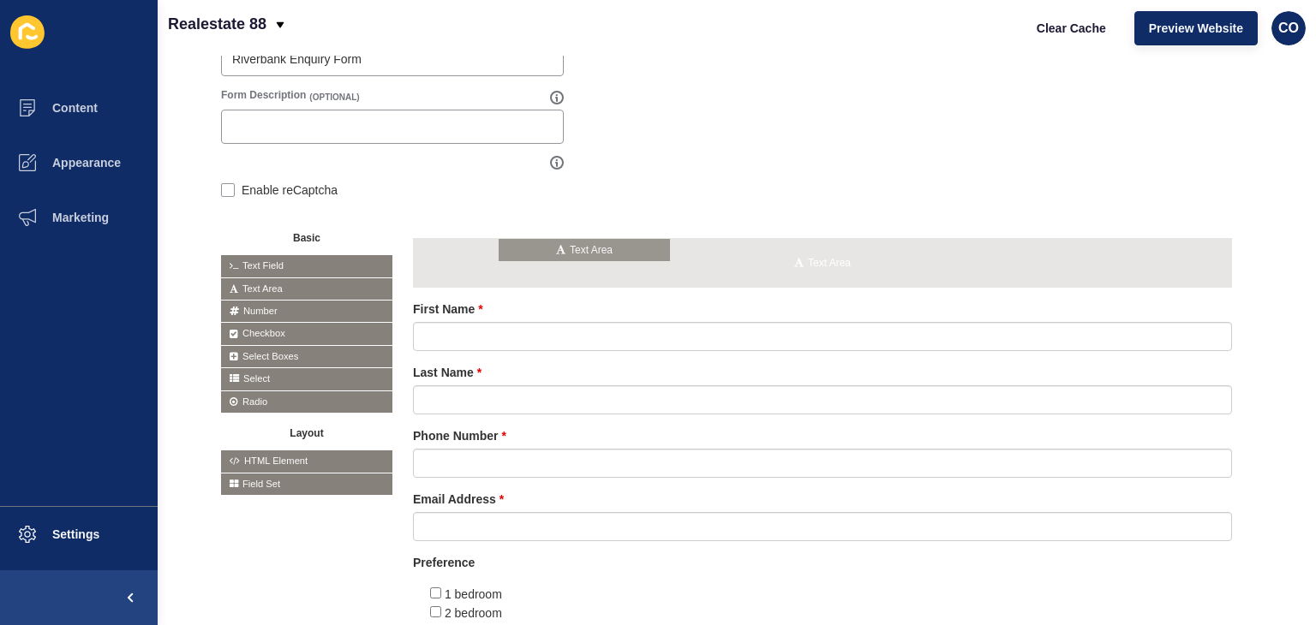
drag, startPoint x: 307, startPoint y: 291, endPoint x: 584, endPoint y: 253, distance: 279.3
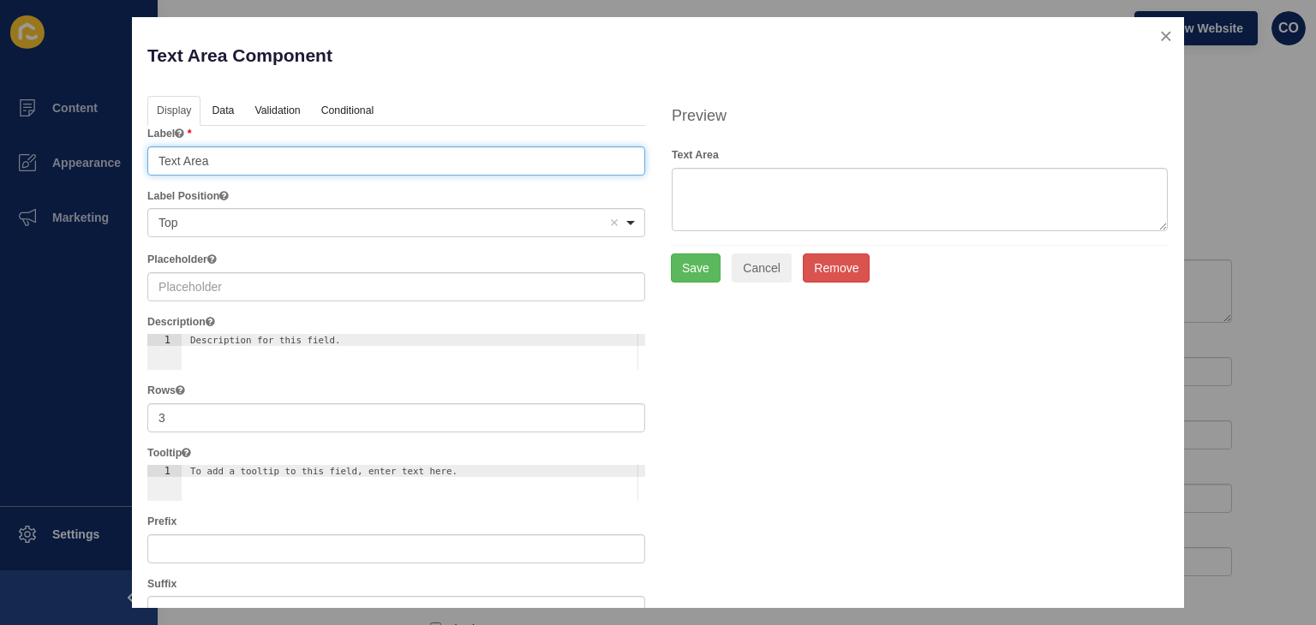
click at [247, 161] on input "Text Area" at bounding box center [396, 160] width 498 height 29
paste input "Privacy & Consent Disclaimer"
type input "Privacy & Consent Disclaimer"
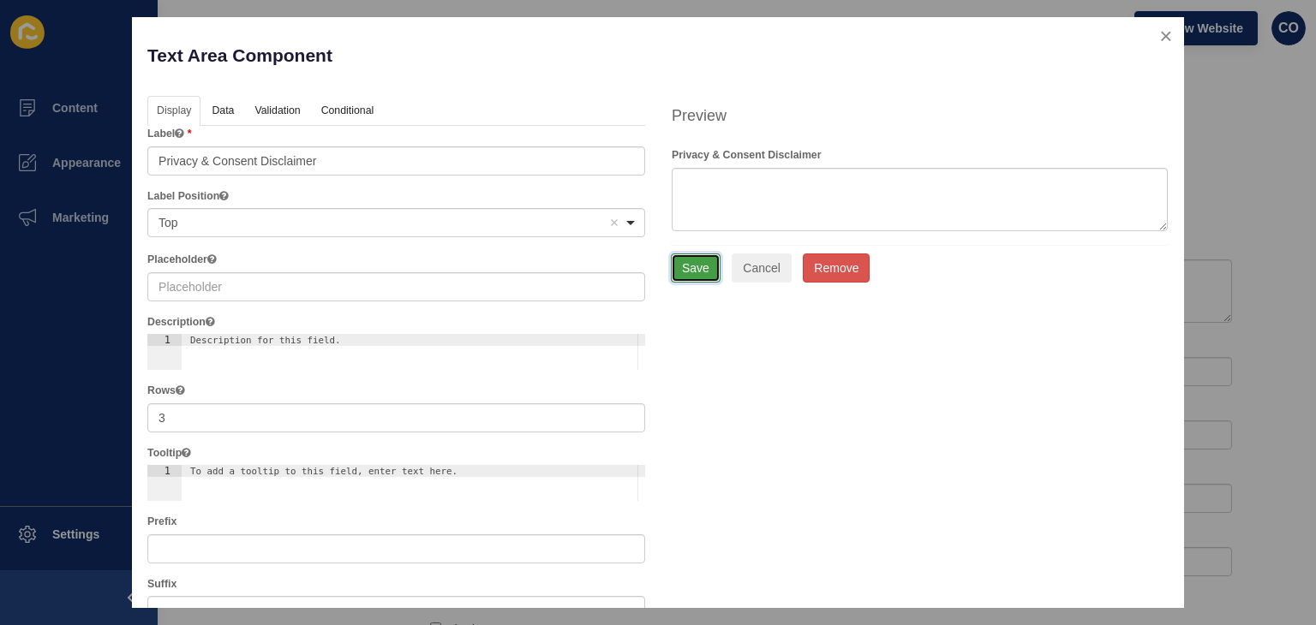
click at [695, 267] on button "Save" at bounding box center [696, 268] width 50 height 29
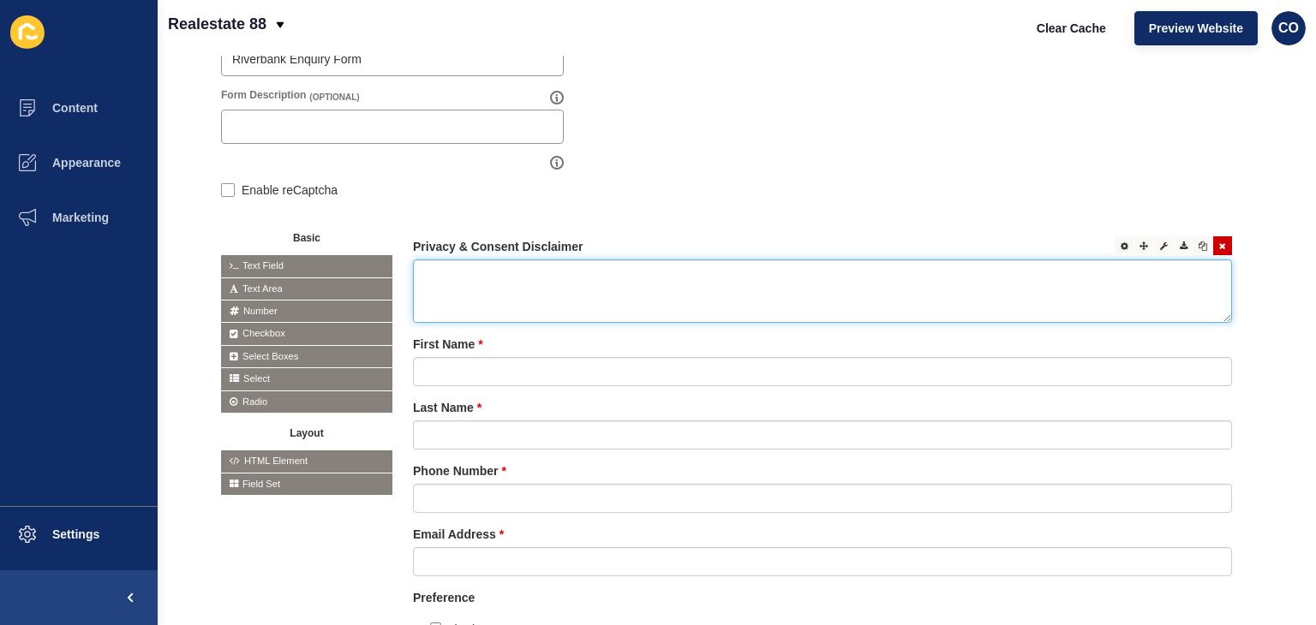
click at [1150, 293] on textarea at bounding box center [822, 291] width 819 height 63
click at [1115, 241] on div at bounding box center [1123, 245] width 19 height 19
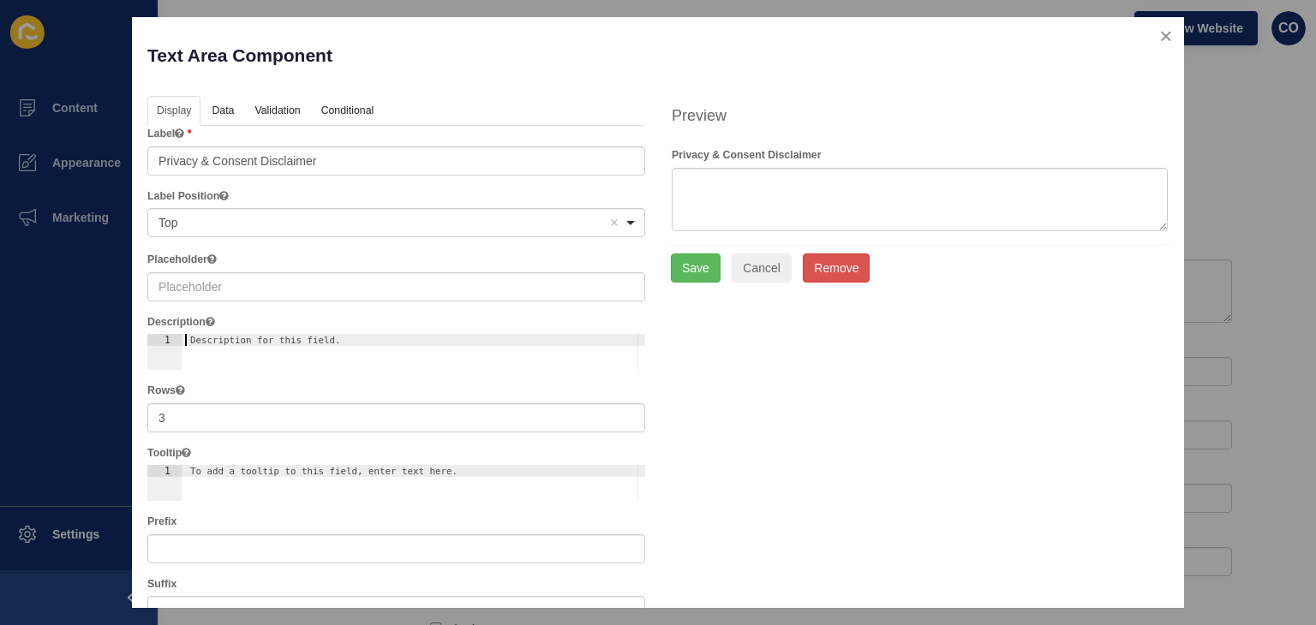
click at [412, 343] on div "Description for this field." at bounding box center [391, 340] width 402 height 11
click at [417, 347] on div "Description for this field." at bounding box center [413, 364] width 463 height 60
paste textarea "By submitting this form, you consent to Realestate 88 collecting and using your…"
type textarea "By submitting this form, you consent to Realestate 88 collecting and using your…"
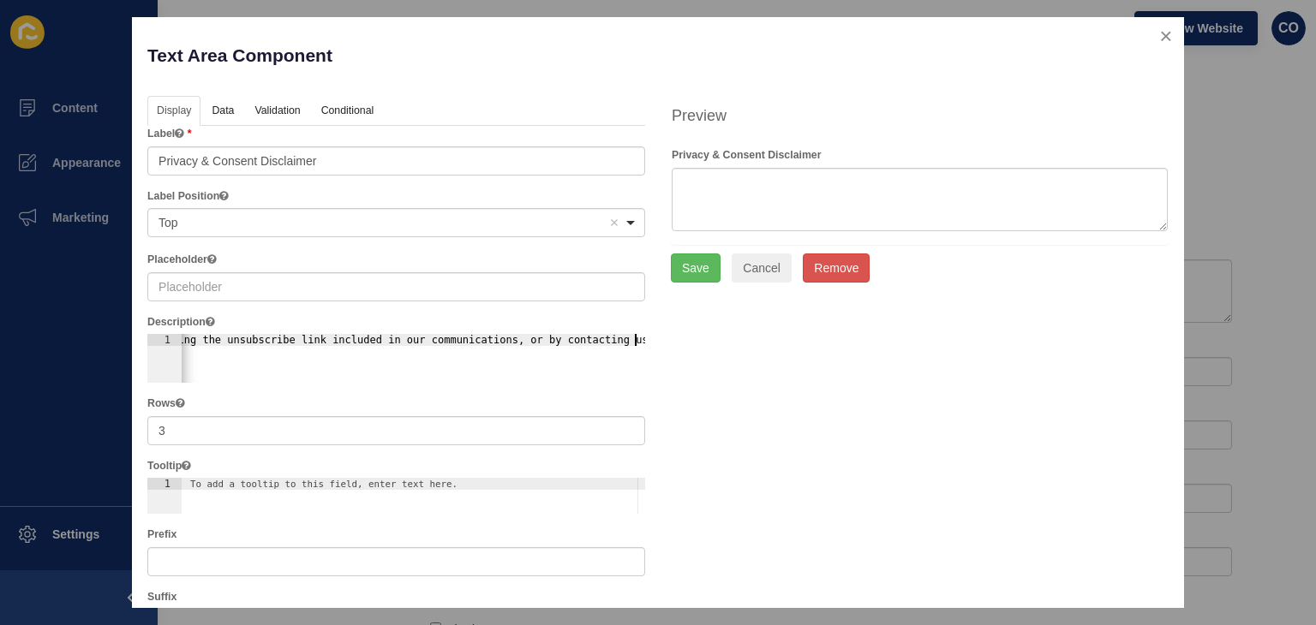
scroll to position [0, 1646]
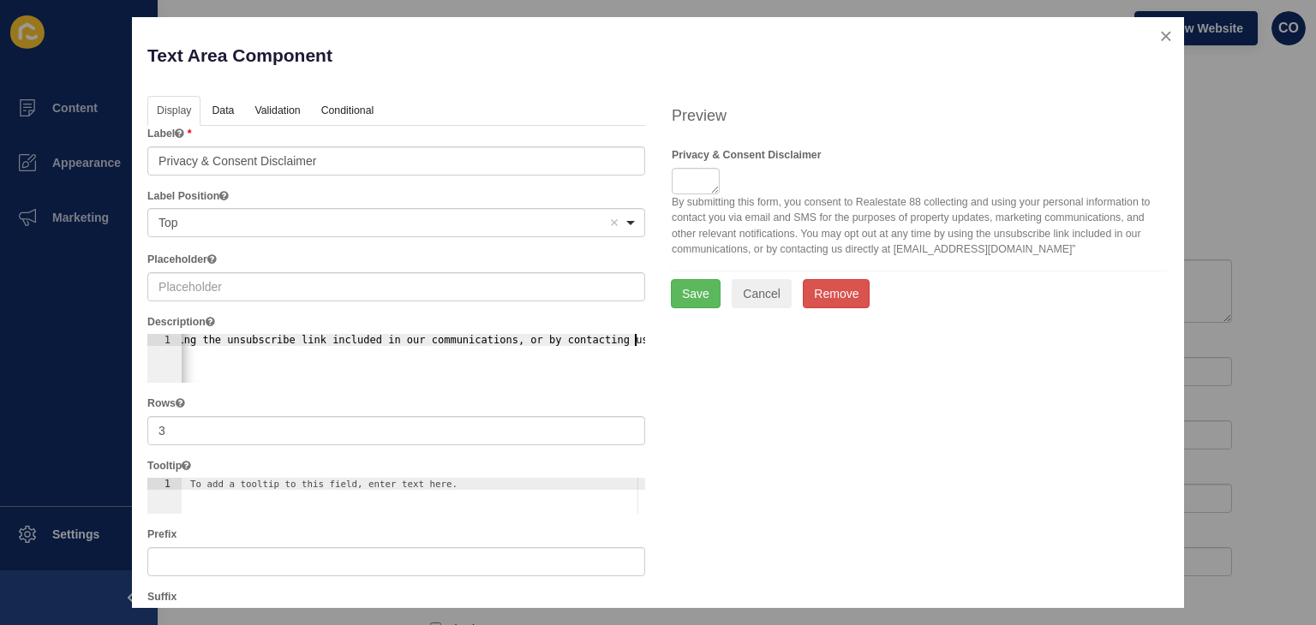
drag, startPoint x: 1150, startPoint y: 224, endPoint x: 671, endPoint y: 187, distance: 480.2
click at [671, 187] on textarea at bounding box center [695, 181] width 49 height 27
drag, startPoint x: 706, startPoint y: 189, endPoint x: 684, endPoint y: 373, distance: 185.4
click at [684, 373] on div "Display Data Validation API Conditional Logic Layout Label Privacy & Consent Di…" at bounding box center [657, 624] width 1047 height 1056
drag, startPoint x: 702, startPoint y: 186, endPoint x: 672, endPoint y: 182, distance: 30.3
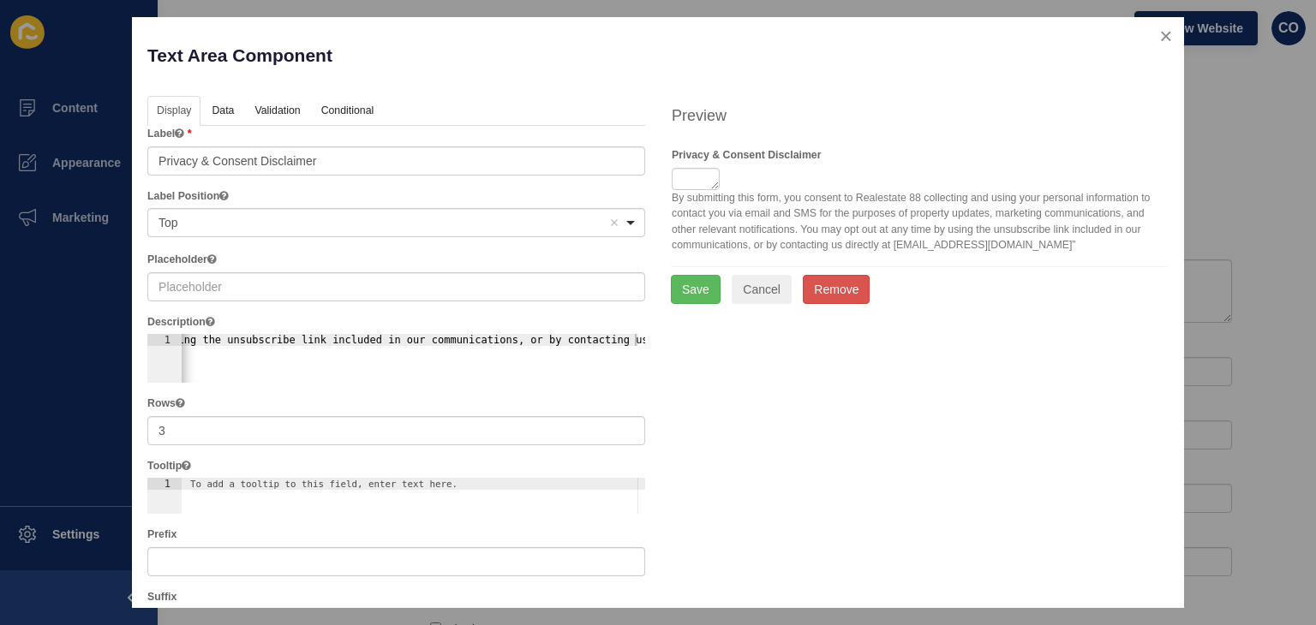
click at [672, 182] on textarea at bounding box center [695, 179] width 49 height 22
click at [701, 181] on textarea at bounding box center [695, 179] width 49 height 22
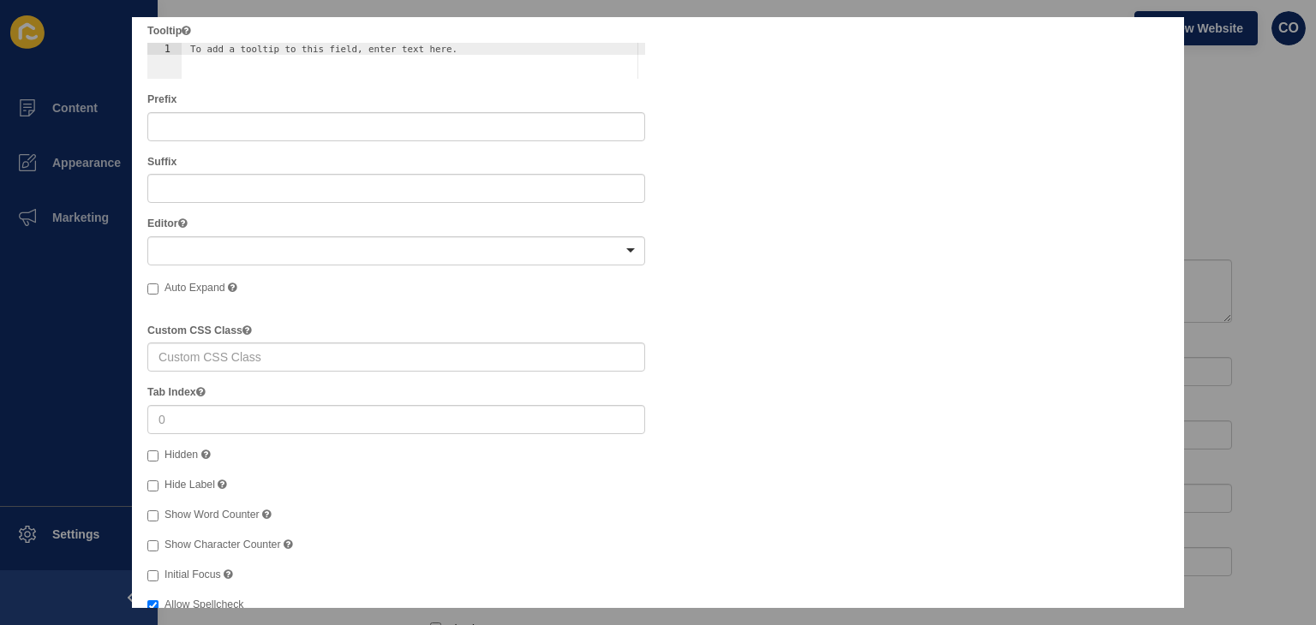
scroll to position [558, 0]
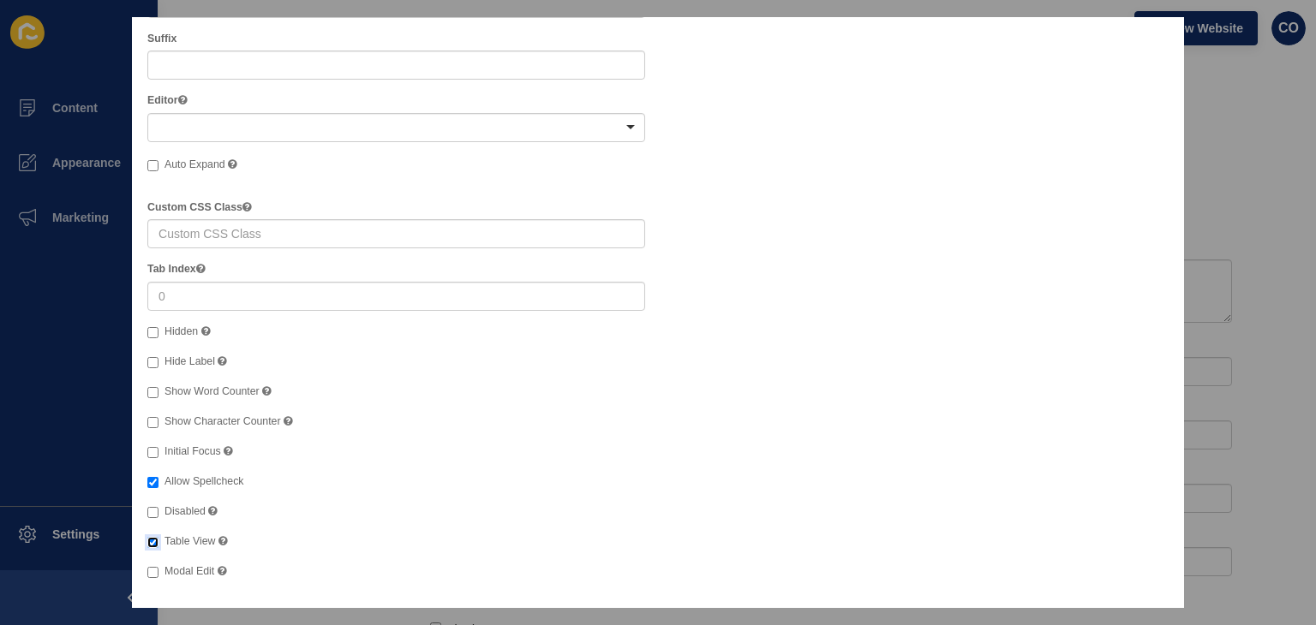
click at [152, 546] on input "Table View" at bounding box center [152, 542] width 11 height 11
click at [151, 542] on input "Table View" at bounding box center [152, 542] width 11 height 11
checkbox input "true"
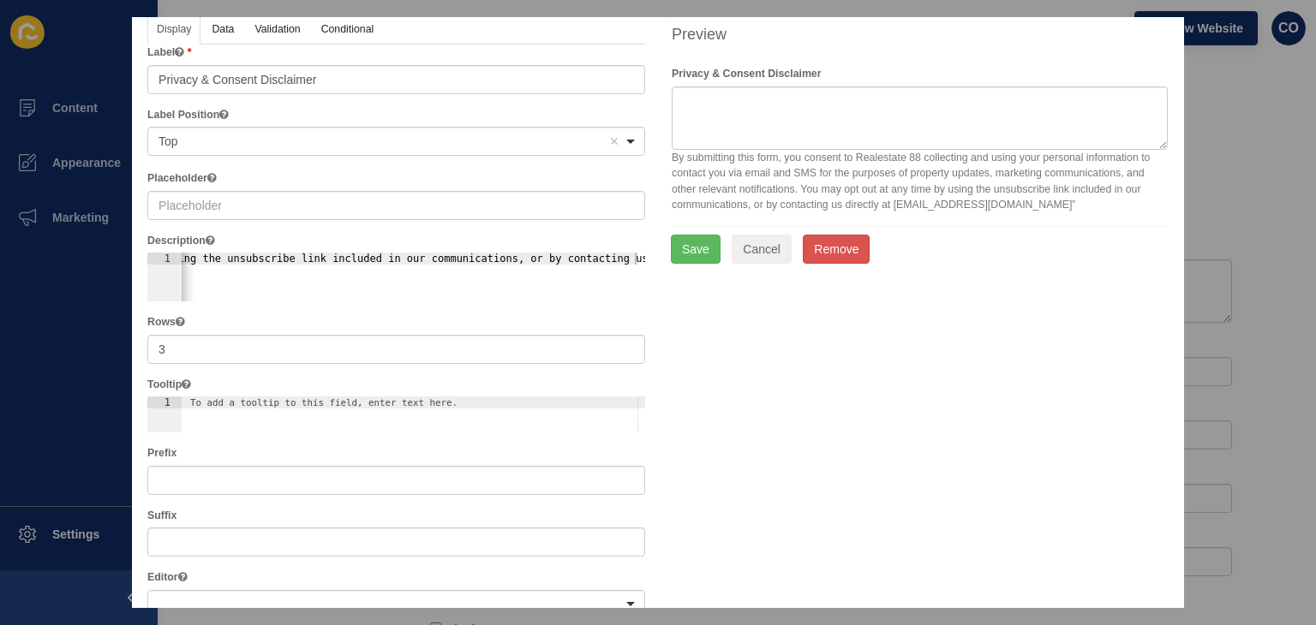
scroll to position [0, 0]
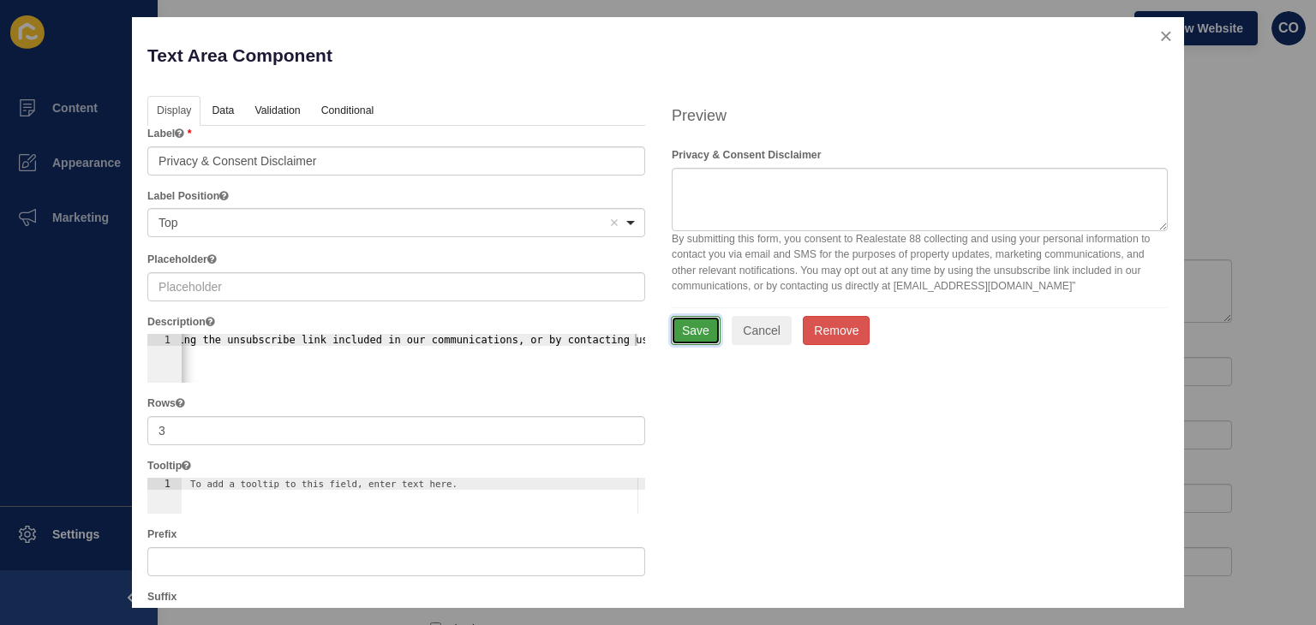
click at [695, 332] on button "Save" at bounding box center [696, 330] width 50 height 29
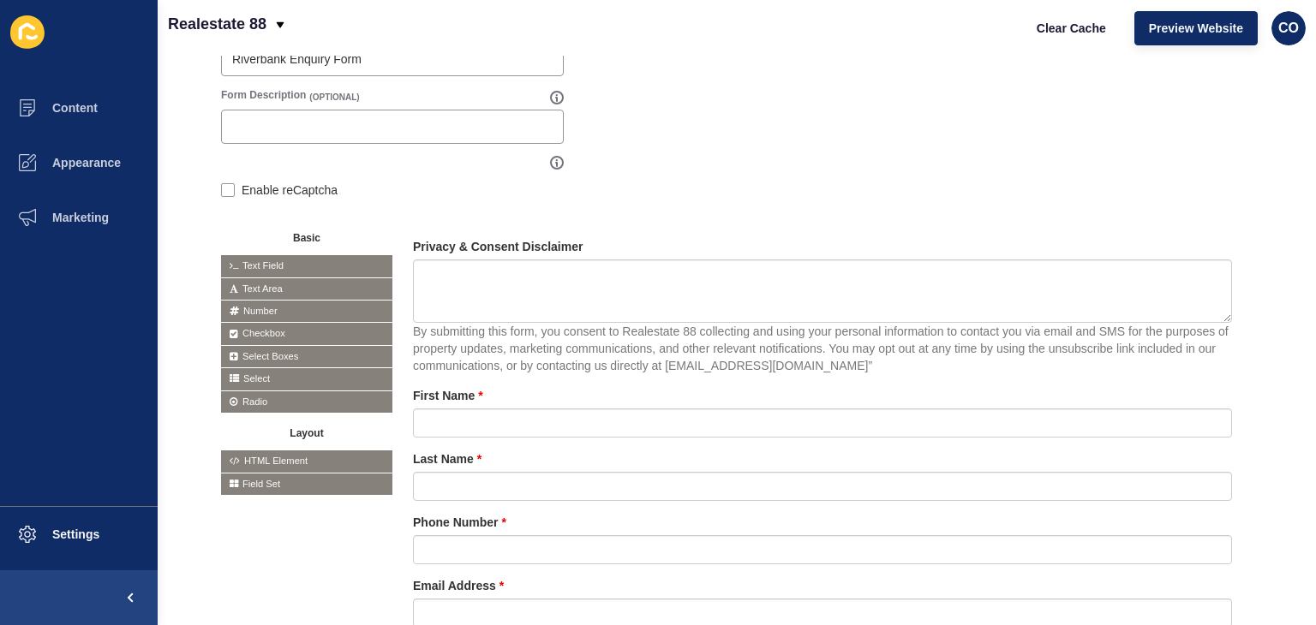
drag, startPoint x: 1214, startPoint y: 313, endPoint x: 983, endPoint y: 194, distance: 259.3
click at [1219, 248] on icon at bounding box center [1222, 246] width 7 height 9
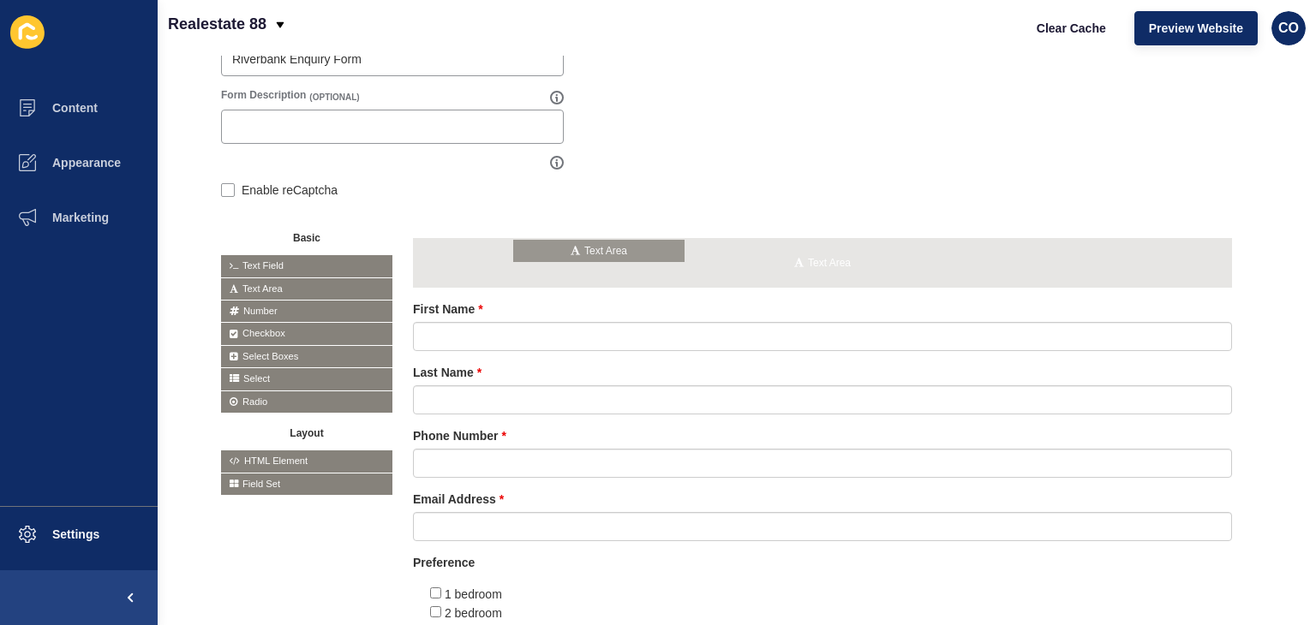
drag, startPoint x: 287, startPoint y: 285, endPoint x: 581, endPoint y: 248, distance: 296.2
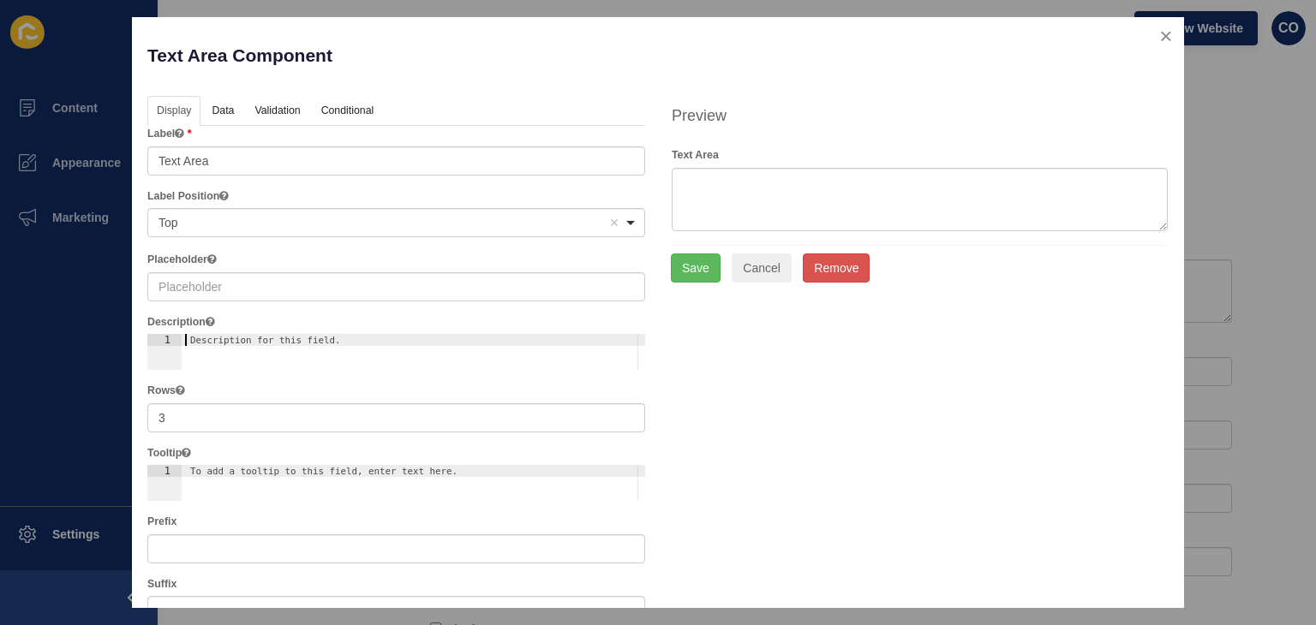
click at [286, 344] on div "Description for this field." at bounding box center [391, 340] width 402 height 11
paste textarea "By submitting this form, you consent to Realestate 88 collecting and using your…"
type textarea "By submitting this form, you consent to Realestate 88 collecting and using your…"
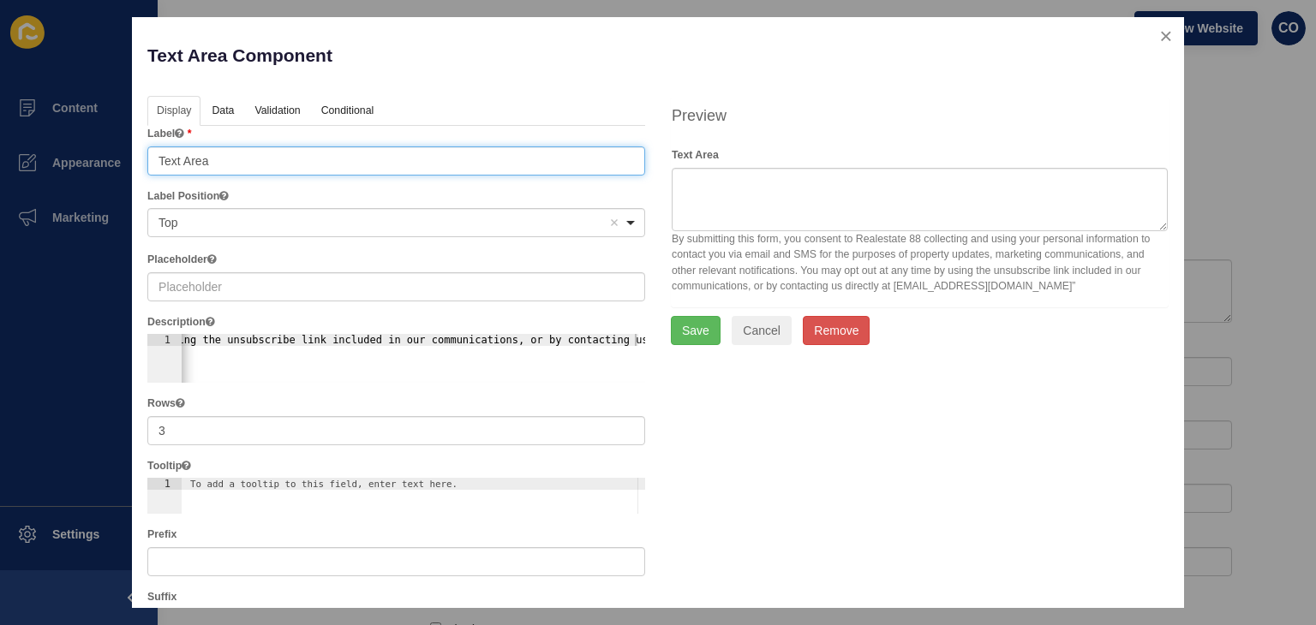
click at [219, 161] on input "Text Area" at bounding box center [396, 160] width 498 height 29
paste input "Privacy & Consent Disclaimer"
type input "Privacy & Consent Disclaimer"
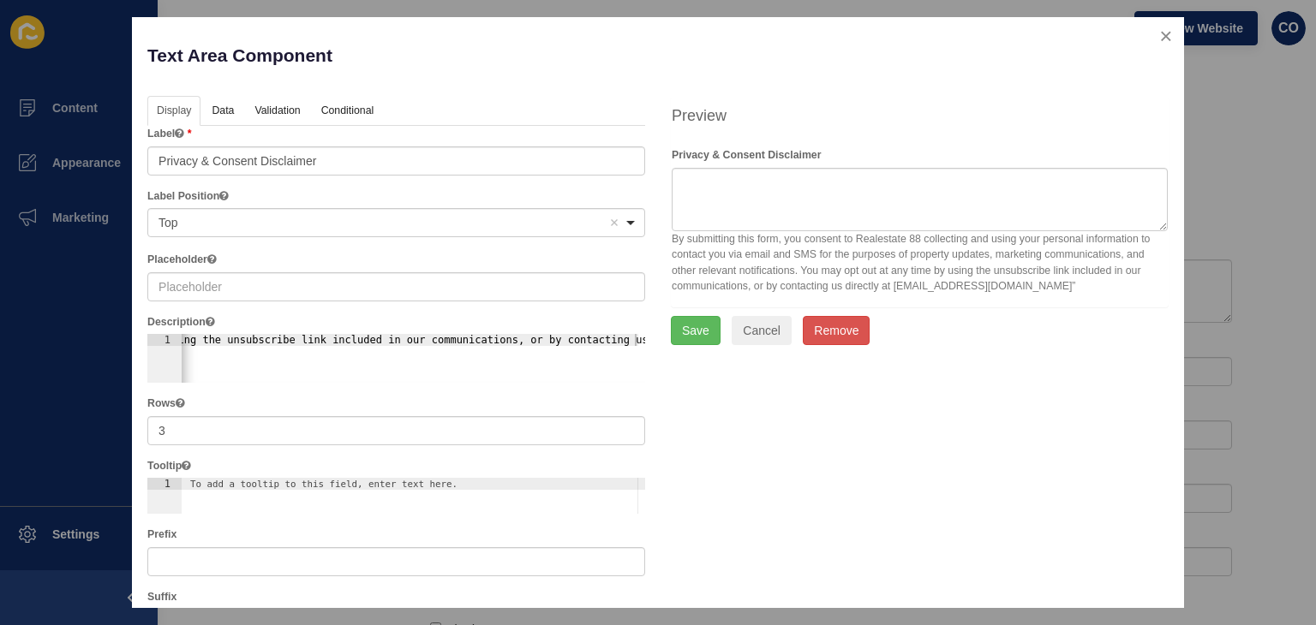
click at [537, 94] on div "Text Area Component" at bounding box center [395, 64] width 523 height 63
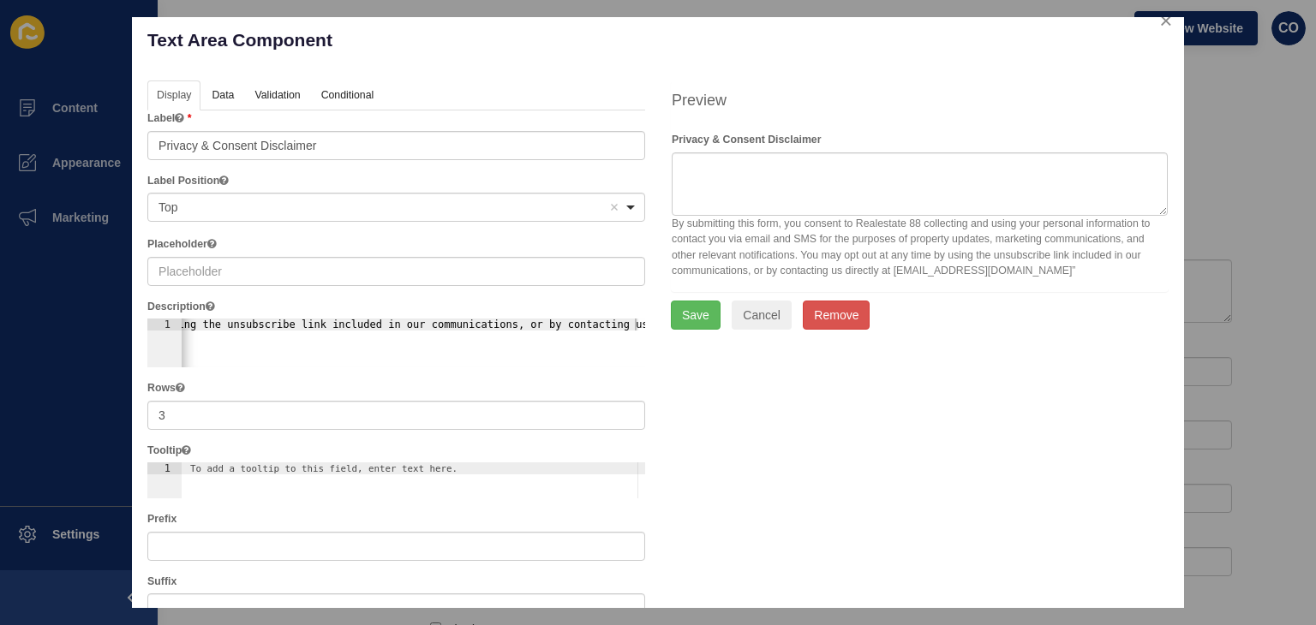
scroll to position [0, 0]
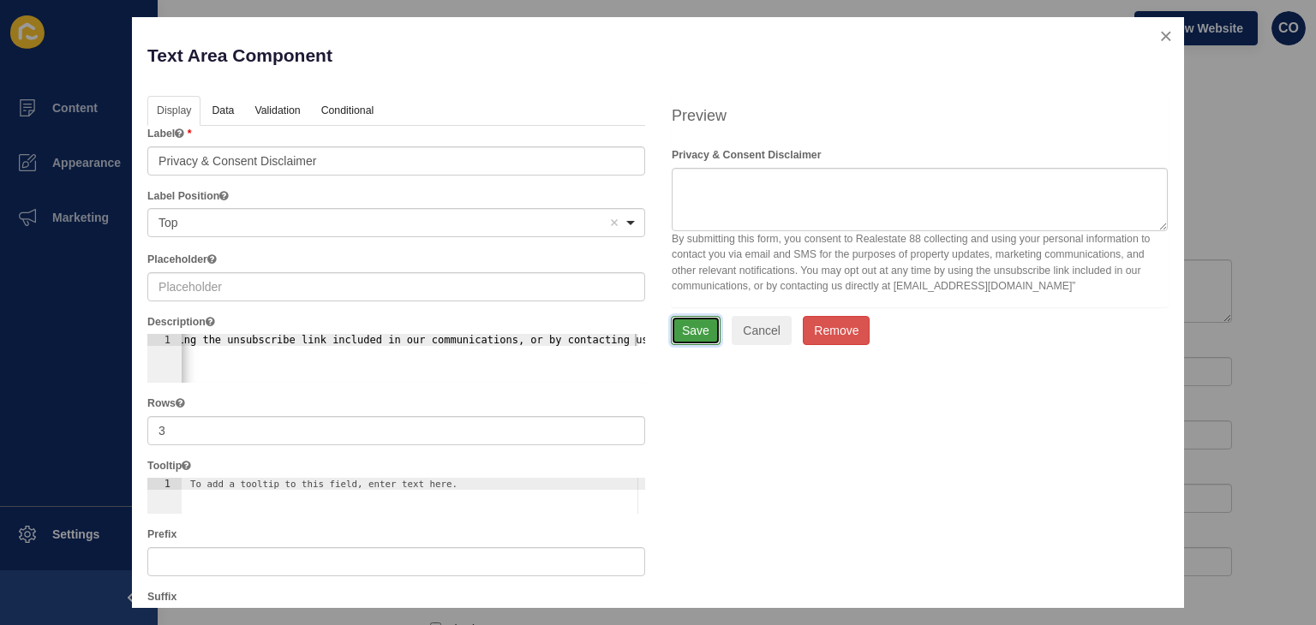
click at [702, 325] on button "Save" at bounding box center [696, 330] width 50 height 29
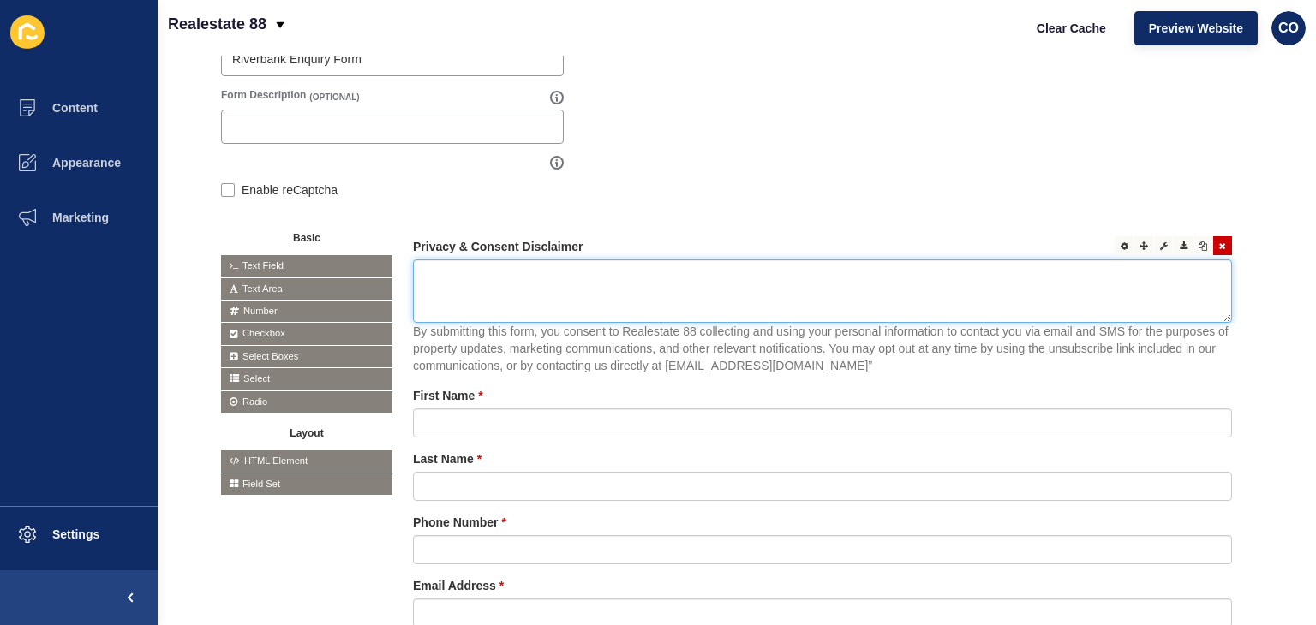
click at [1212, 317] on textarea at bounding box center [822, 291] width 819 height 63
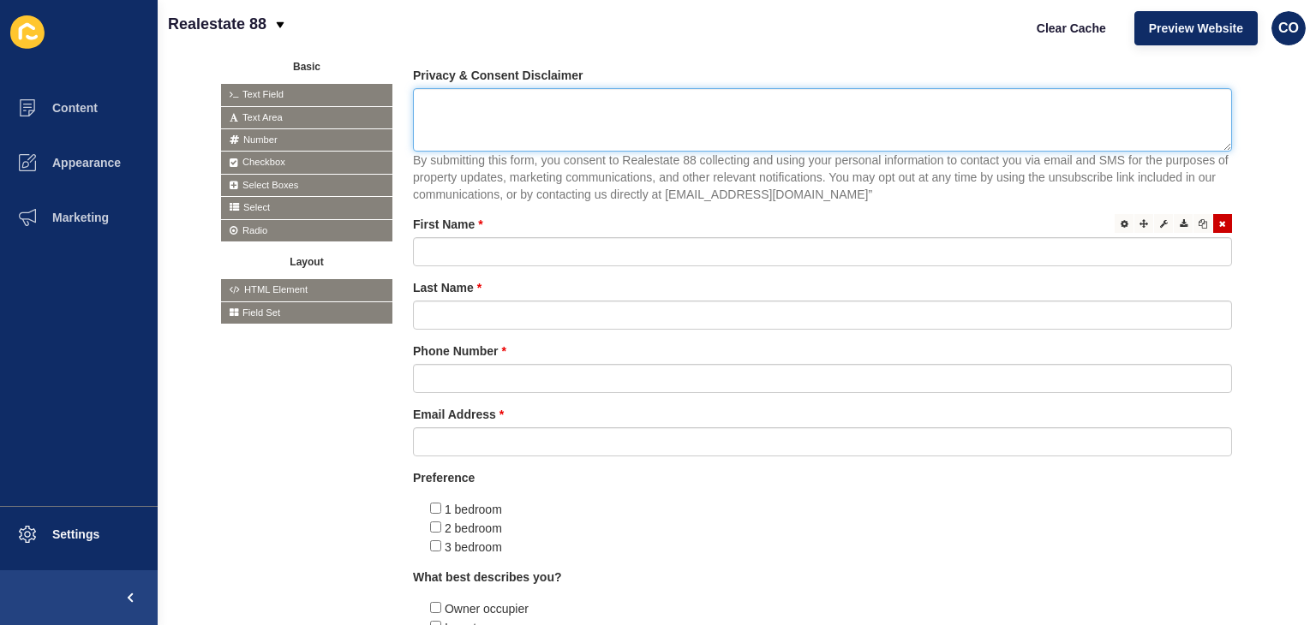
scroll to position [257, 0]
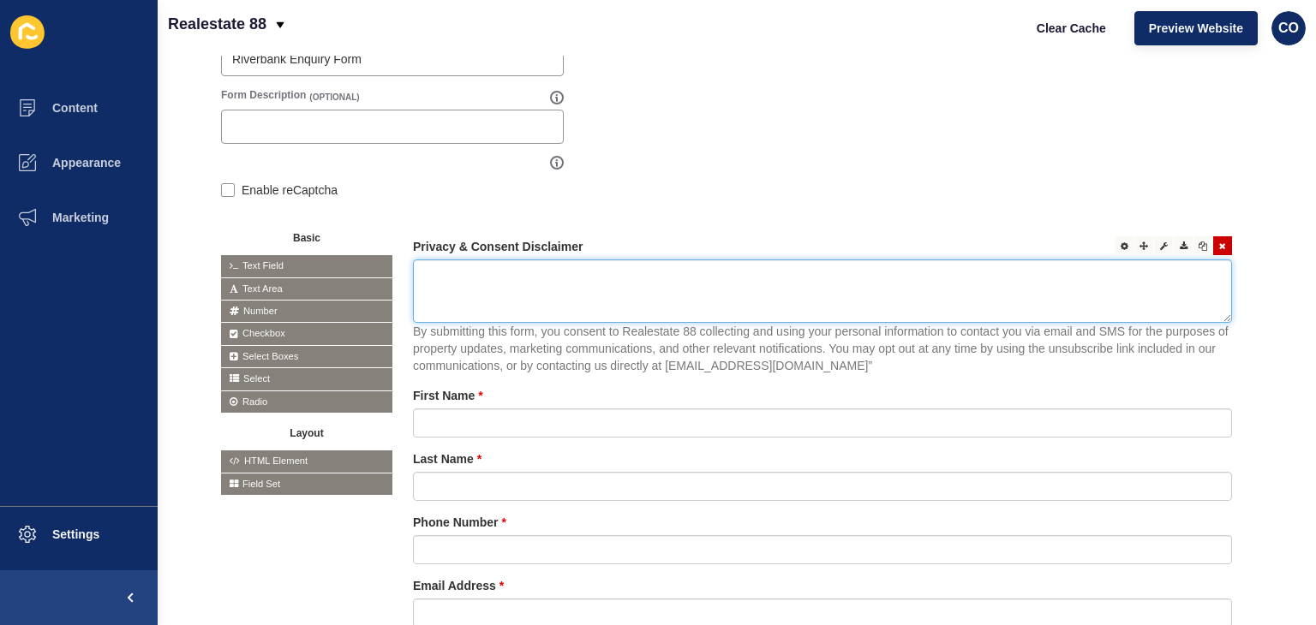
drag, startPoint x: 1149, startPoint y: 304, endPoint x: 659, endPoint y: 281, distance: 491.3
click at [659, 281] on textarea at bounding box center [822, 291] width 819 height 63
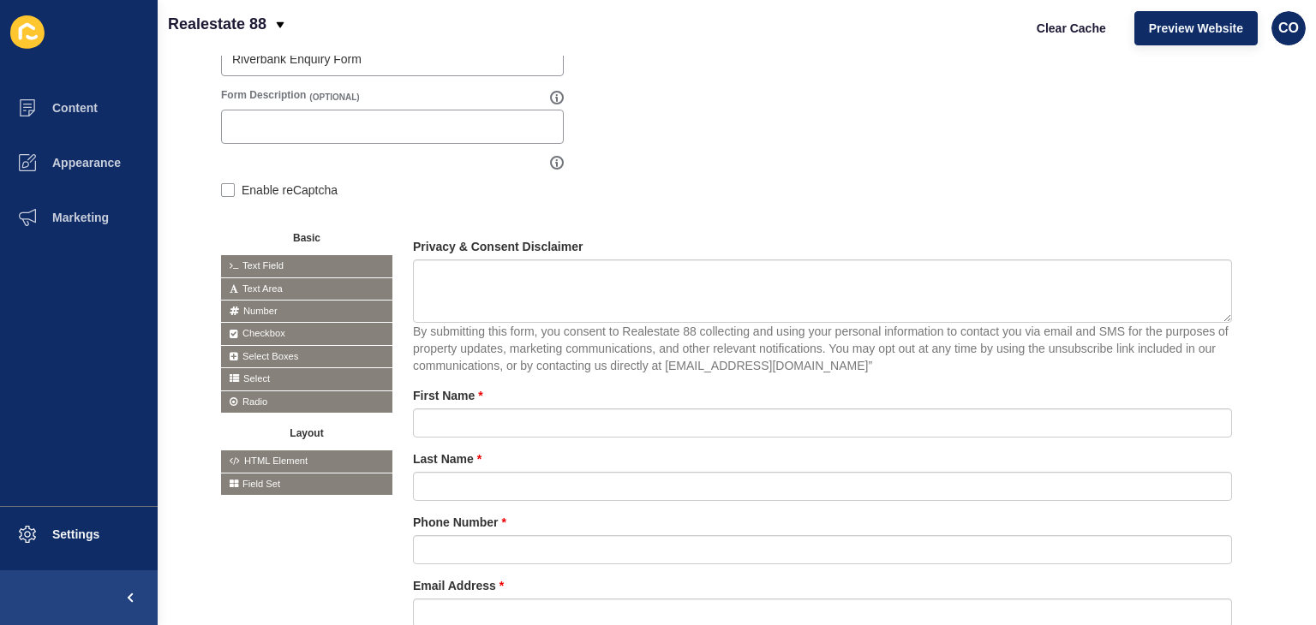
drag, startPoint x: 579, startPoint y: 439, endPoint x: 593, endPoint y: 437, distance: 13.8
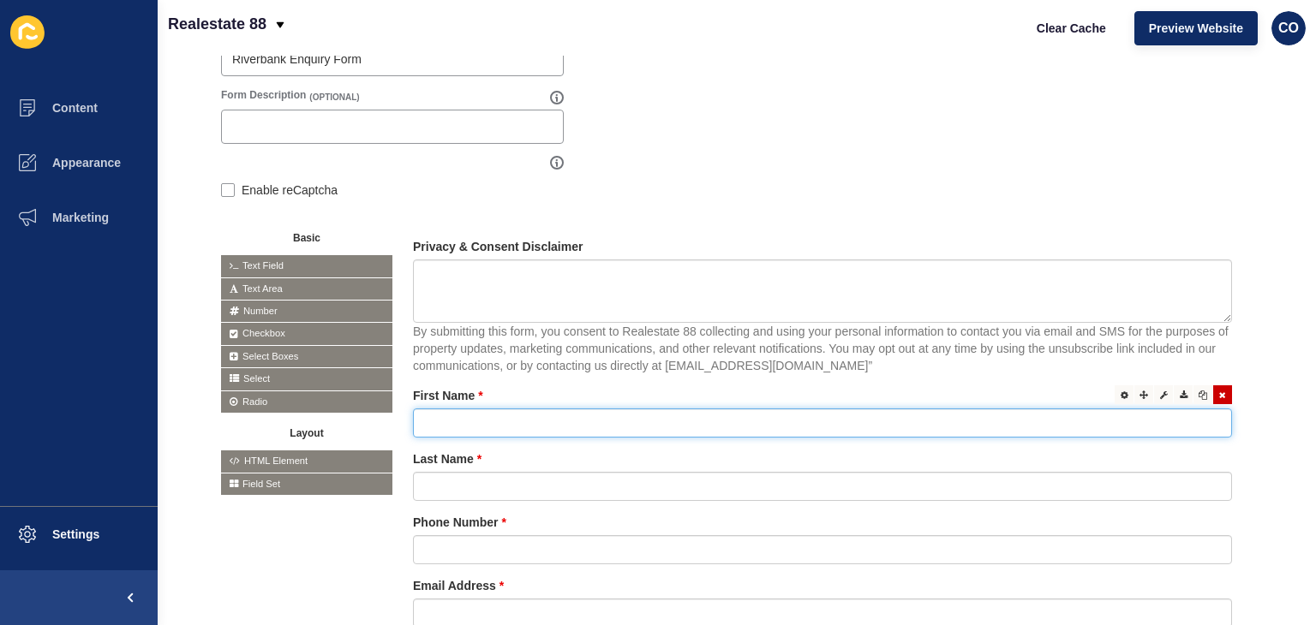
click at [600, 428] on input "text" at bounding box center [822, 423] width 819 height 29
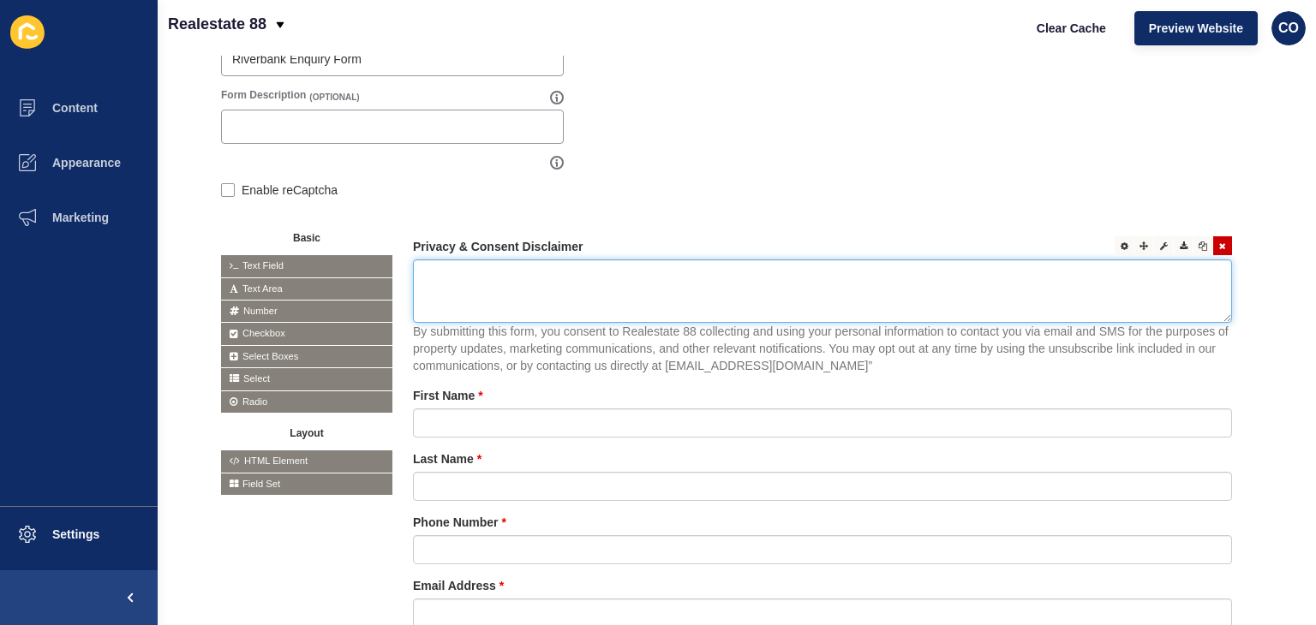
click at [706, 272] on textarea at bounding box center [822, 291] width 819 height 63
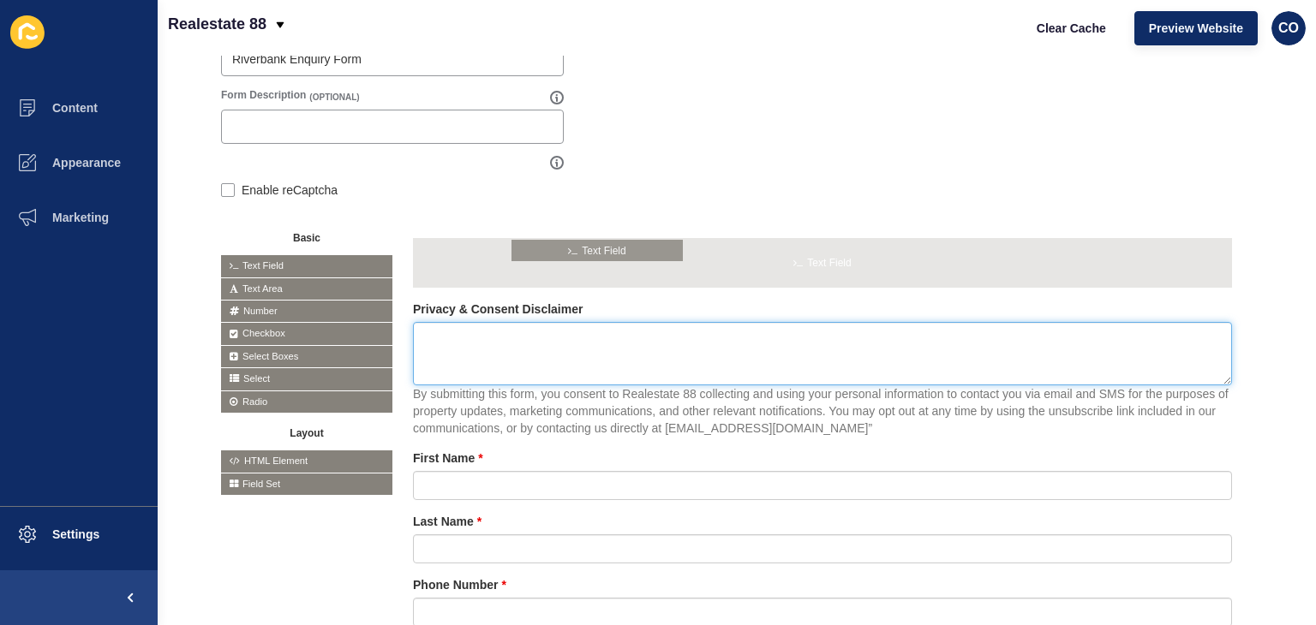
drag, startPoint x: 289, startPoint y: 263, endPoint x: 582, endPoint y: 247, distance: 293.4
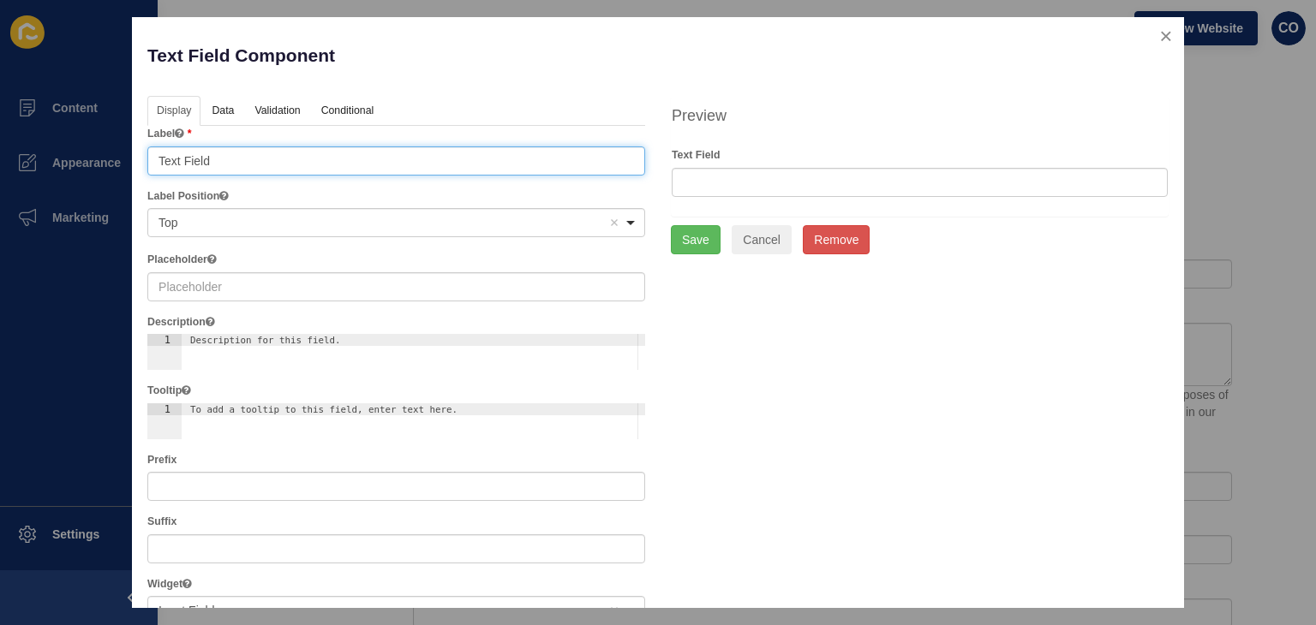
click at [286, 161] on input "Text Field" at bounding box center [396, 160] width 498 height 29
paste input "Privacy & Consent Disclaimer"
type input "Privacy & Consent Disclaimer"
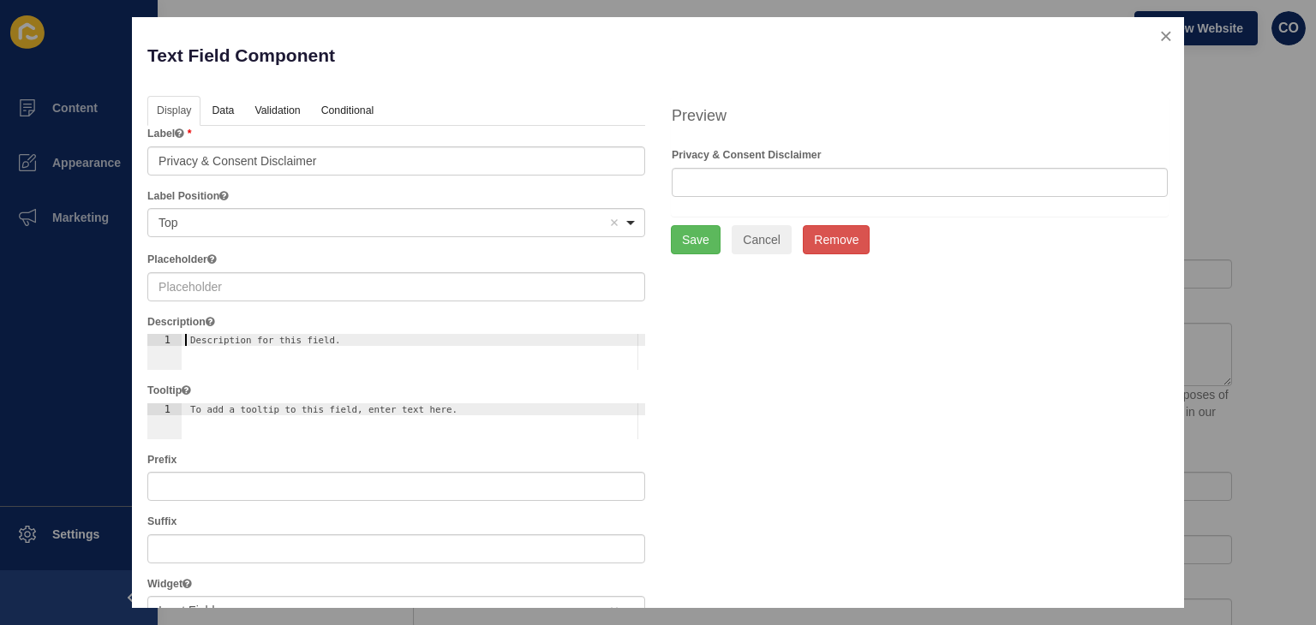
click at [249, 341] on div "Description for this field." at bounding box center [391, 340] width 402 height 11
paste textarea "By submitting this form, you consent to Realestate 88 collecting and using your…"
type textarea "By submitting this form, you consent to Realestate 88 collecting and using your…"
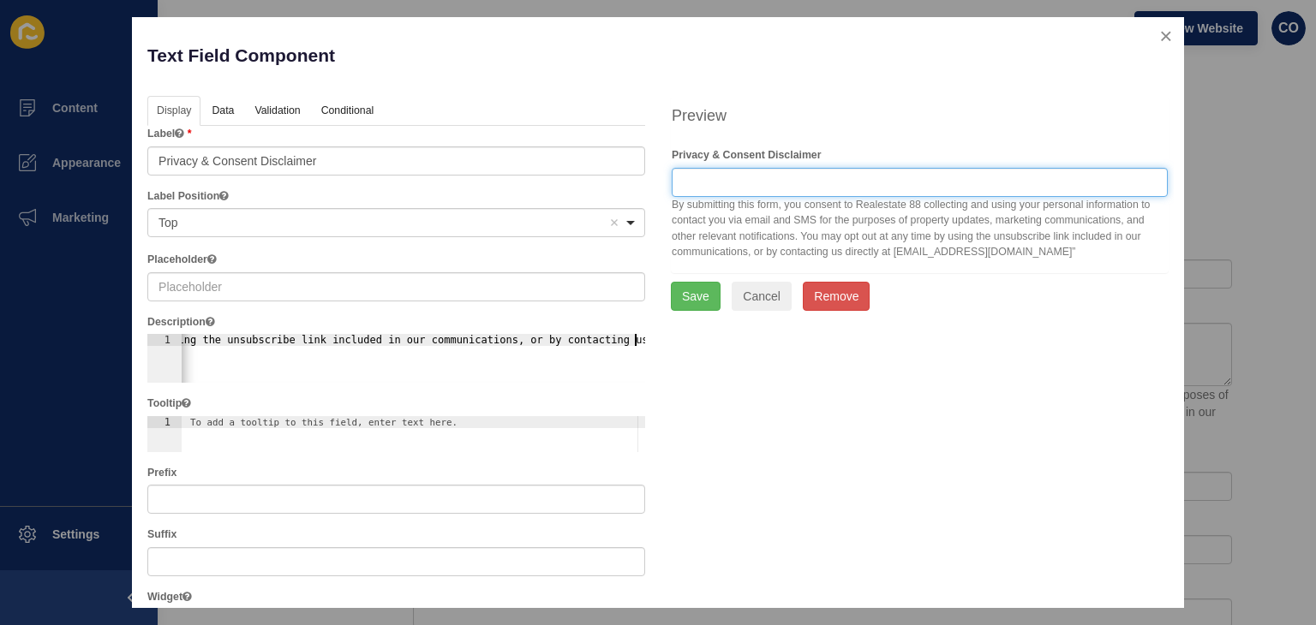
click at [870, 177] on input "text" at bounding box center [919, 182] width 496 height 29
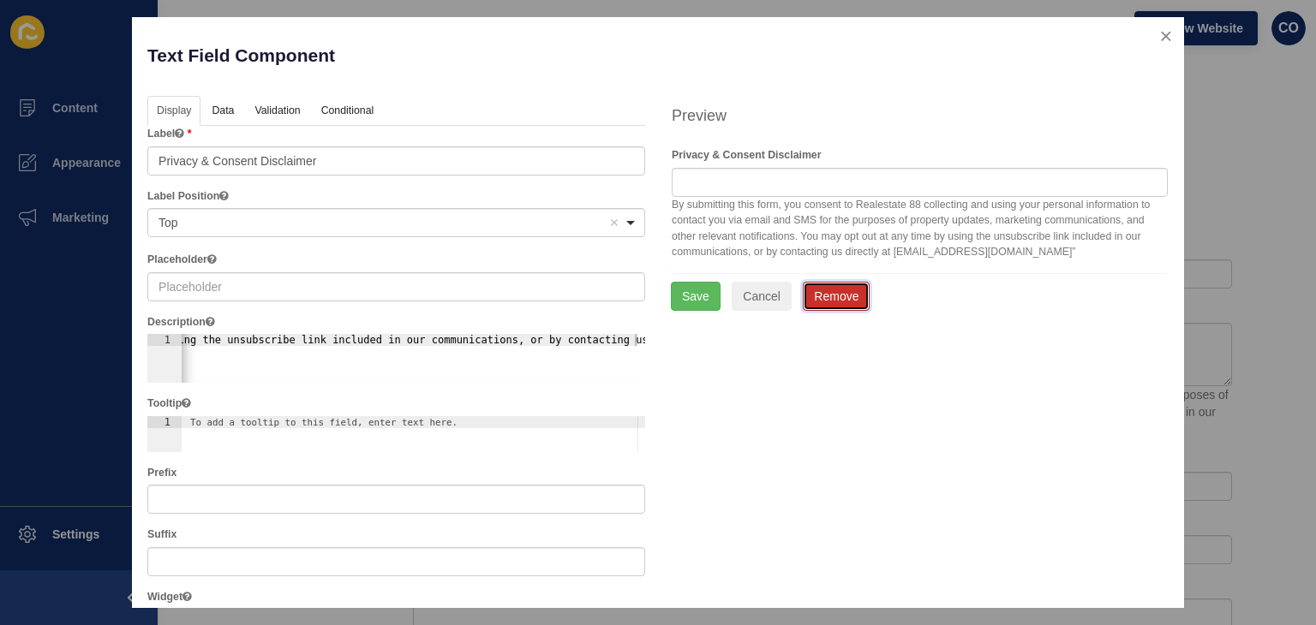
click at [831, 301] on button "Remove" at bounding box center [836, 296] width 67 height 29
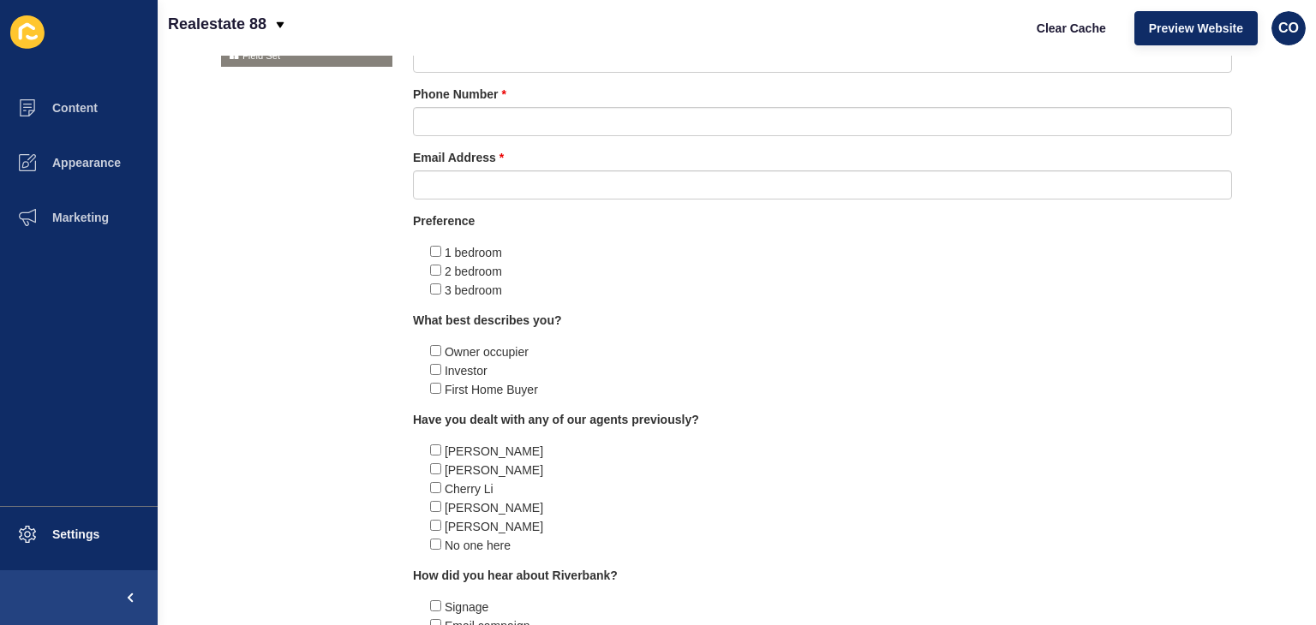
scroll to position [343, 0]
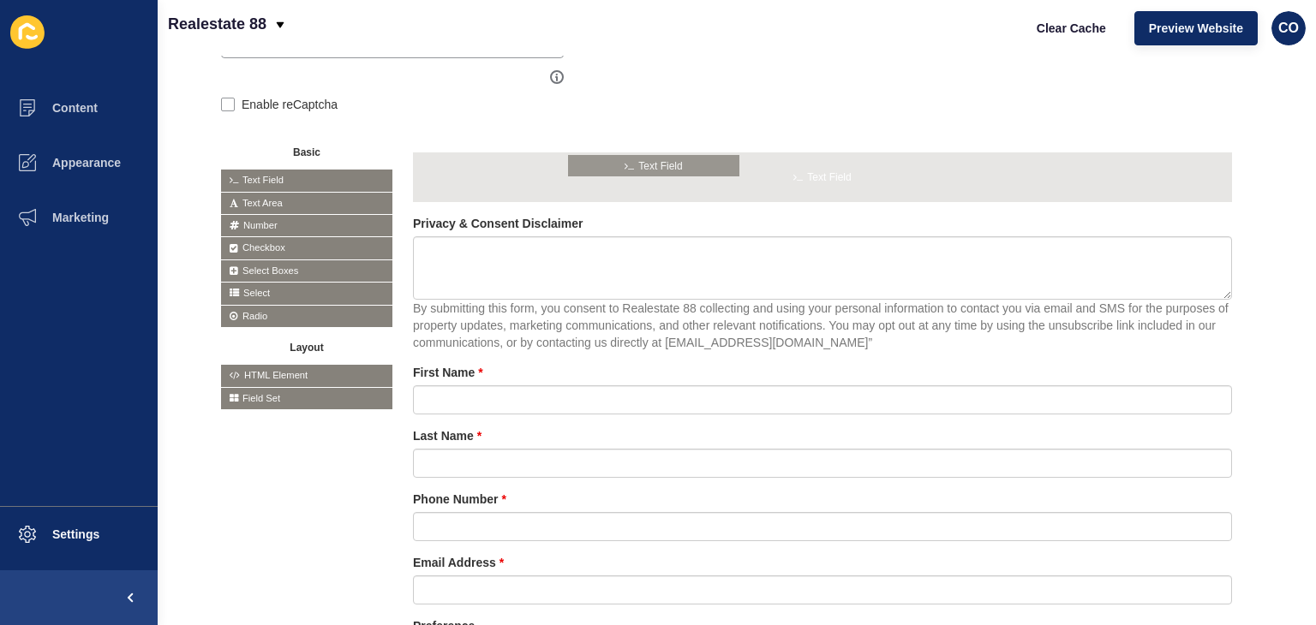
drag, startPoint x: 308, startPoint y: 176, endPoint x: 666, endPoint y: 162, distance: 358.3
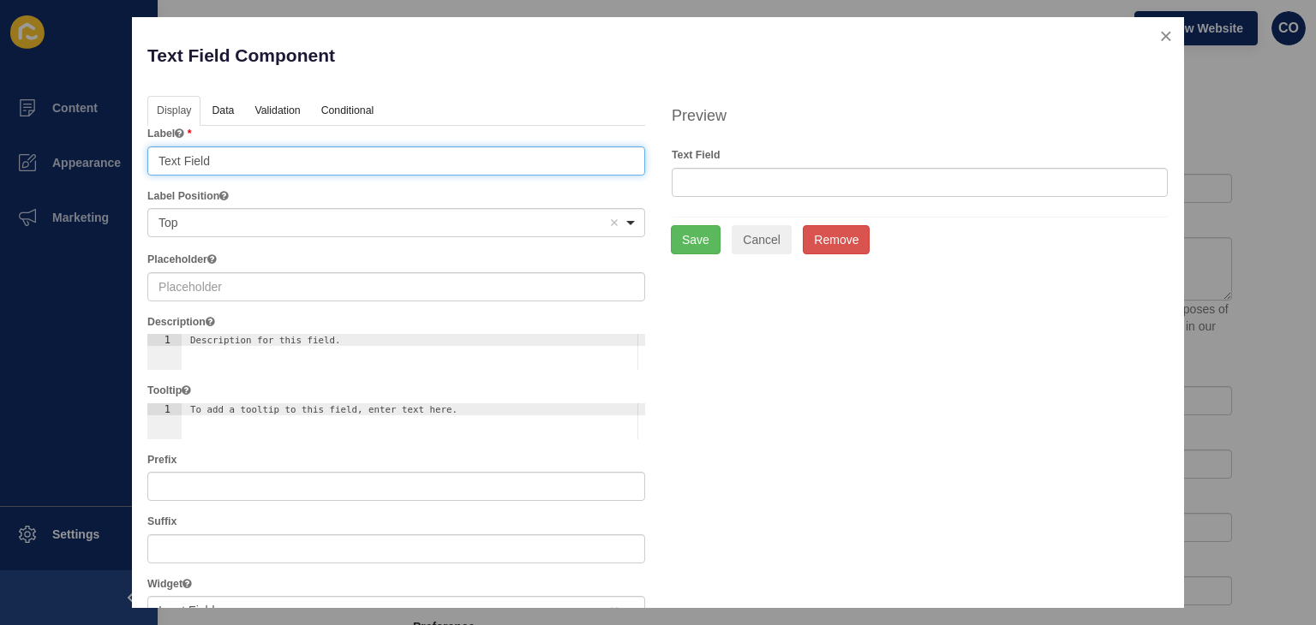
click at [254, 160] on input "Text Field" at bounding box center [396, 160] width 498 height 29
paste input "Privacy & Consent Disclaimer"
type input "Privacy & Consent Disclaimer"
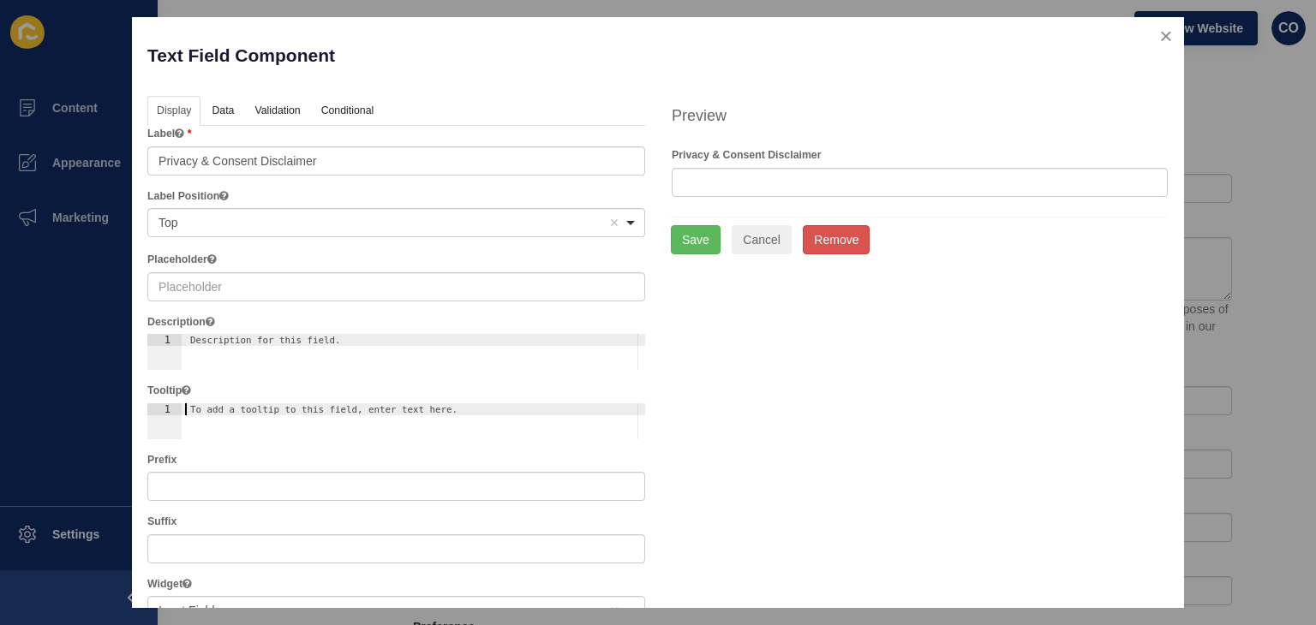
click at [260, 409] on div "To add a tooltip to this field, enter text here." at bounding box center [391, 409] width 402 height 11
click at [264, 337] on div "Description for this field." at bounding box center [391, 340] width 402 height 11
paste textarea "By submitting this form, you consent to Realestate 88 collecting and using your…"
type textarea "By submitting this form, you consent to Realestate 88 collecting and using your…"
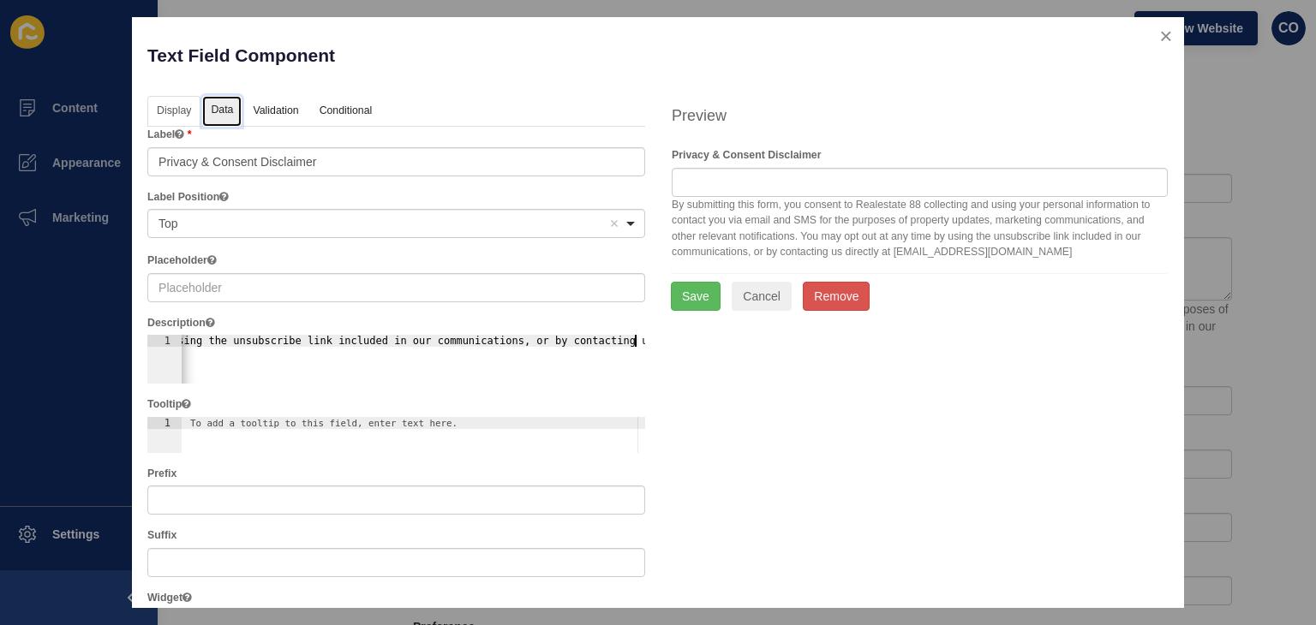
click at [230, 110] on link "Data" at bounding box center [221, 112] width 39 height 32
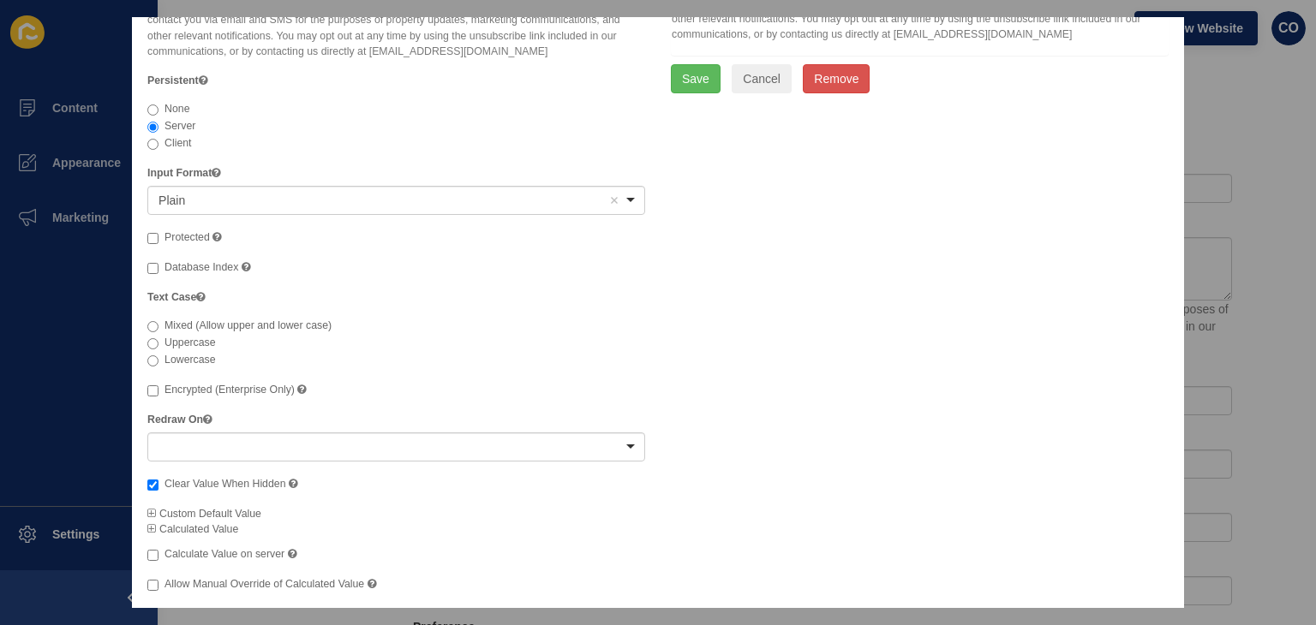
scroll to position [230, 0]
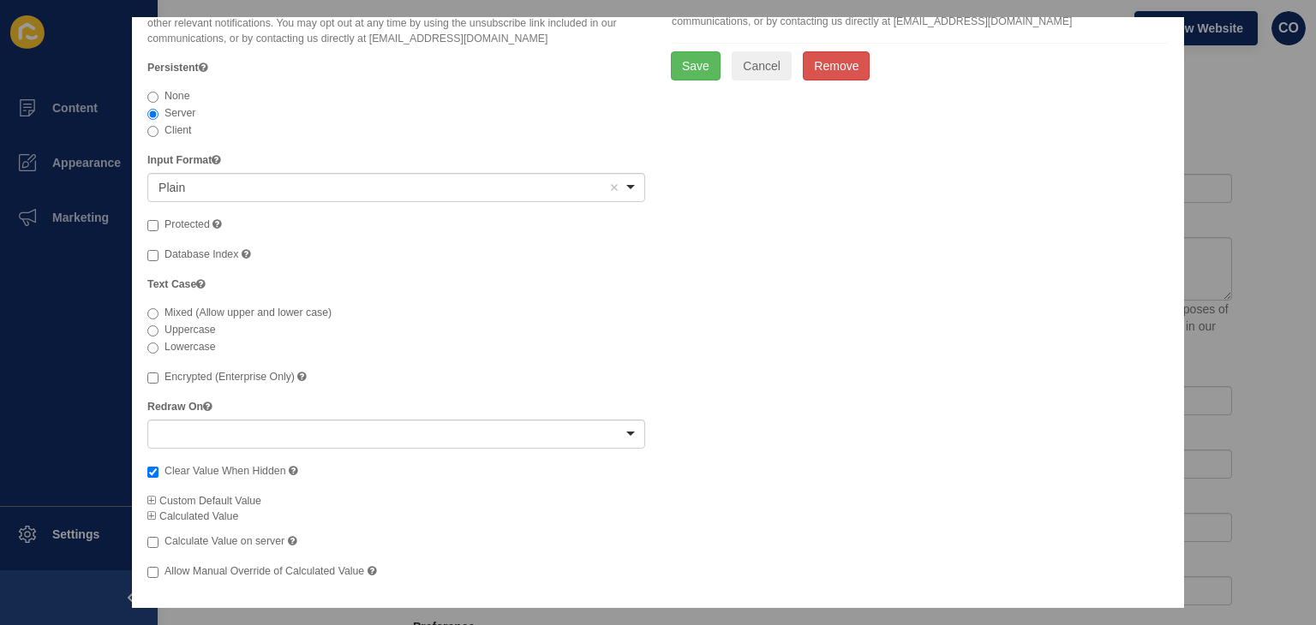
click at [622, 429] on div at bounding box center [396, 434] width 498 height 29
click at [767, 348] on div "Display Data Validation API Conditional Logic Layout Label Privacy & Consent Di…" at bounding box center [657, 230] width 1047 height 728
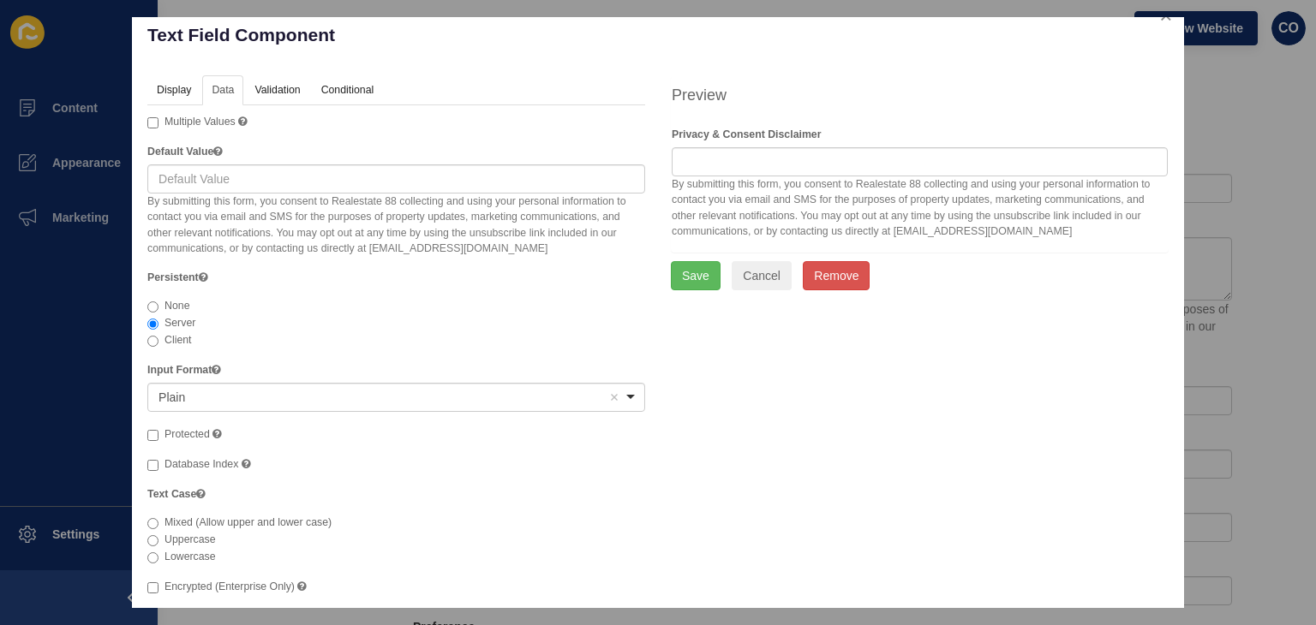
scroll to position [0, 0]
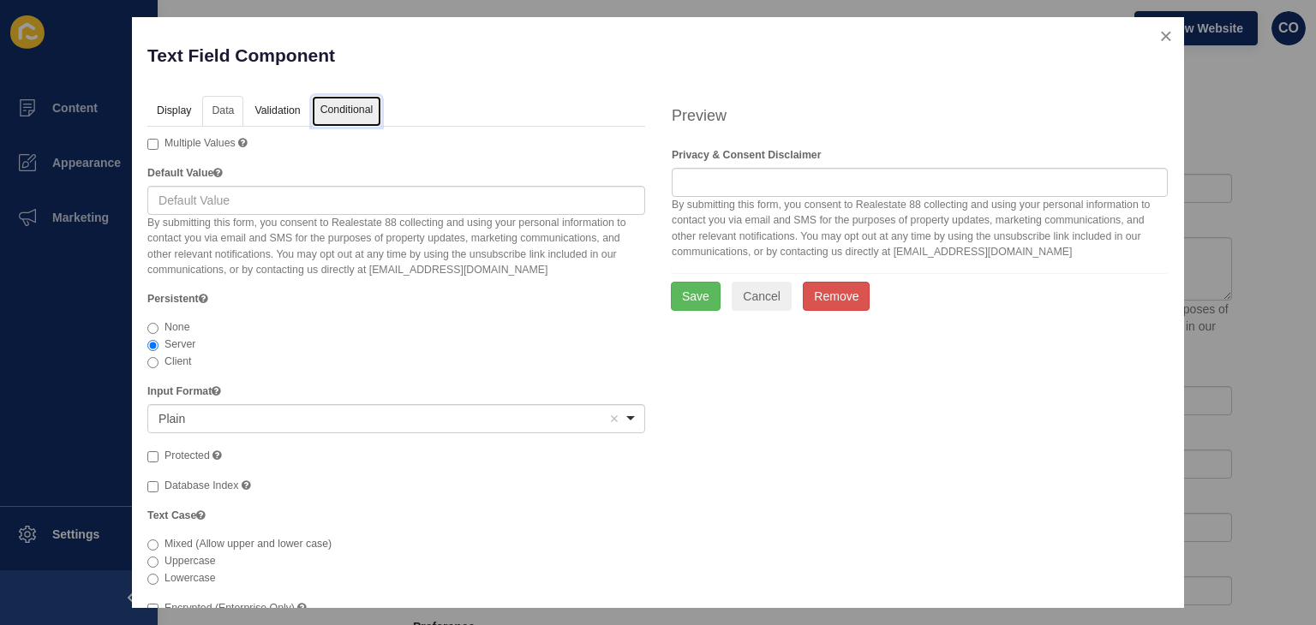
click at [341, 110] on link "Conditional" at bounding box center [347, 112] width 70 height 32
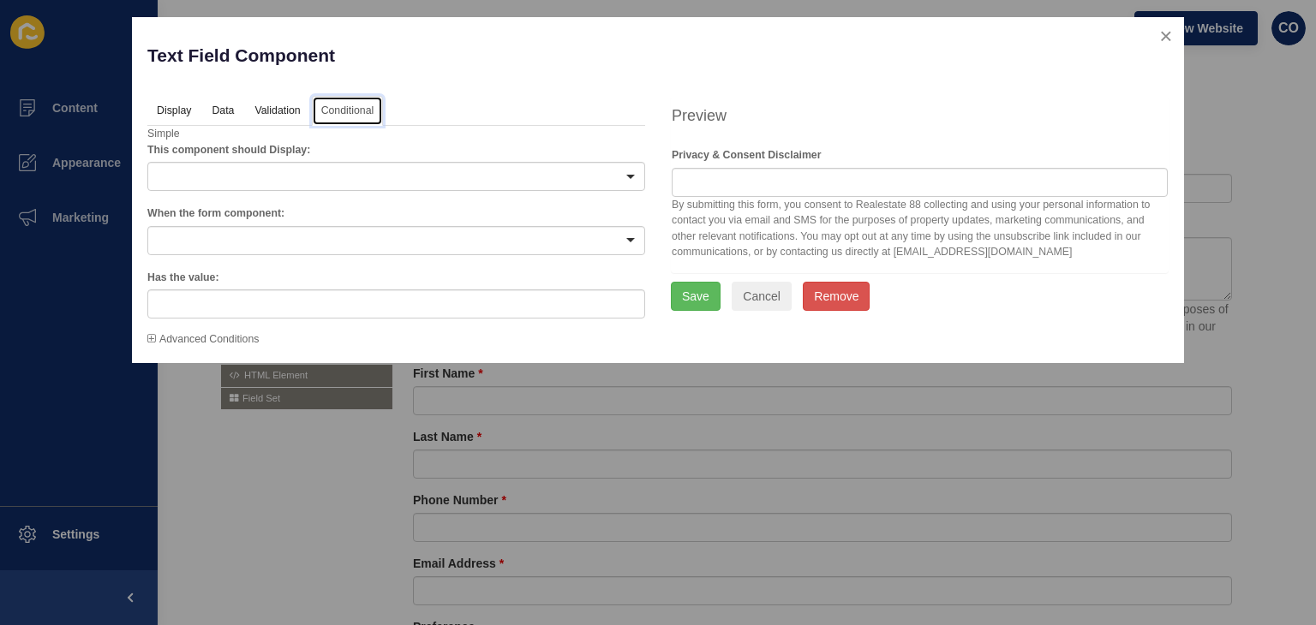
click at [630, 179] on div at bounding box center [396, 176] width 498 height 29
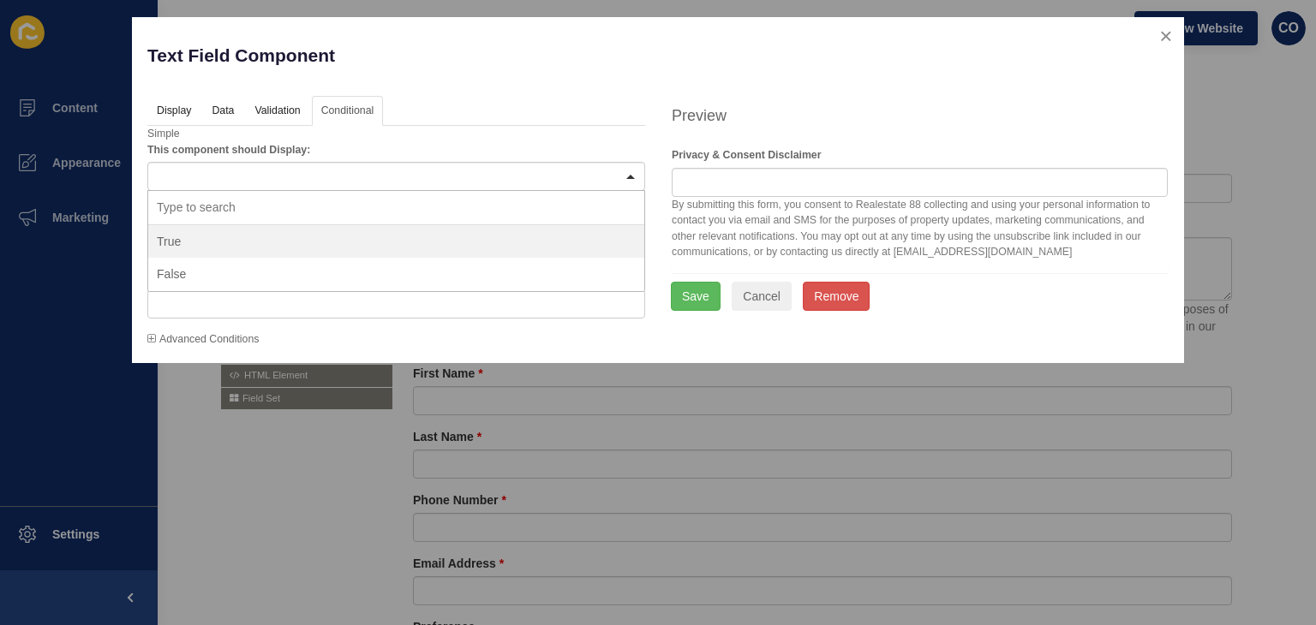
click at [608, 91] on div "Text Field Component" at bounding box center [395, 64] width 523 height 63
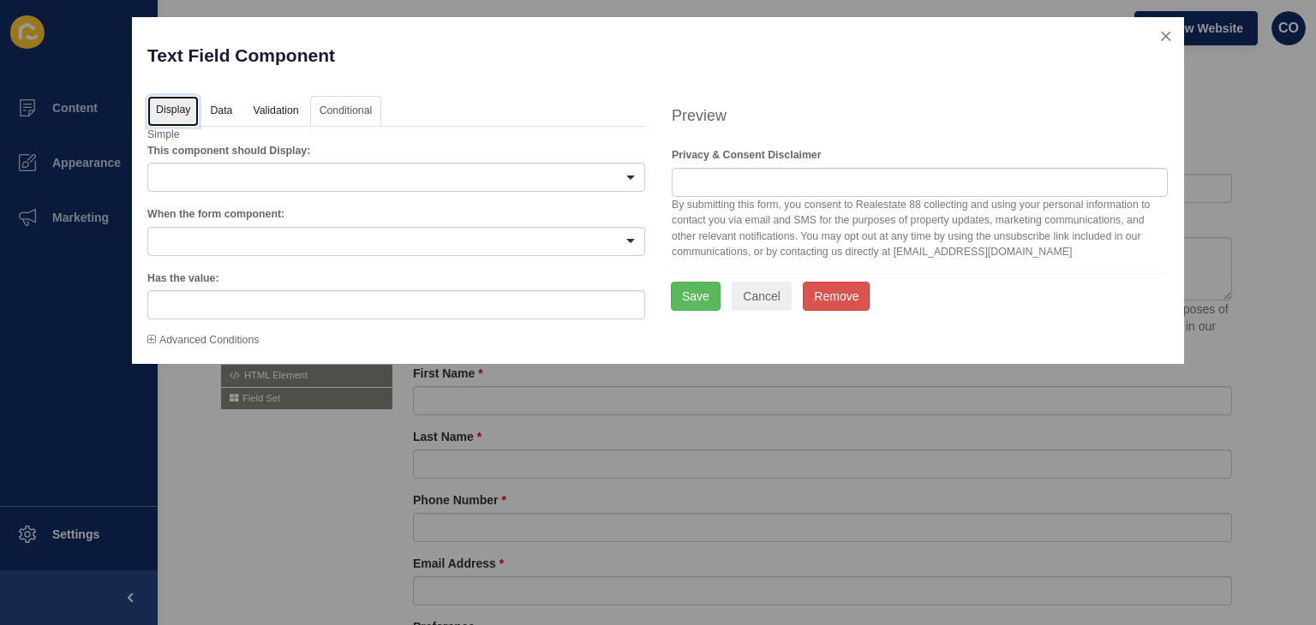
click at [171, 116] on link "Display" at bounding box center [172, 112] width 51 height 32
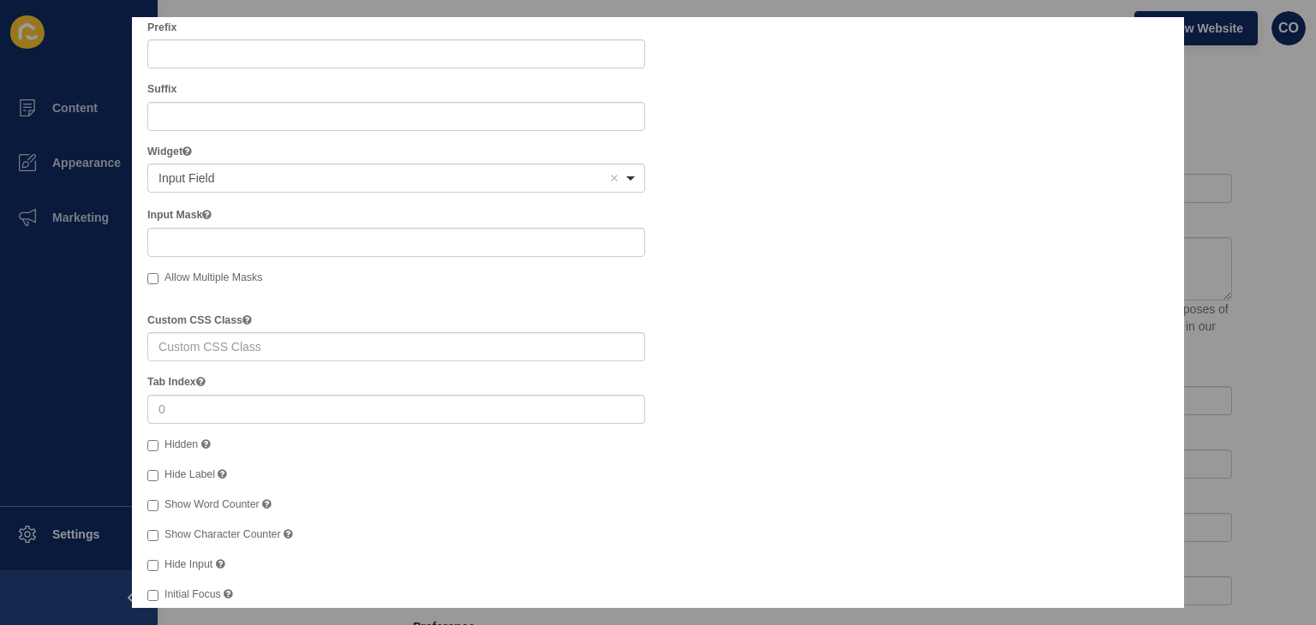
scroll to position [418, 0]
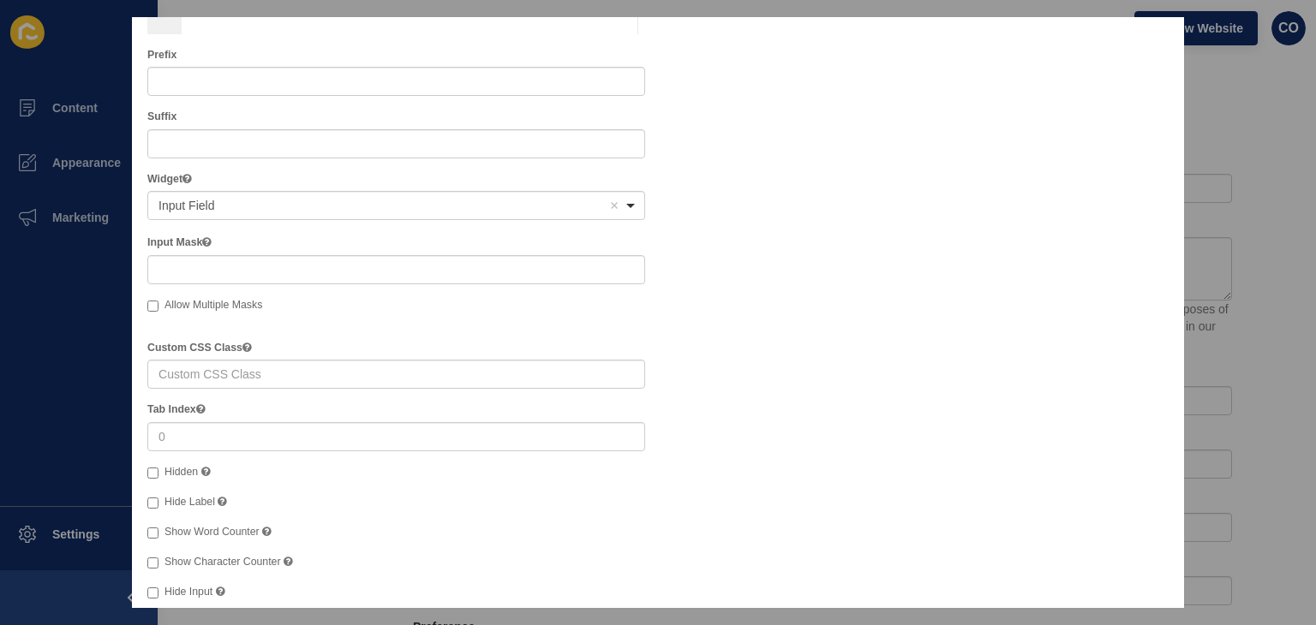
click at [625, 200] on div "<span>Input Field</span> Input Field Remove item" at bounding box center [396, 205] width 498 height 29
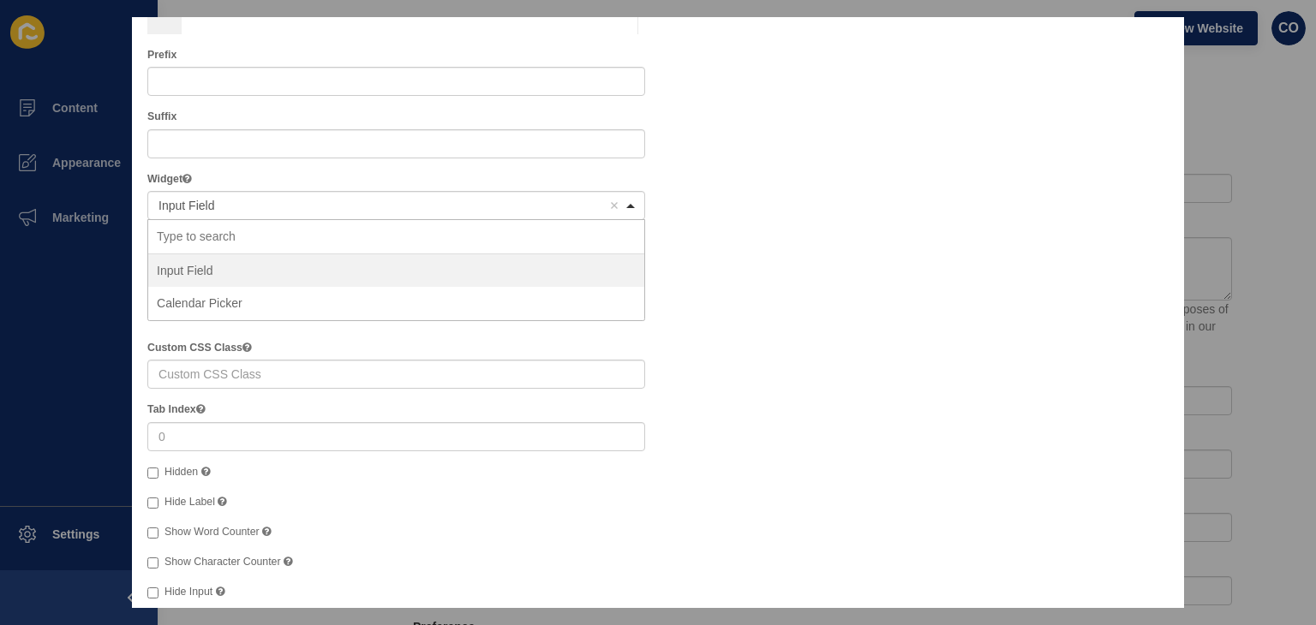
click at [753, 223] on div "Display Data Validation API Conditional Logic Layout Label The label for this f…" at bounding box center [657, 221] width 1047 height 1086
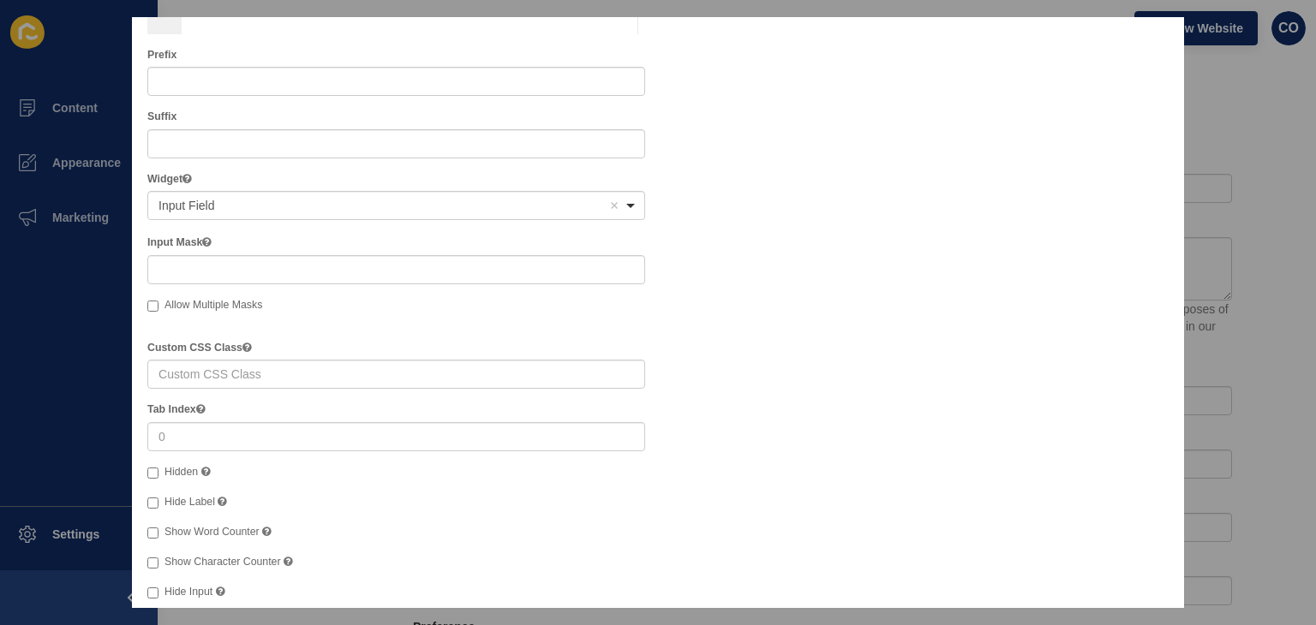
scroll to position [589, 0]
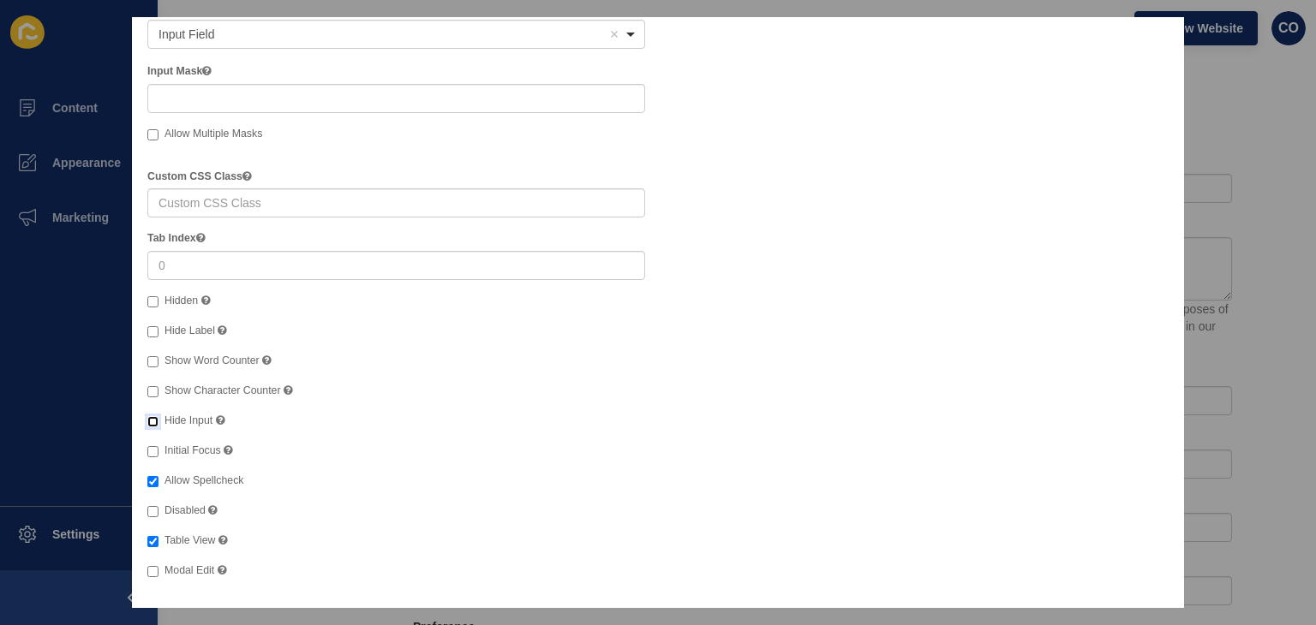
click at [154, 421] on input "Hide Input Hide the input in the browser. This does not encrypt on the server. …" at bounding box center [152, 421] width 11 height 11
checkbox input "true"
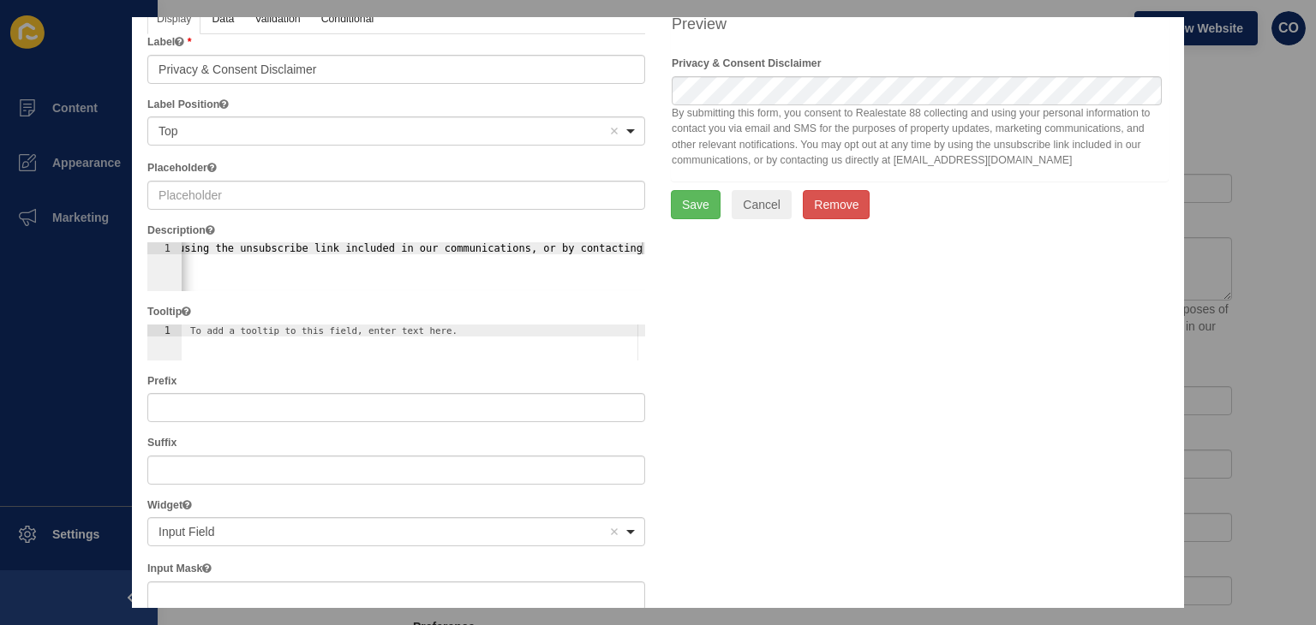
scroll to position [75, 0]
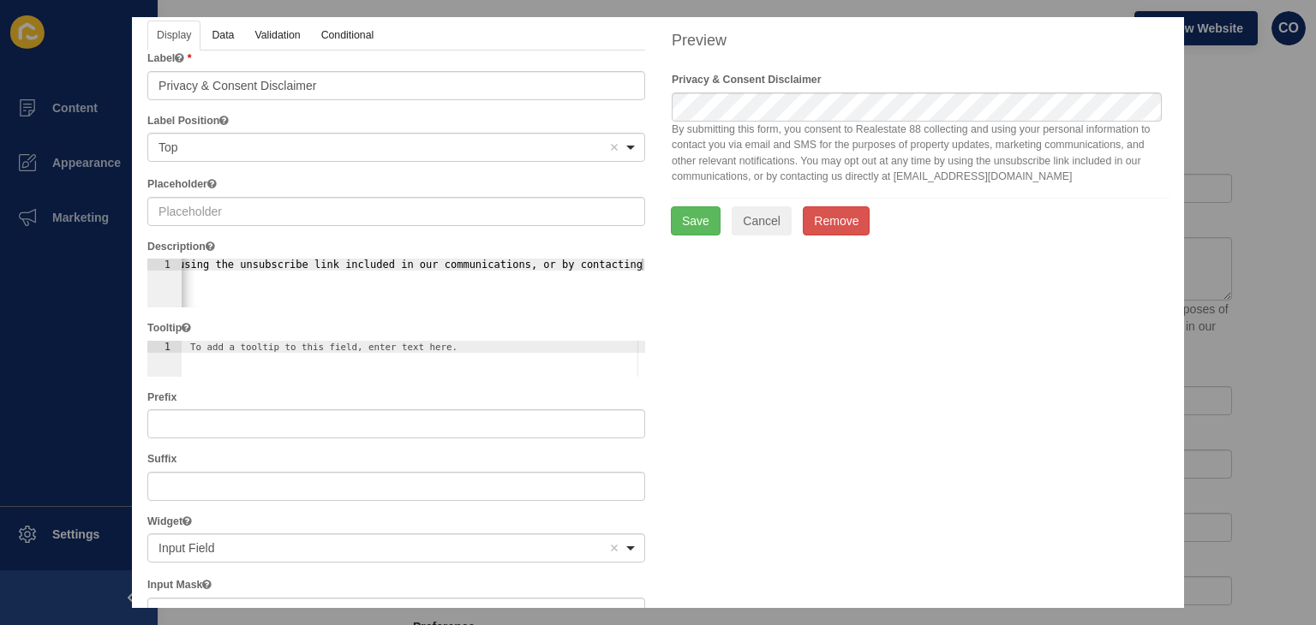
click at [671, 122] on div at bounding box center [671, 122] width 0 height 0
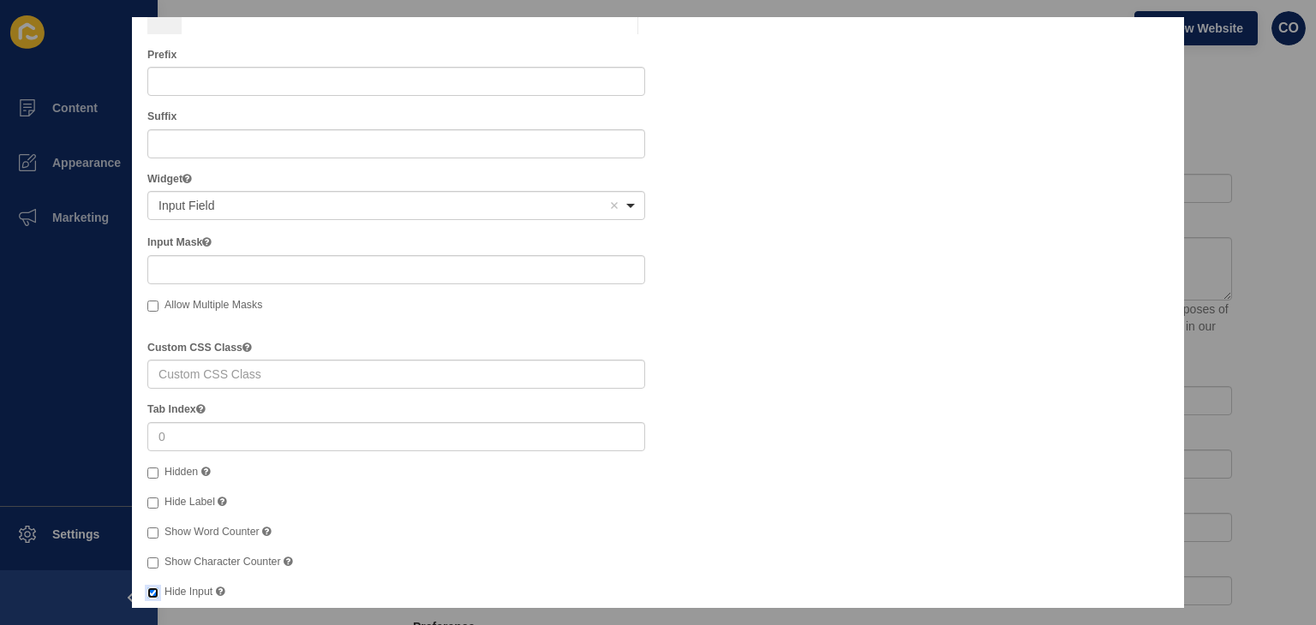
scroll to position [589, 0]
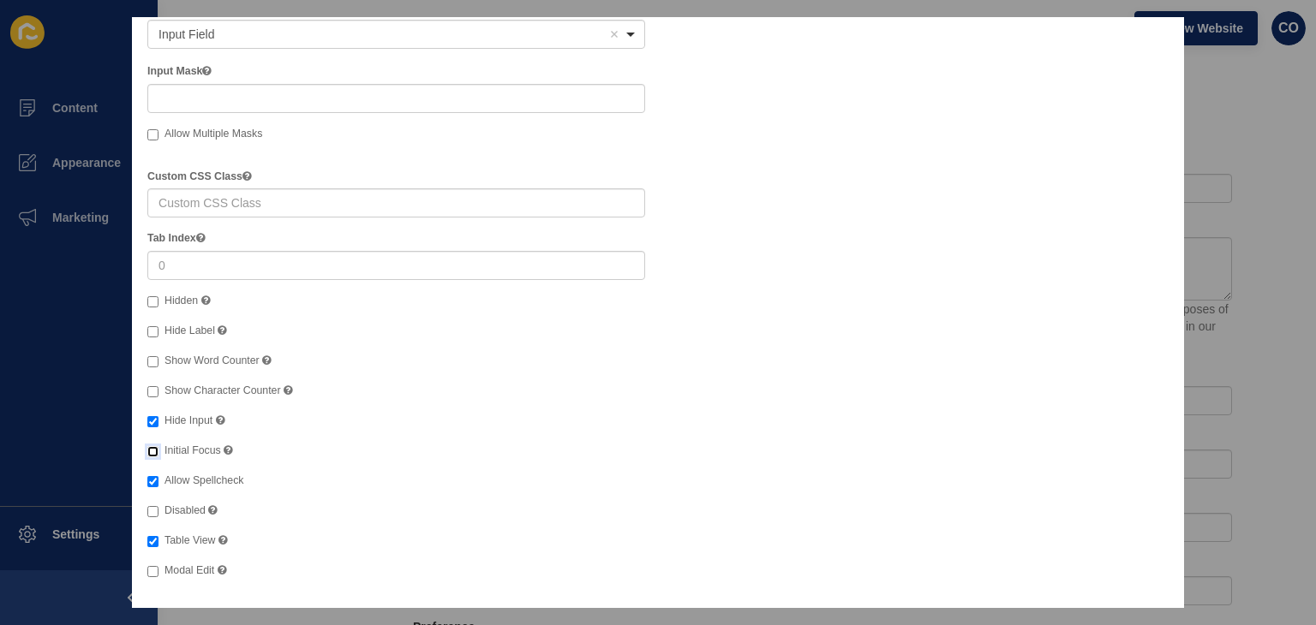
click at [156, 450] on input "Initial Focus" at bounding box center [152, 451] width 11 height 11
click at [155, 452] on input "Initial Focus" at bounding box center [152, 451] width 11 height 11
checkbox input "false"
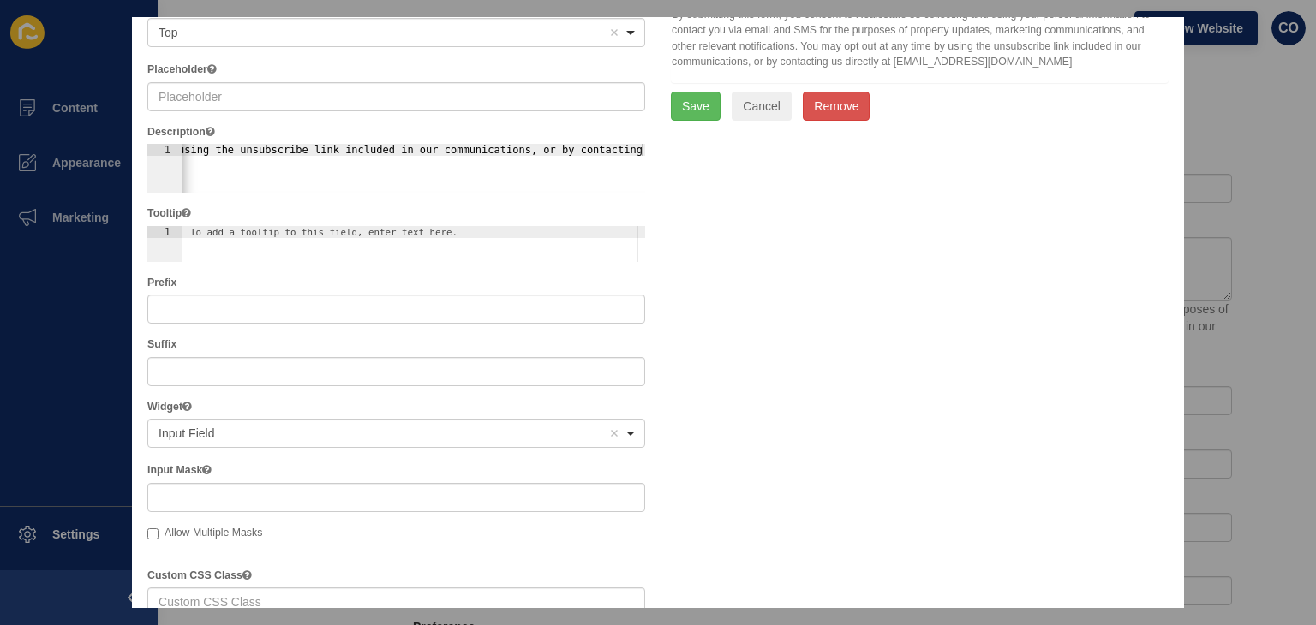
scroll to position [0, 0]
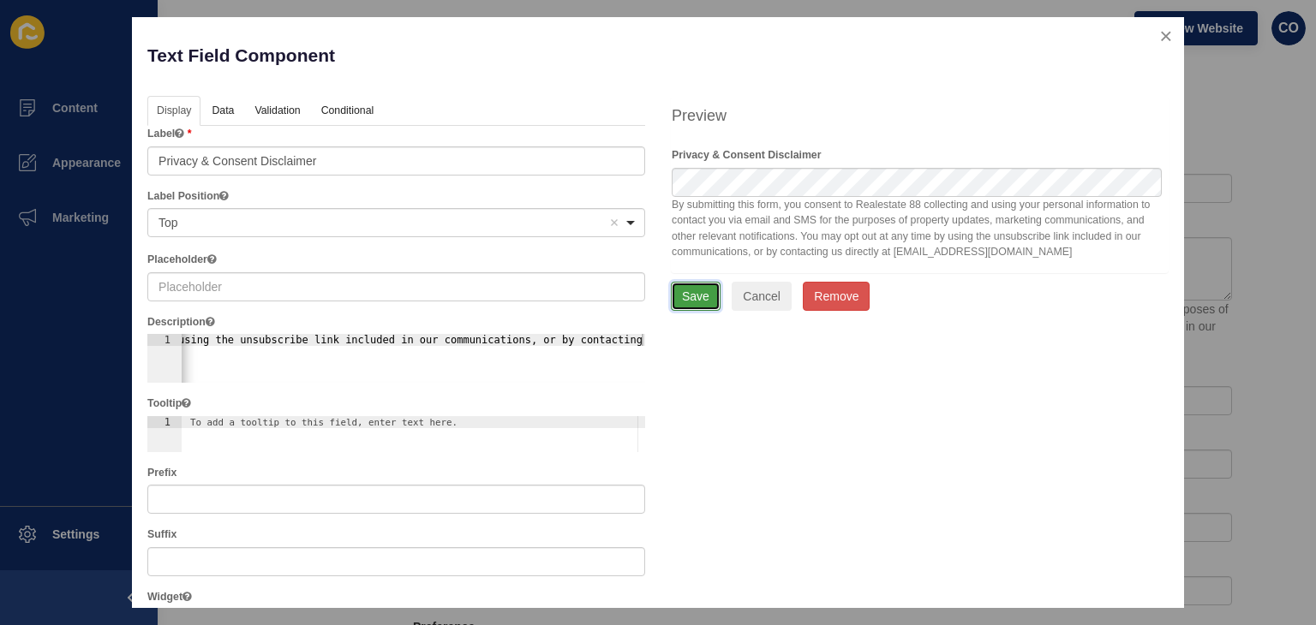
click at [696, 295] on button "Save" at bounding box center [696, 296] width 50 height 29
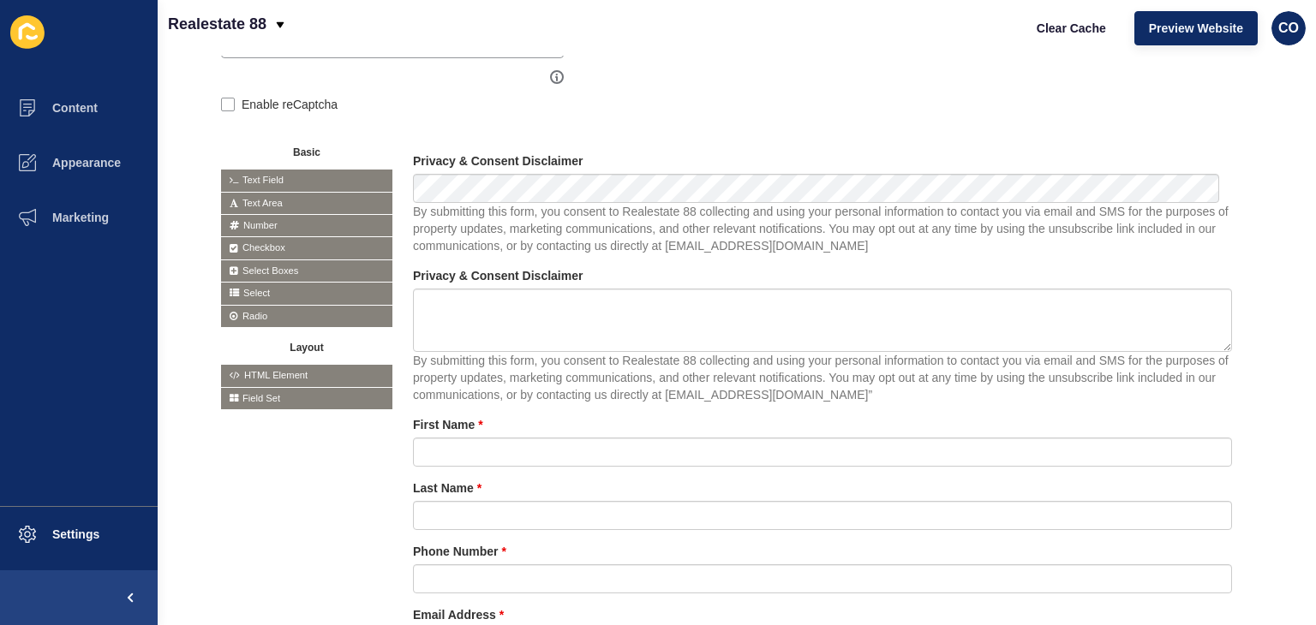
drag, startPoint x: 1161, startPoint y: 194, endPoint x: 888, endPoint y: 127, distance: 280.4
click at [888, 127] on form "Form Name Riverbank Enquiry Form Save Form Label / Title (OPTIONAL) Riverbank E…" at bounding box center [736, 616] width 1031 height 1495
click at [1114, 156] on div at bounding box center [1123, 160] width 19 height 19
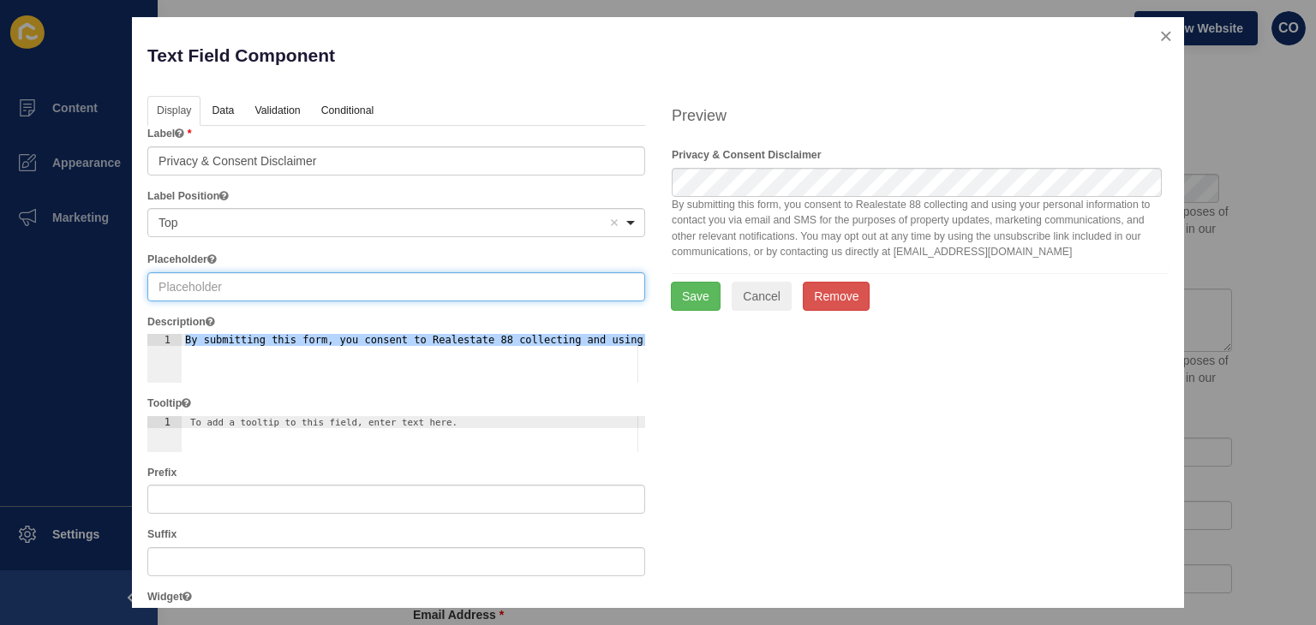
click at [626, 287] on input "text" at bounding box center [396, 286] width 498 height 29
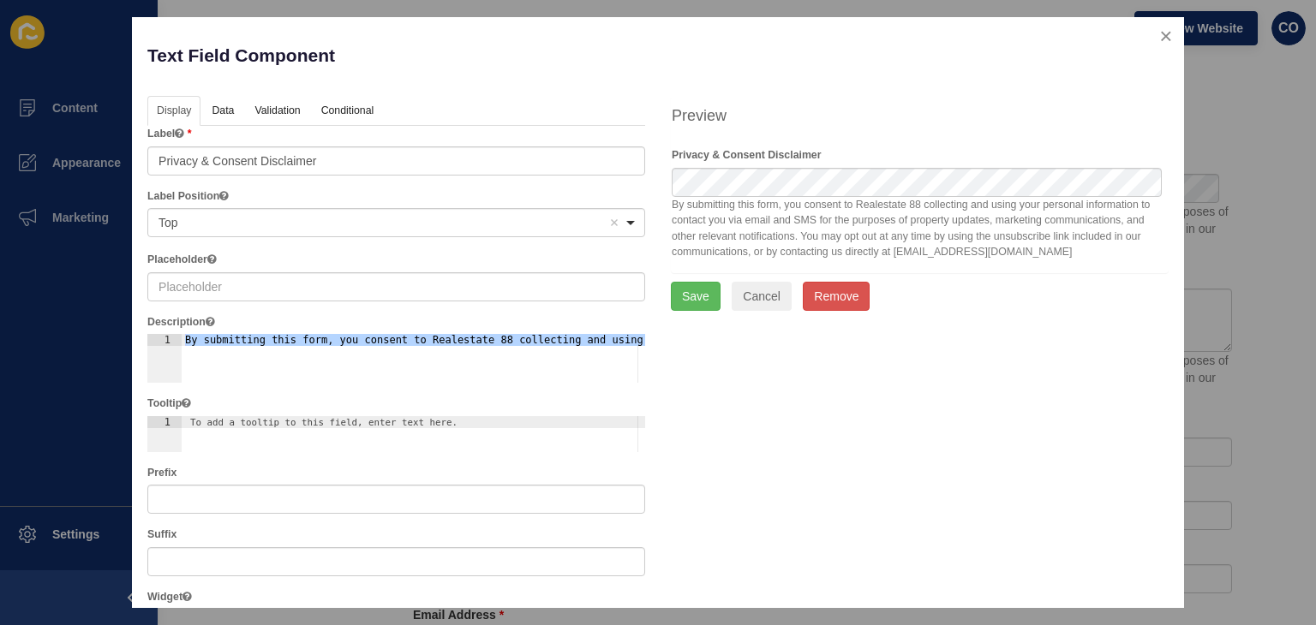
click at [349, 263] on div "Placeholder" at bounding box center [396, 276] width 498 height 49
click at [1148, 32] on button "close" at bounding box center [1165, 36] width 35 height 36
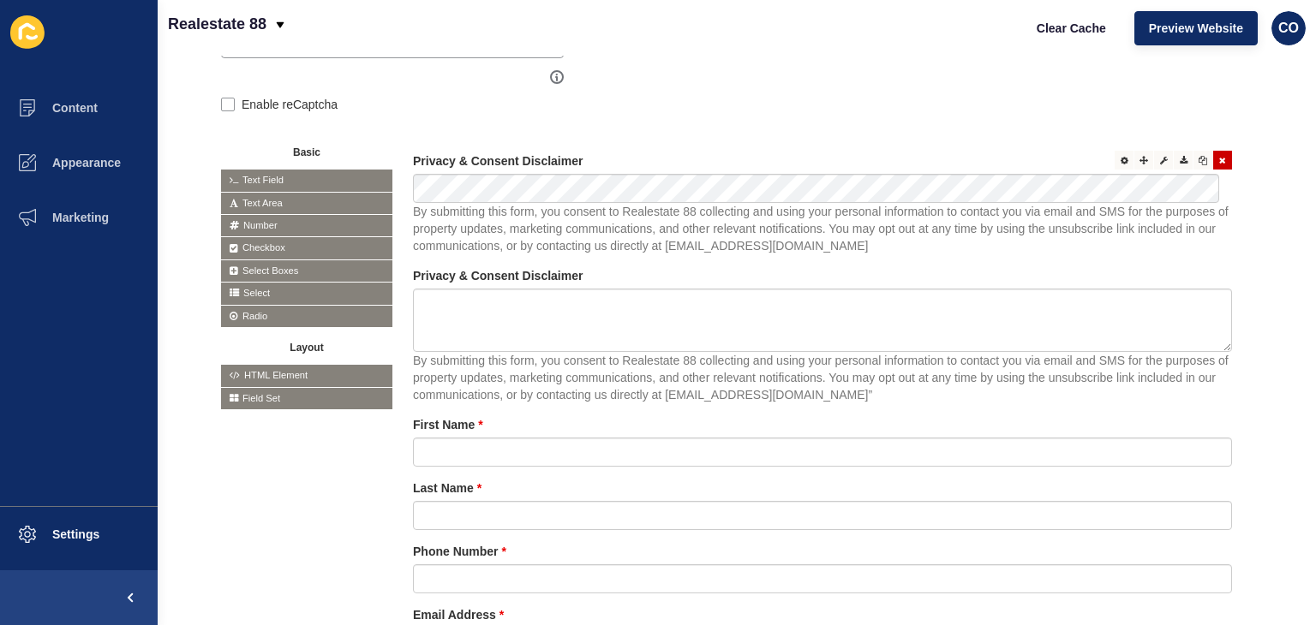
click at [1219, 162] on icon at bounding box center [1222, 160] width 7 height 9
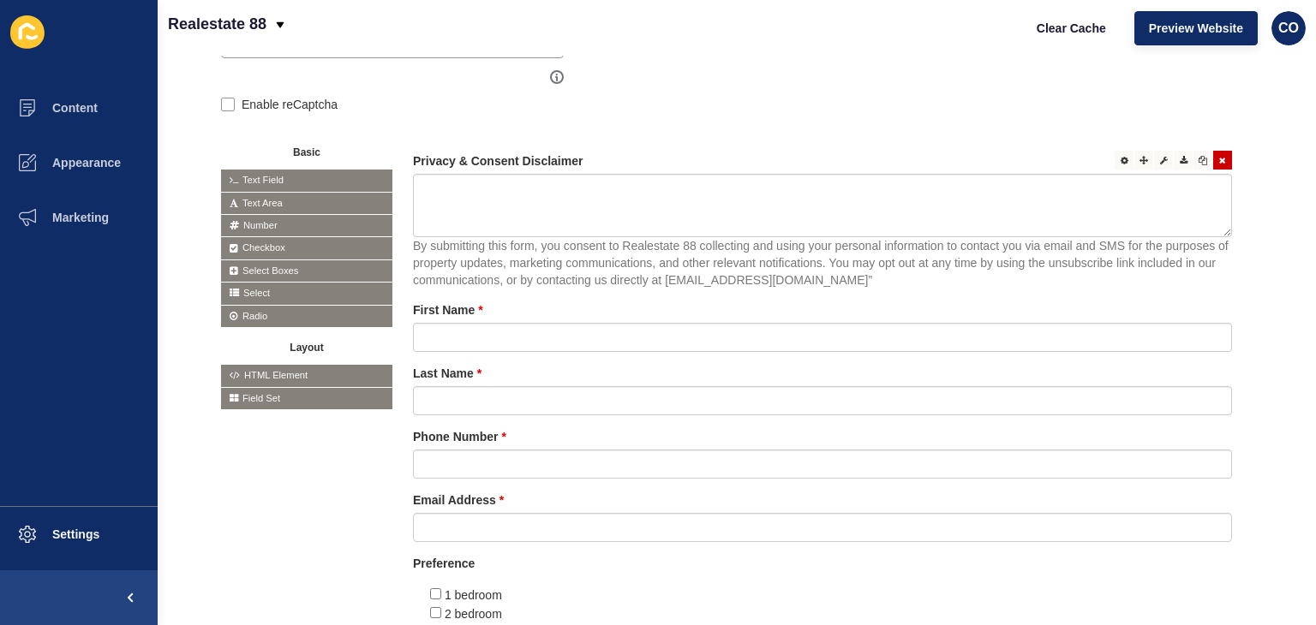
click at [1213, 164] on div at bounding box center [1222, 160] width 19 height 19
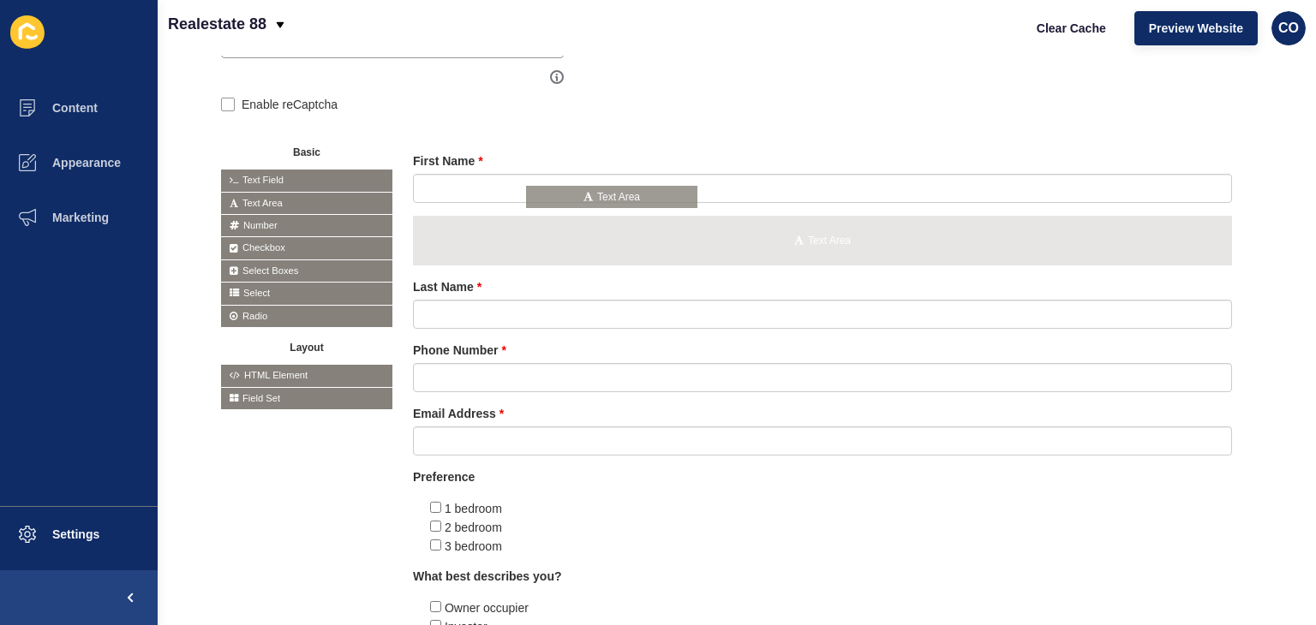
drag, startPoint x: 291, startPoint y: 204, endPoint x: 598, endPoint y: 198, distance: 306.7
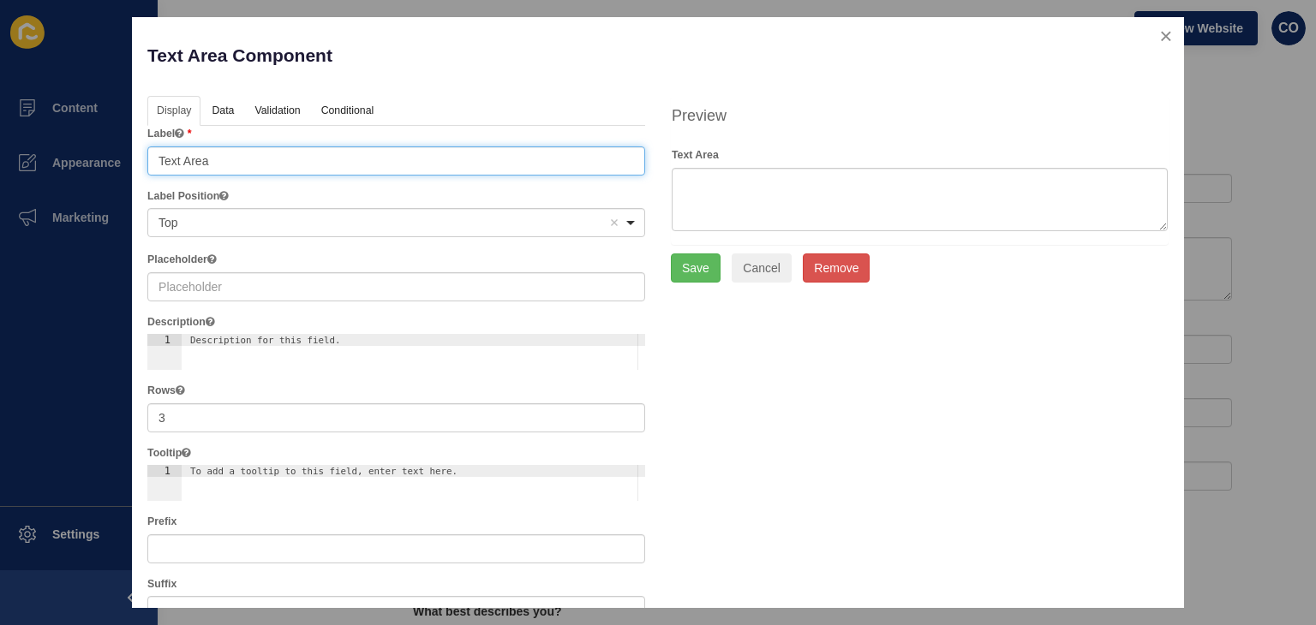
click at [276, 164] on input "Text Area" at bounding box center [396, 160] width 498 height 29
paste input "Privacy & Consent Disclaimer"
type input "Privacy & Consent Disclaimer"
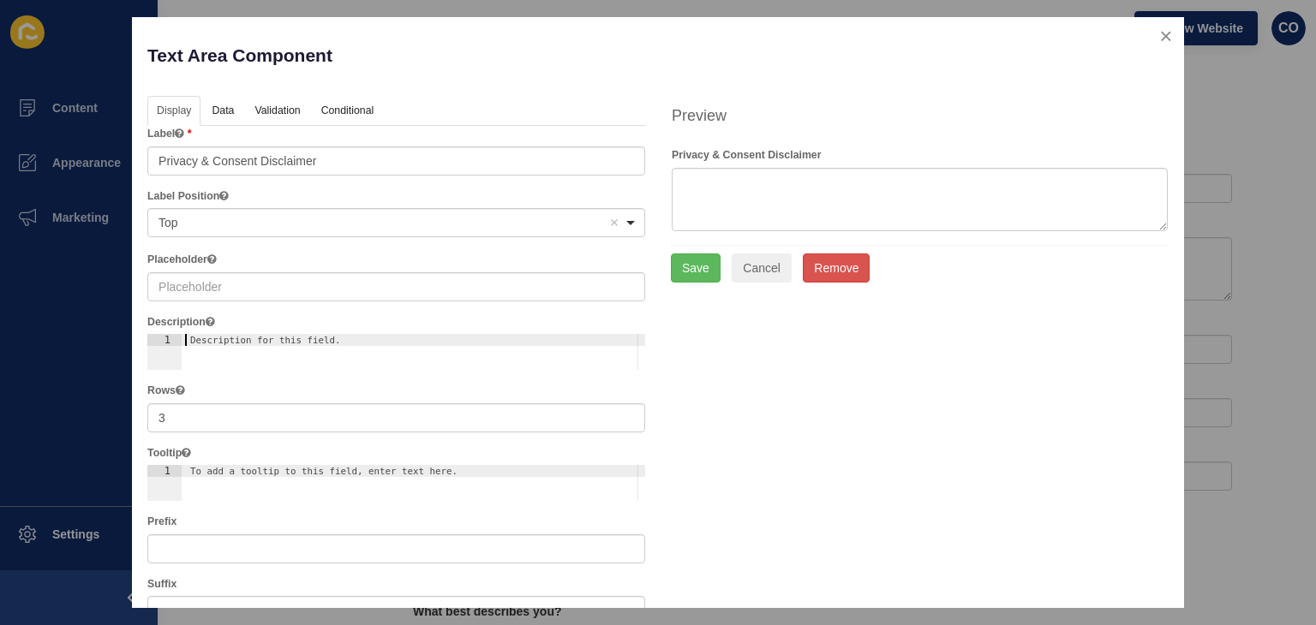
click at [297, 335] on div "Description for this field." at bounding box center [391, 340] width 402 height 11
paste textarea "By submitting this form, you consent to Realestate 88 collecting and using your…"
type textarea "By submitting this form, you consent to Realestate 88 collecting and using your…"
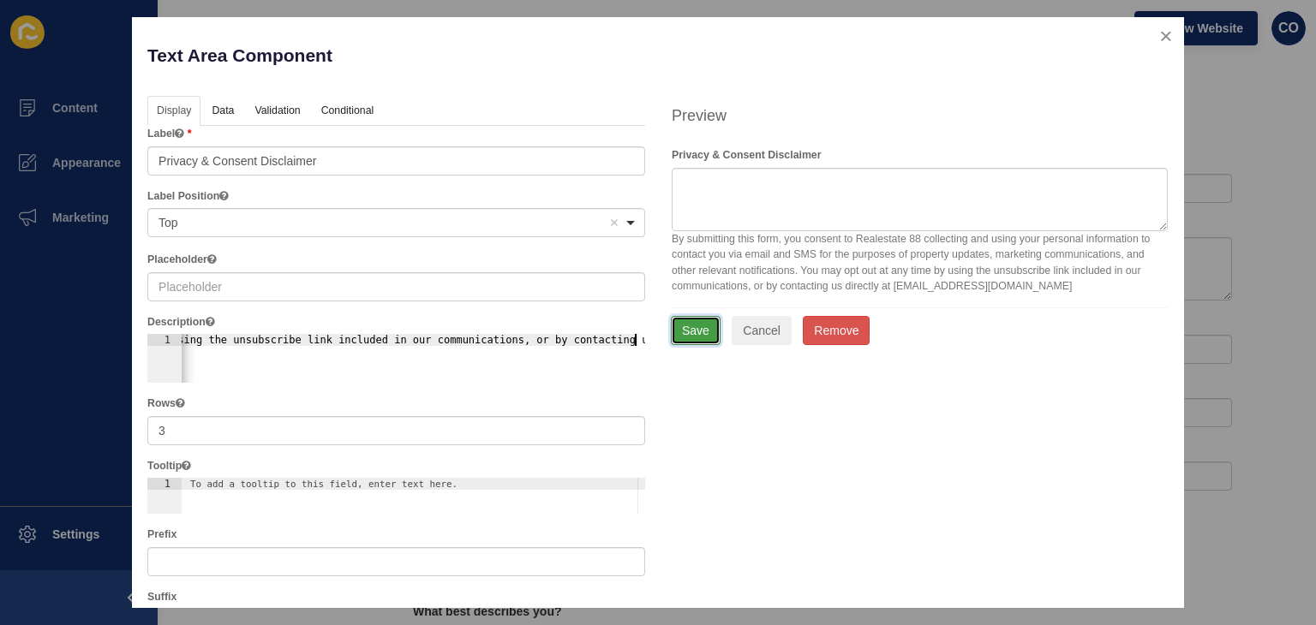
click at [695, 333] on button "Save" at bounding box center [696, 330] width 50 height 29
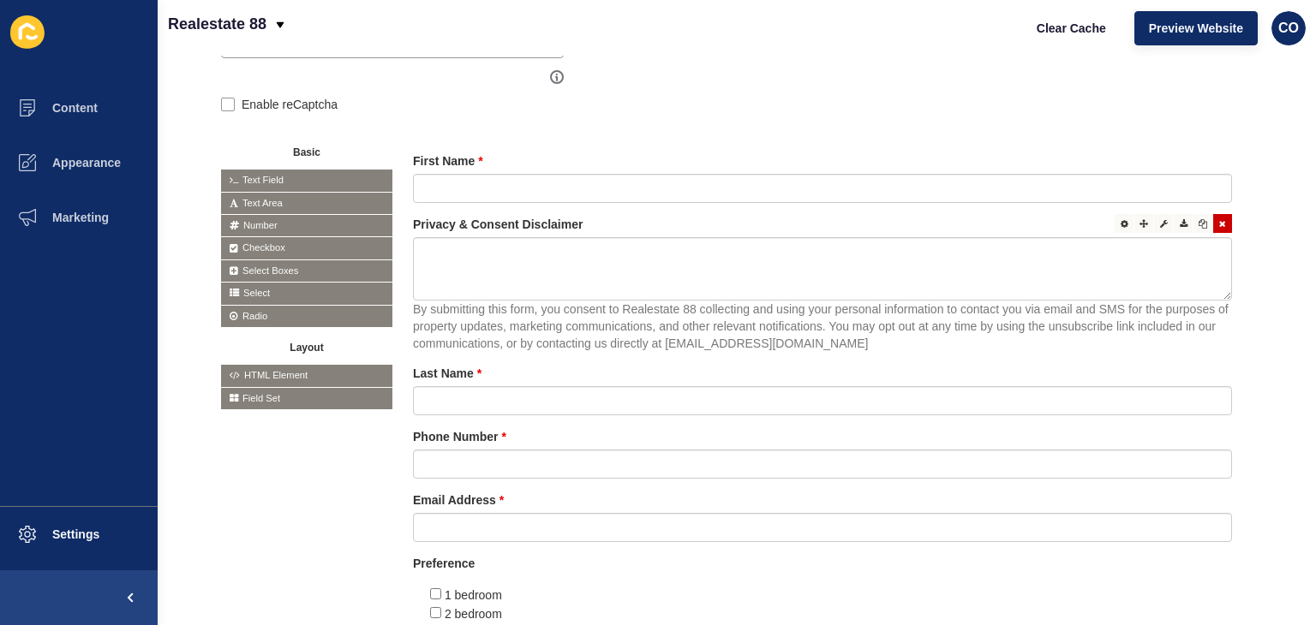
click at [1214, 230] on div at bounding box center [1222, 223] width 19 height 19
